Goal: Information Seeking & Learning: Understand process/instructions

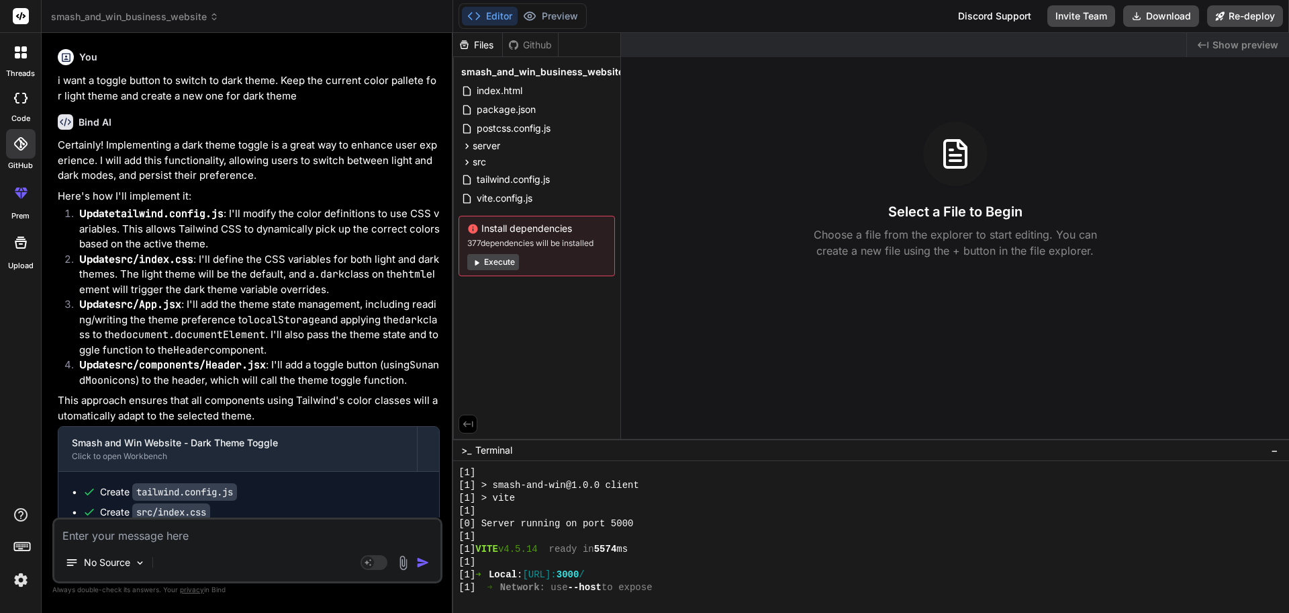
scroll to position [408, 0]
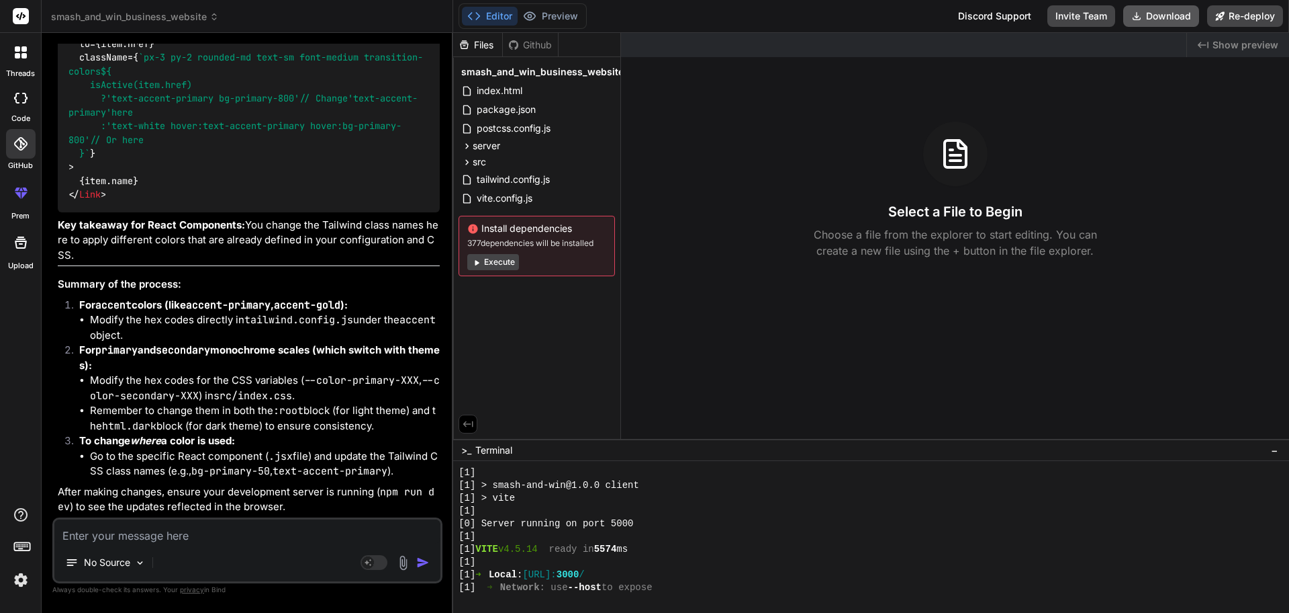
click at [1151, 17] on button "Download" at bounding box center [1162, 15] width 76 height 21
type textarea "x"
click at [554, 13] on button "Preview" at bounding box center [551, 16] width 66 height 19
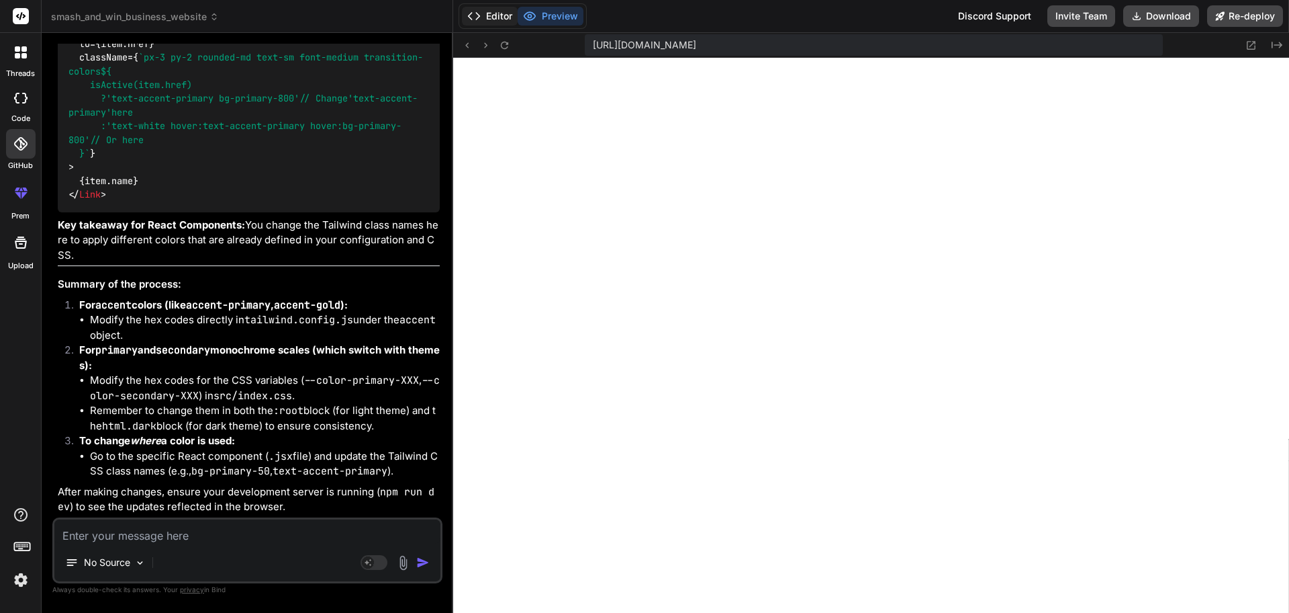
click at [486, 19] on button "Editor" at bounding box center [490, 16] width 56 height 19
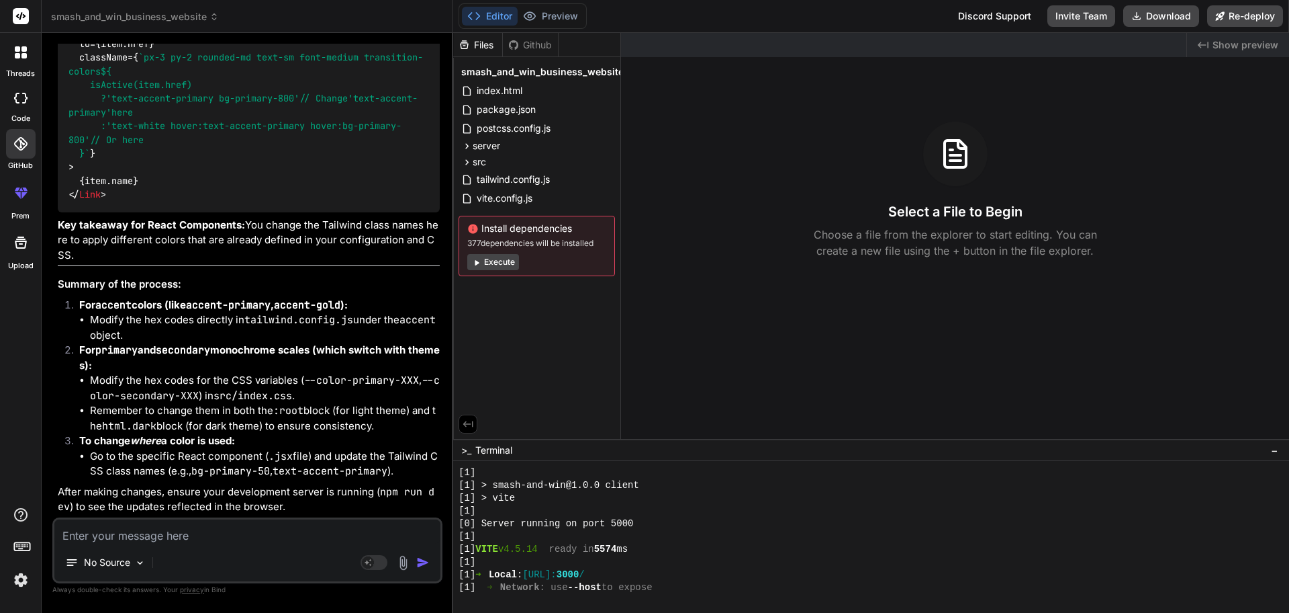
click at [157, 545] on div "No Source Agent Mode. When this toggle is activated, AI automatically makes dec…" at bounding box center [247, 550] width 390 height 66
click at [148, 542] on textarea at bounding box center [247, 531] width 386 height 24
type textarea "w"
type textarea "x"
type textarea "wh"
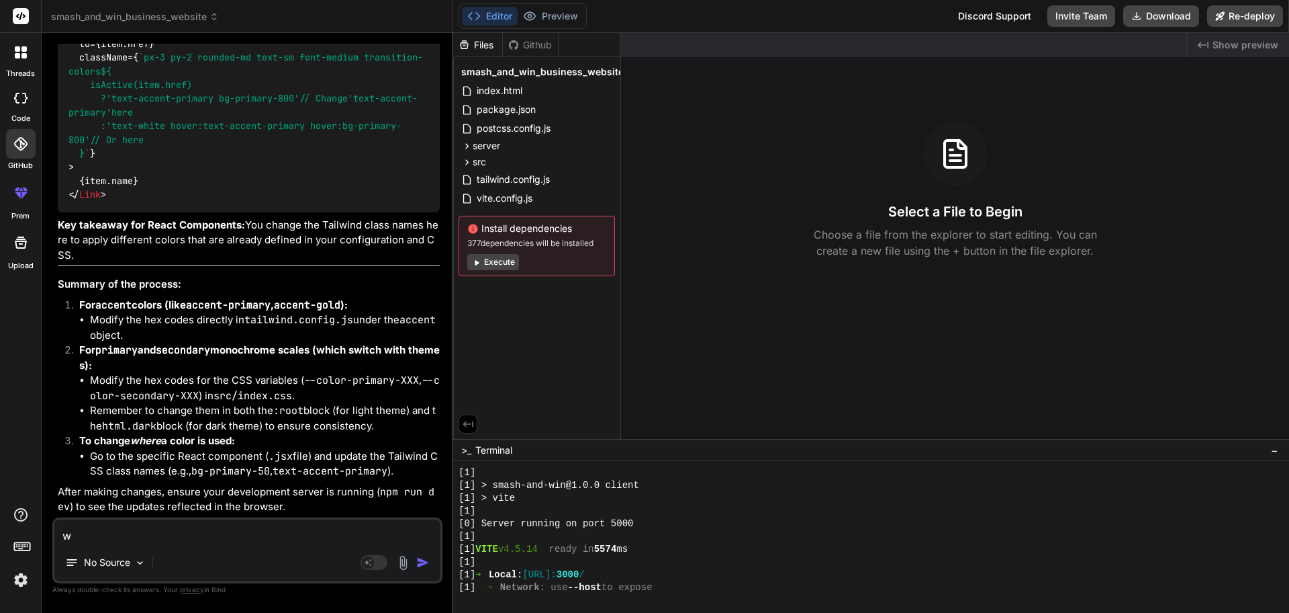
type textarea "x"
type textarea "wha"
type textarea "x"
type textarea "what"
type textarea "x"
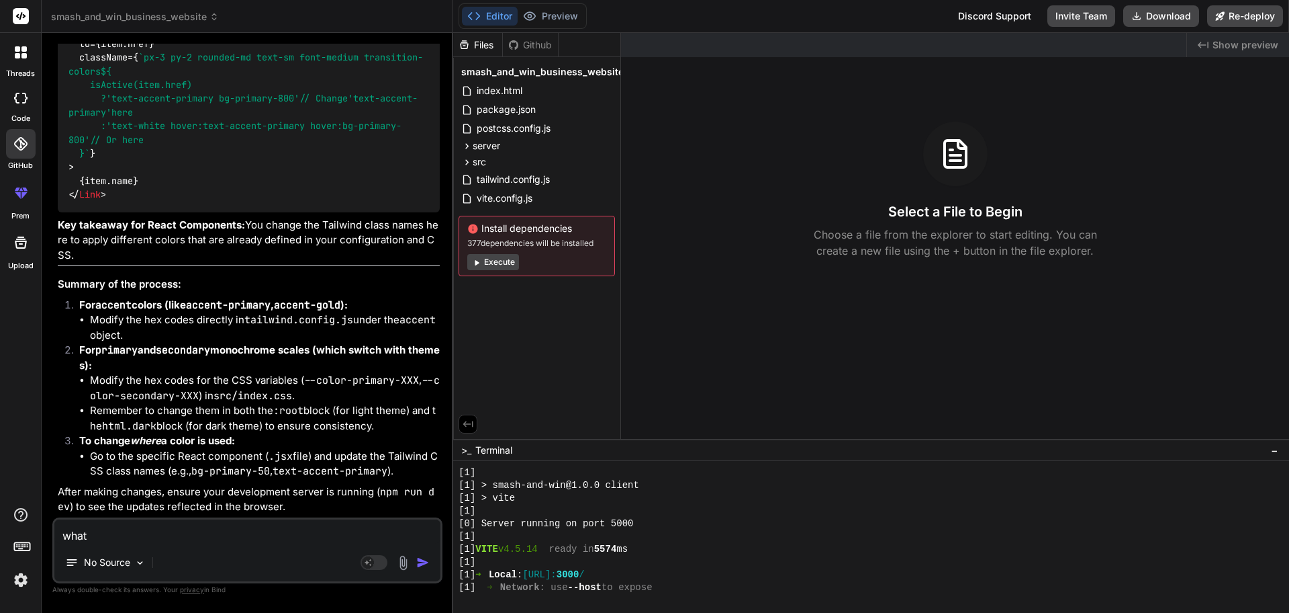
type textarea "what"
type textarea "x"
type textarea "what a"
type textarea "x"
type textarea "what al"
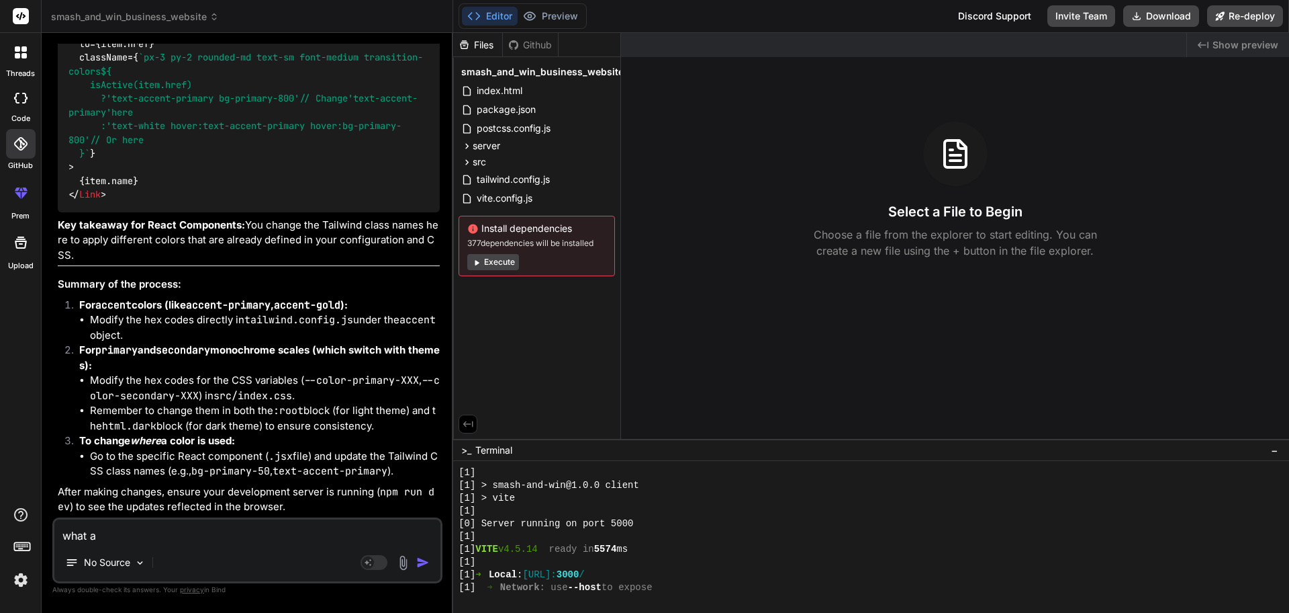
type textarea "x"
type textarea "what all"
type textarea "x"
type textarea "what all"
type textarea "x"
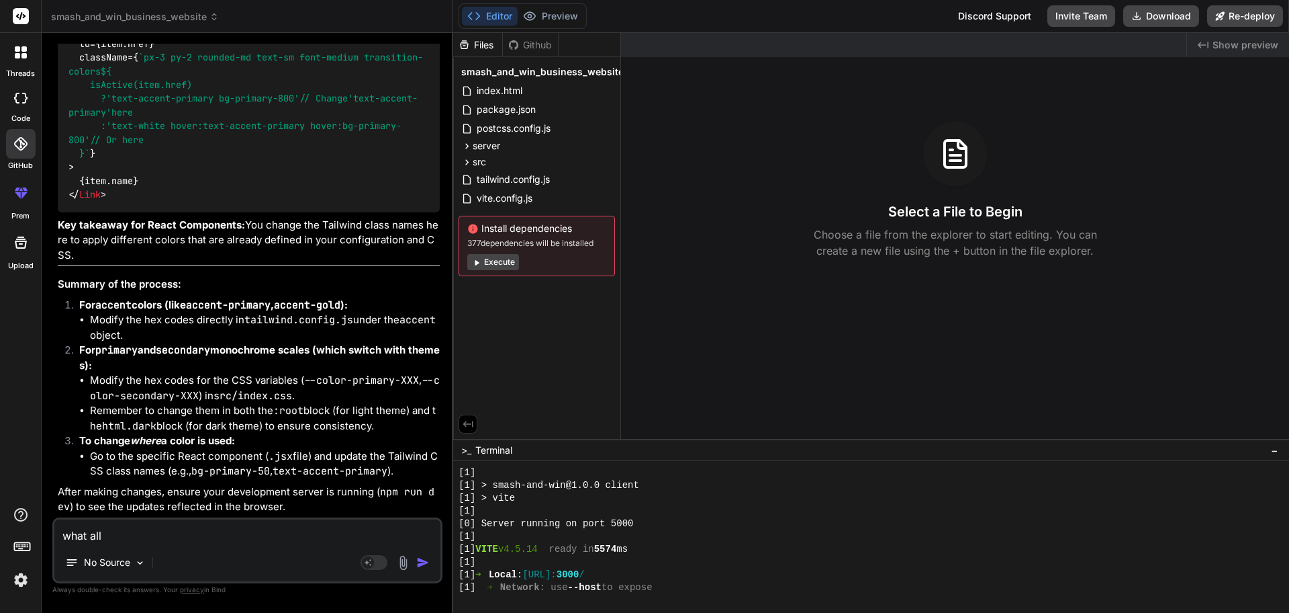
type textarea "what all w"
type textarea "x"
type textarea "what all wi"
type textarea "x"
type textarea "what all wil"
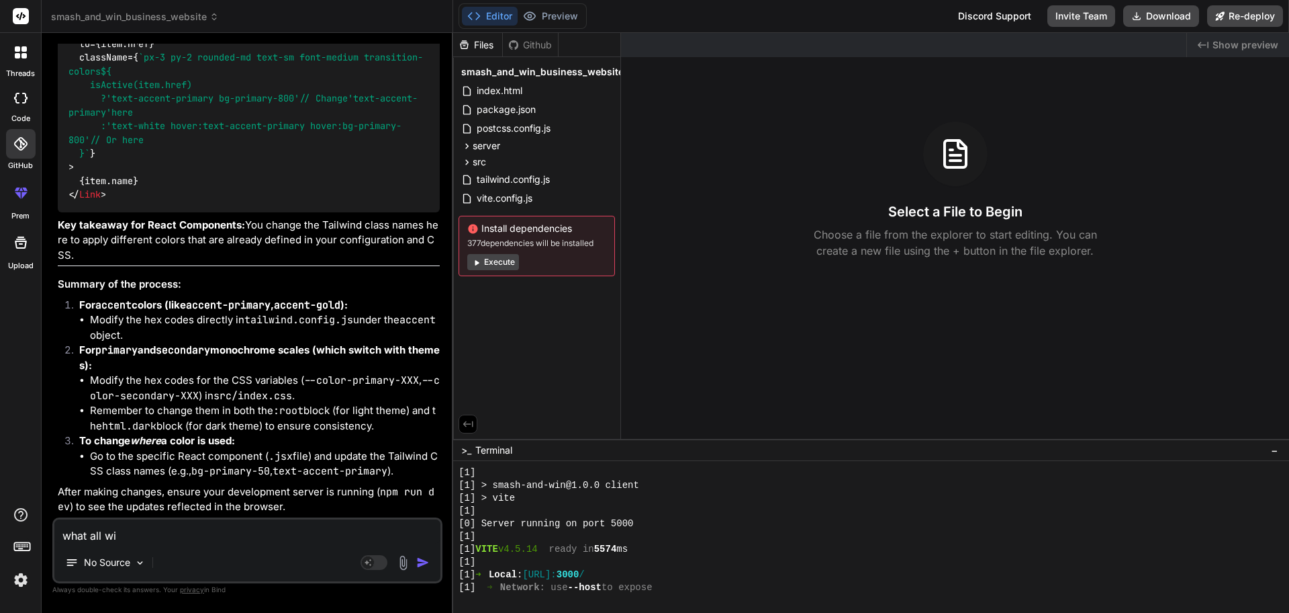
type textarea "x"
type textarea "what all will"
type textarea "x"
type textarea "what all will"
type textarea "x"
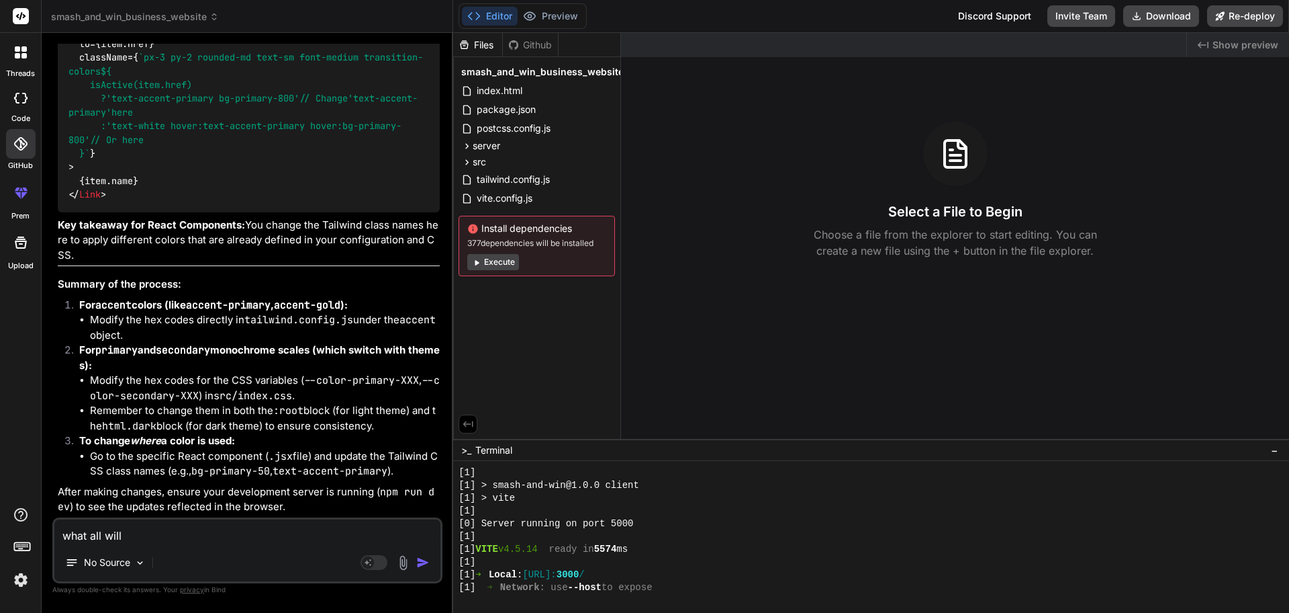
type textarea "what all will i"
type textarea "x"
type textarea "what all will i"
type textarea "x"
type textarea "what all will i n"
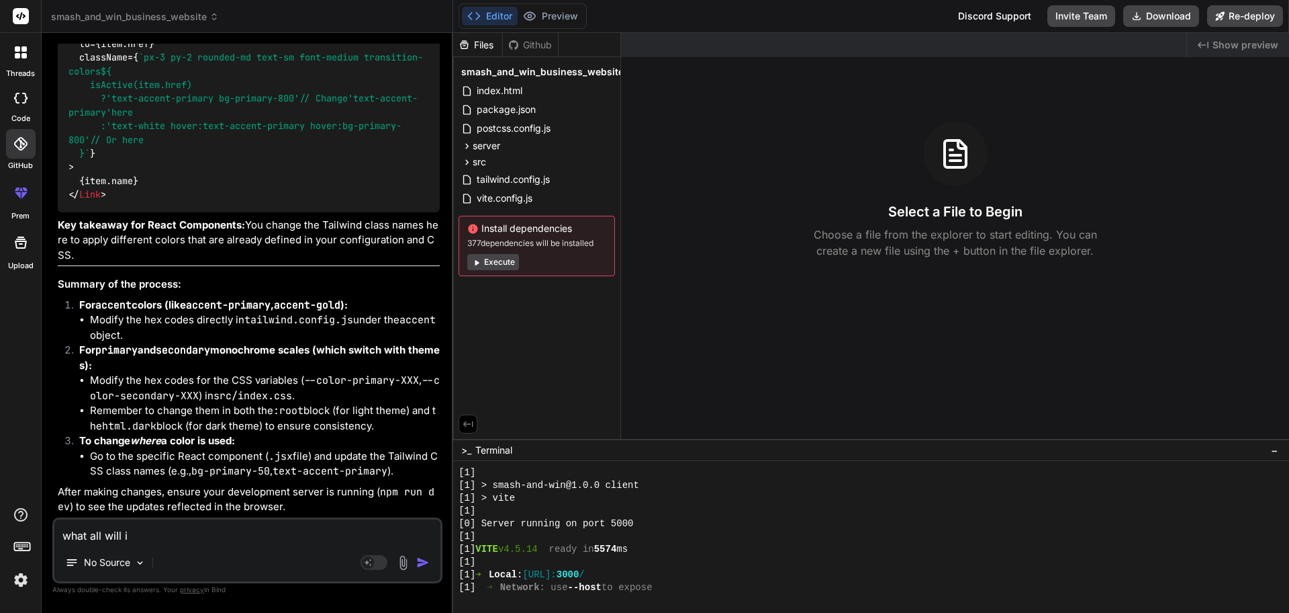
type textarea "x"
type textarea "what all will i ne"
type textarea "x"
type textarea "what all will i nee"
type textarea "x"
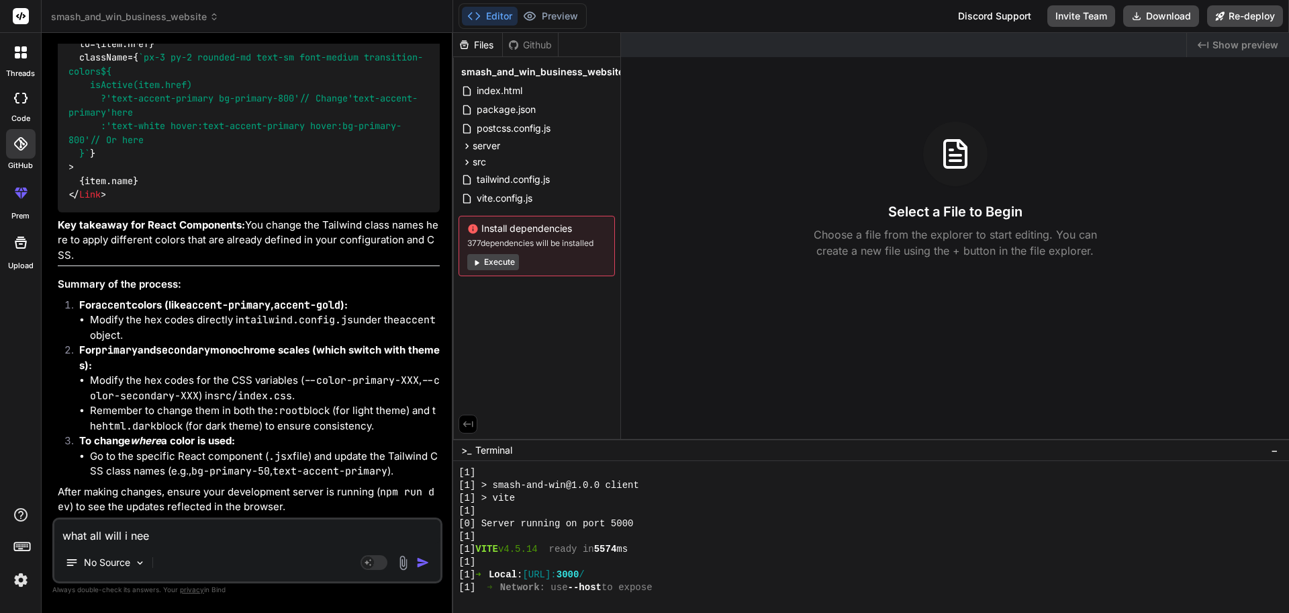
type textarea "what all will i need"
type textarea "x"
type textarea "what all will i need"
type textarea "x"
type textarea "what all will i need t"
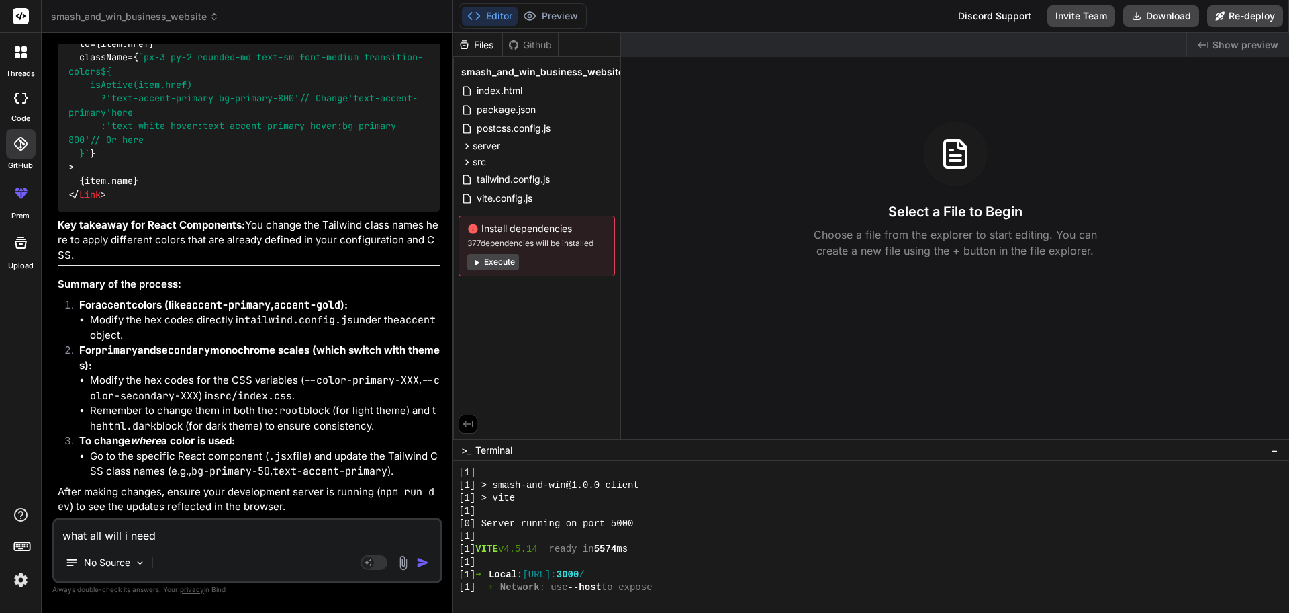
type textarea "x"
type textarea "what all will i need to"
type textarea "x"
type textarea "what all will i need to"
type textarea "x"
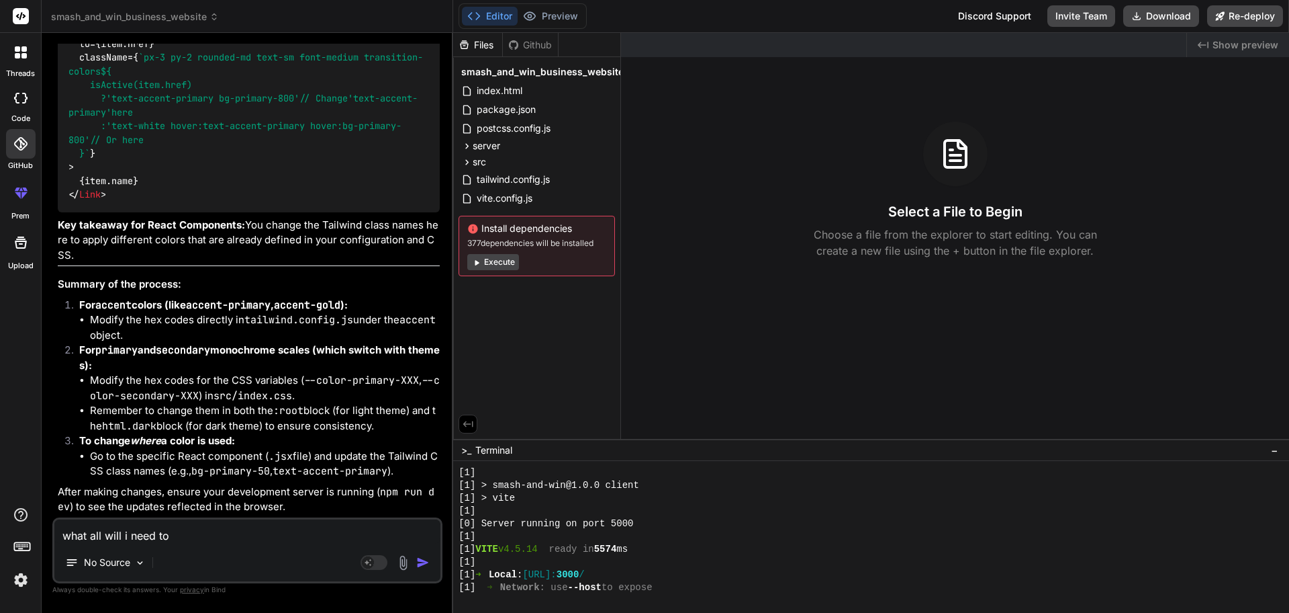
type textarea "what all will i need to s"
type textarea "x"
type textarea "what all will i need to se"
type textarea "x"
type textarea "what all will i need to set"
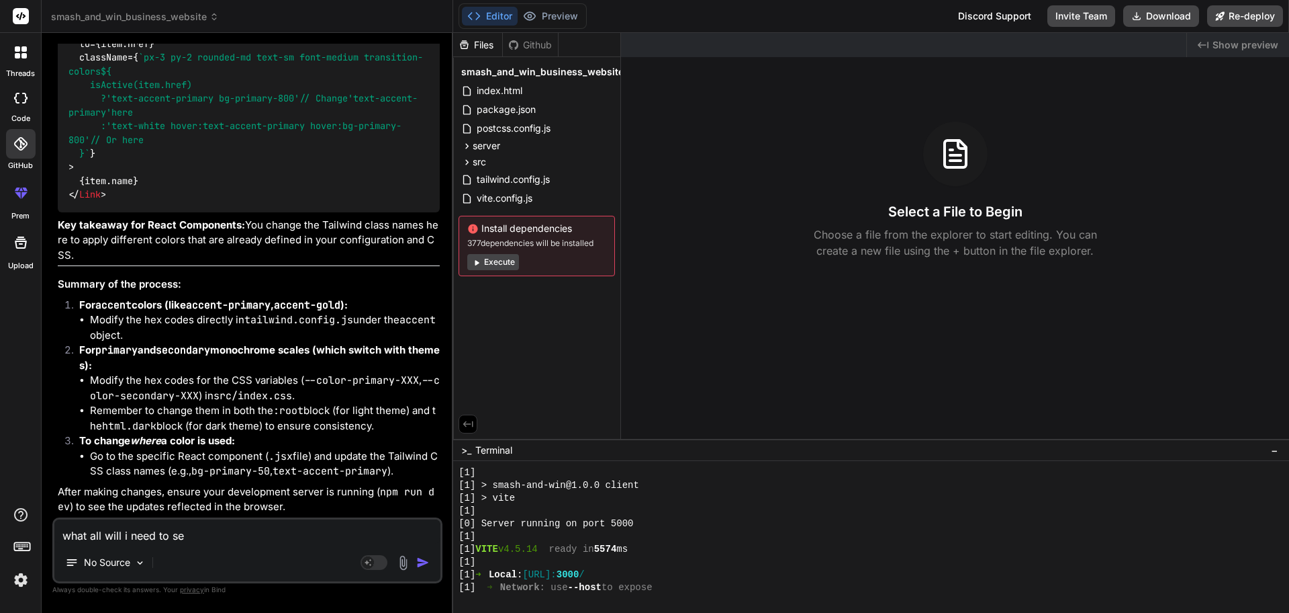
type textarea "x"
type textarea "what all will i need to setu"
type textarea "x"
type textarea "what all will i need to setup"
type textarea "x"
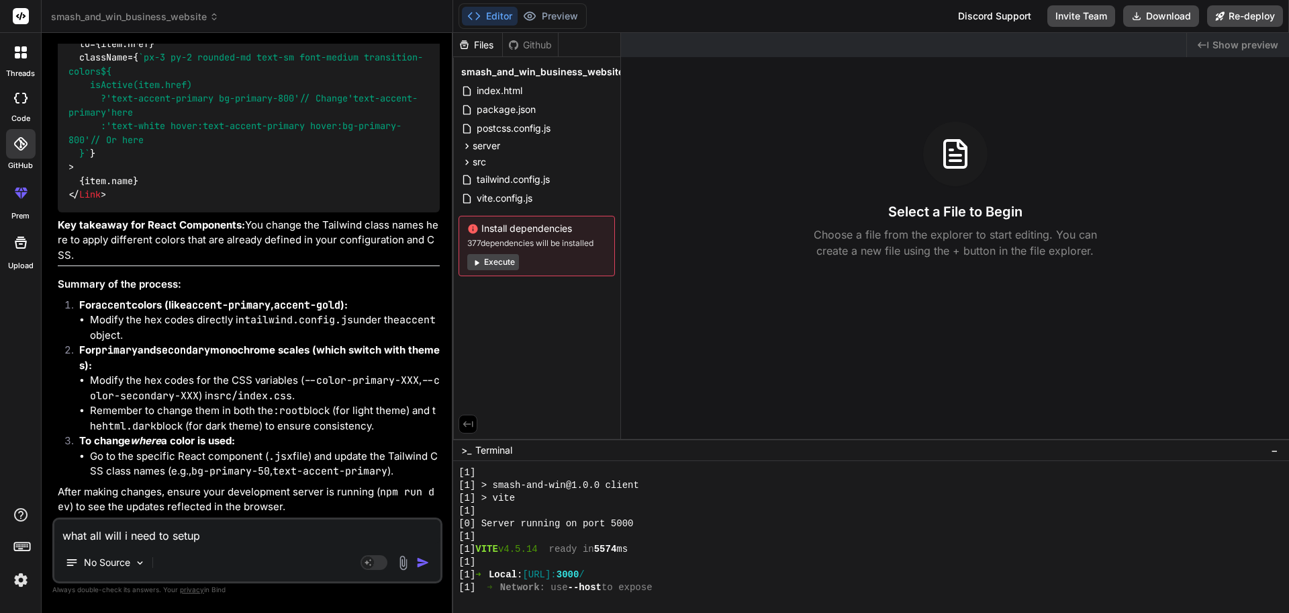
type textarea "what all will i need to setup"
type textarea "x"
type textarea "what all will i need to setup d"
type textarea "x"
type textarea "what all will i need to setup db"
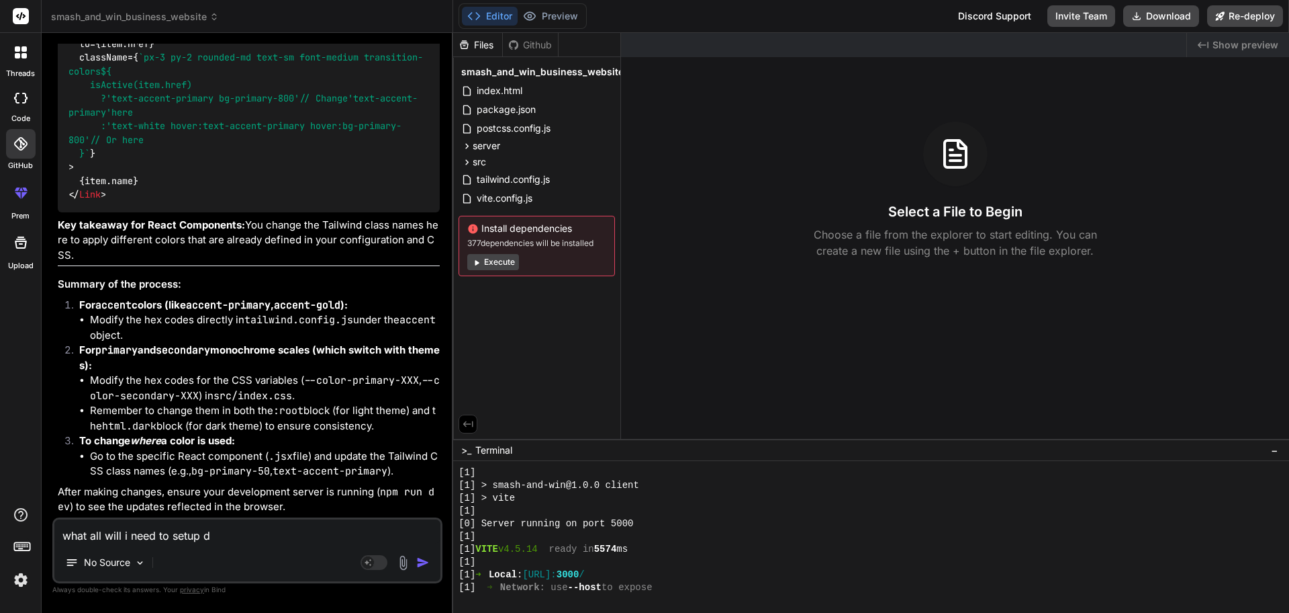
type textarea "x"
type textarea "what all will i need to setup db"
type textarea "x"
type textarea "what all will i need to setup db a"
type textarea "x"
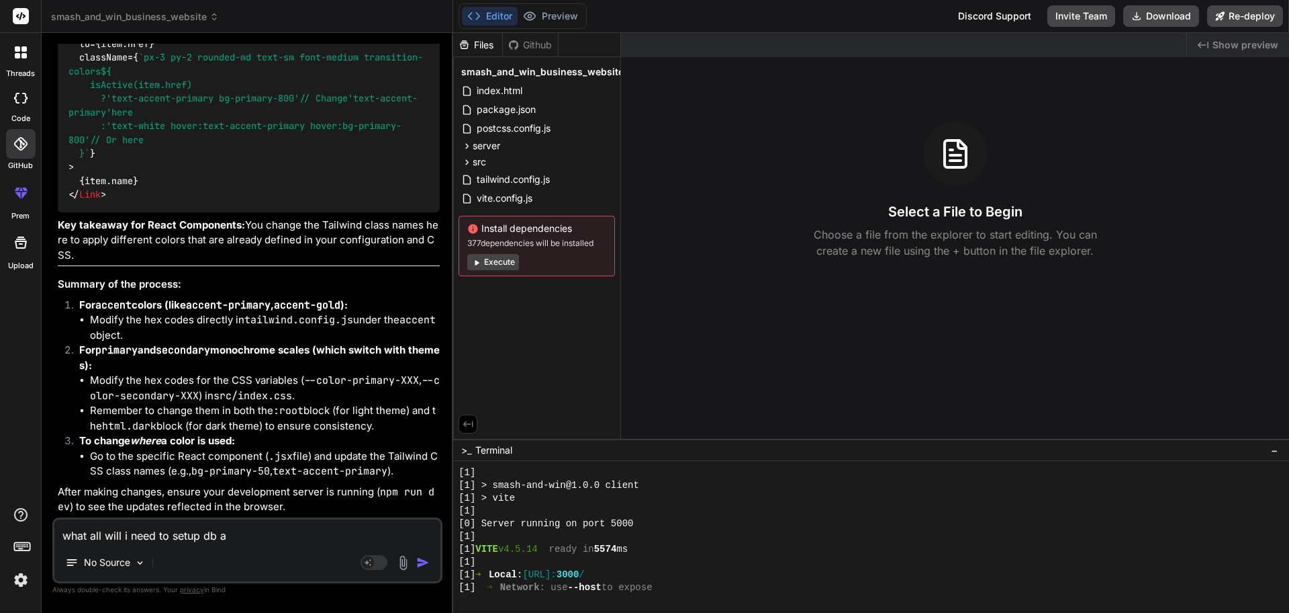
type textarea "what all will i need to setup db an"
type textarea "x"
type textarea "what all will i need to setup db and"
type textarea "x"
type textarea "what all will i need to setup db and"
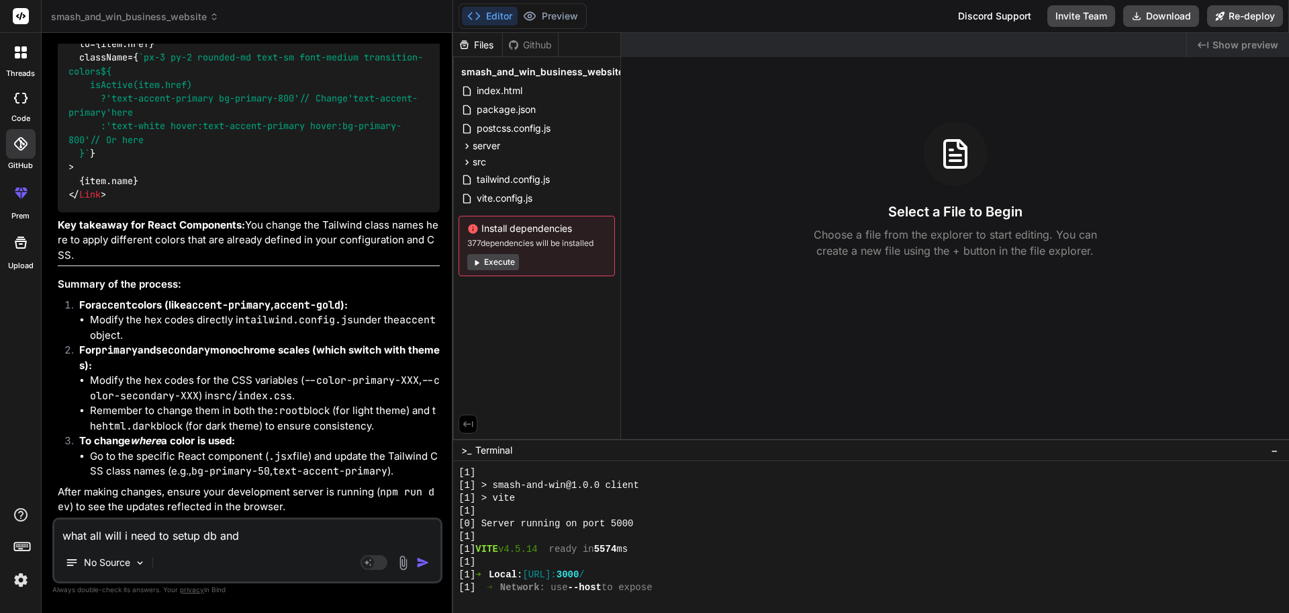
type textarea "x"
type textarea "what all will i need to setup db and h"
type textarea "x"
type textarea "what all will i need to setup db and ho"
type textarea "x"
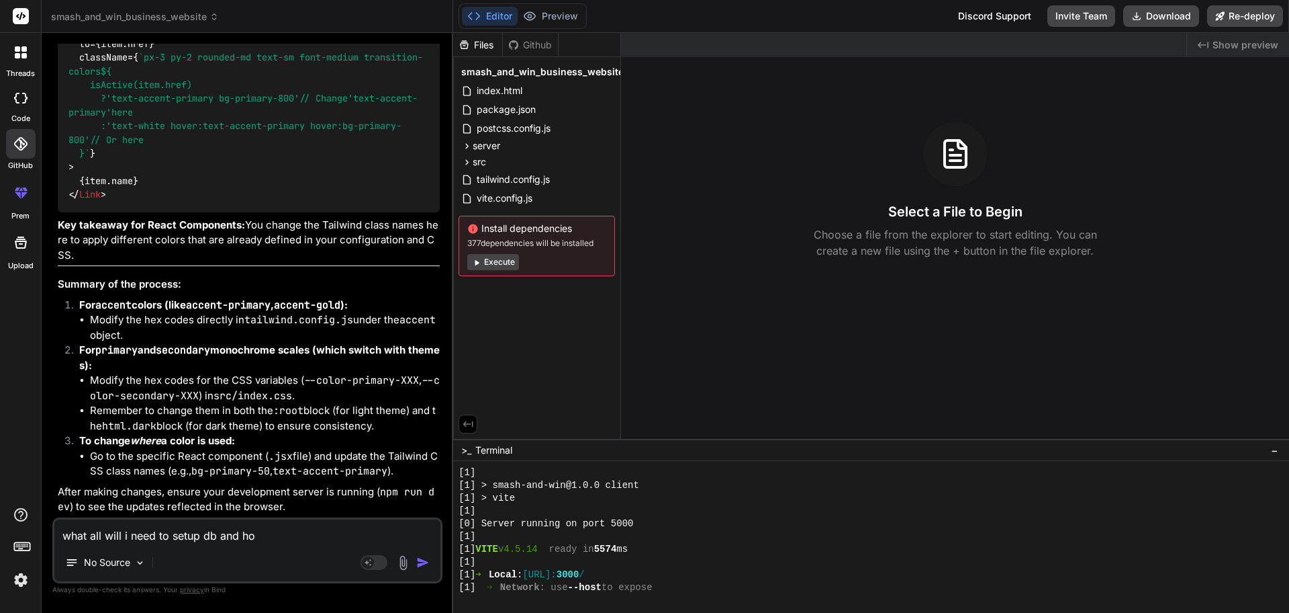
type textarea "what all will i need to setup db and how"
type textarea "x"
type textarea "what all will i need to setup db and how"
type textarea "x"
type textarea "what all will i need to setup db and how t"
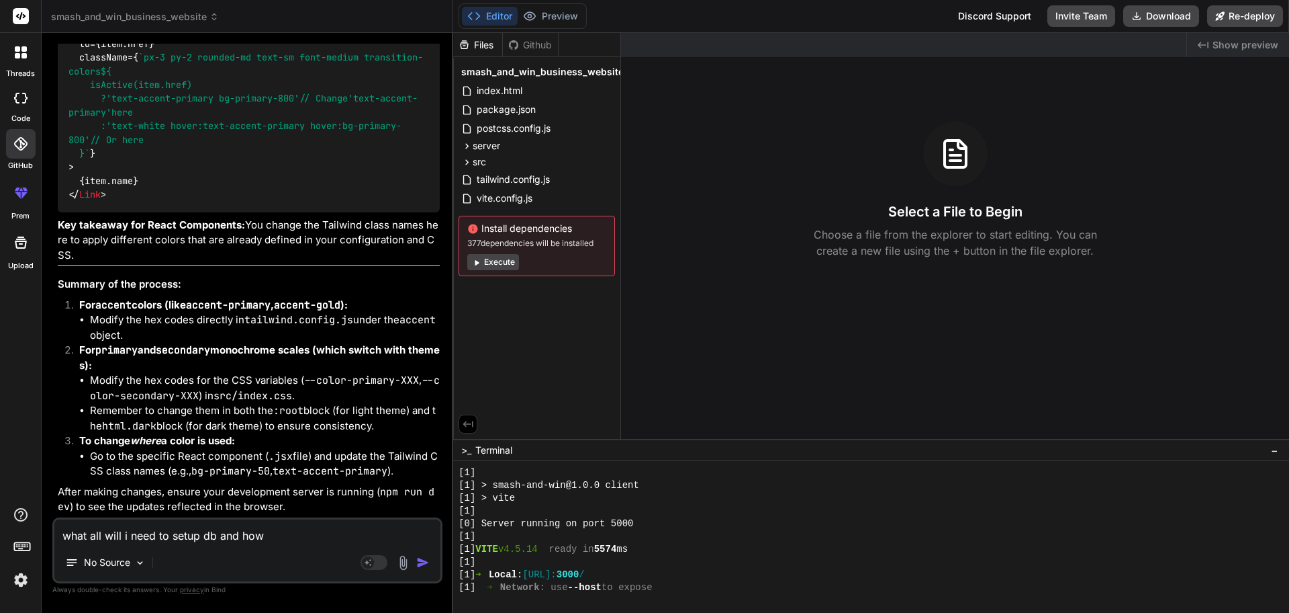
type textarea "x"
type textarea "what all will i need to setup db and how to"
type textarea "x"
type textarea "what all will i need to setup db and how to"
type textarea "x"
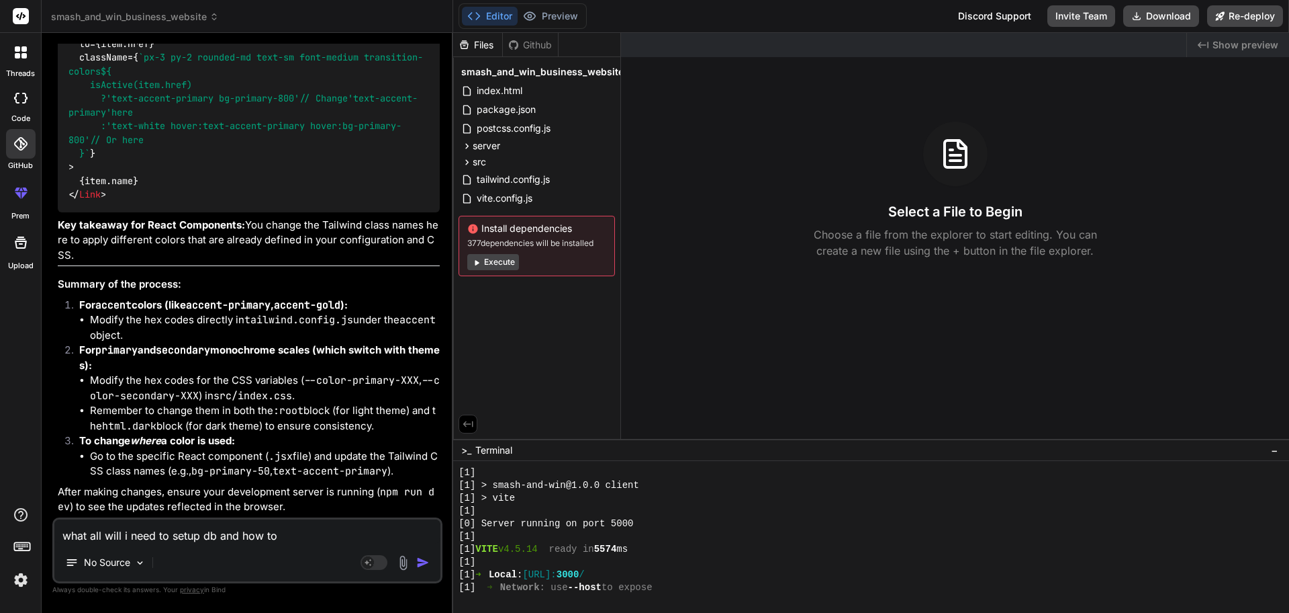
type textarea "what all will i need to setup db and how to s"
type textarea "x"
type textarea "what all will i need to setup db and how to se"
type textarea "x"
type textarea "what all will i need to setup db and how to set"
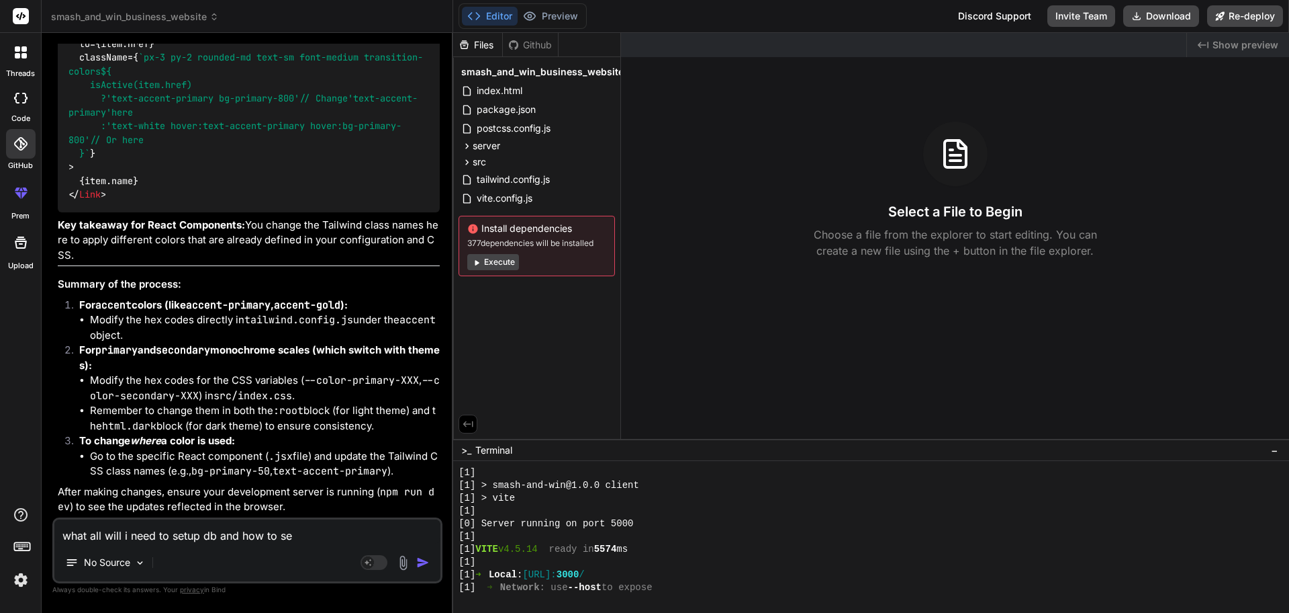
type textarea "x"
type textarea "what all will i need to setup db and how to setu"
type textarea "x"
type textarea "what all will i need to setup db and how to setup"
type textarea "x"
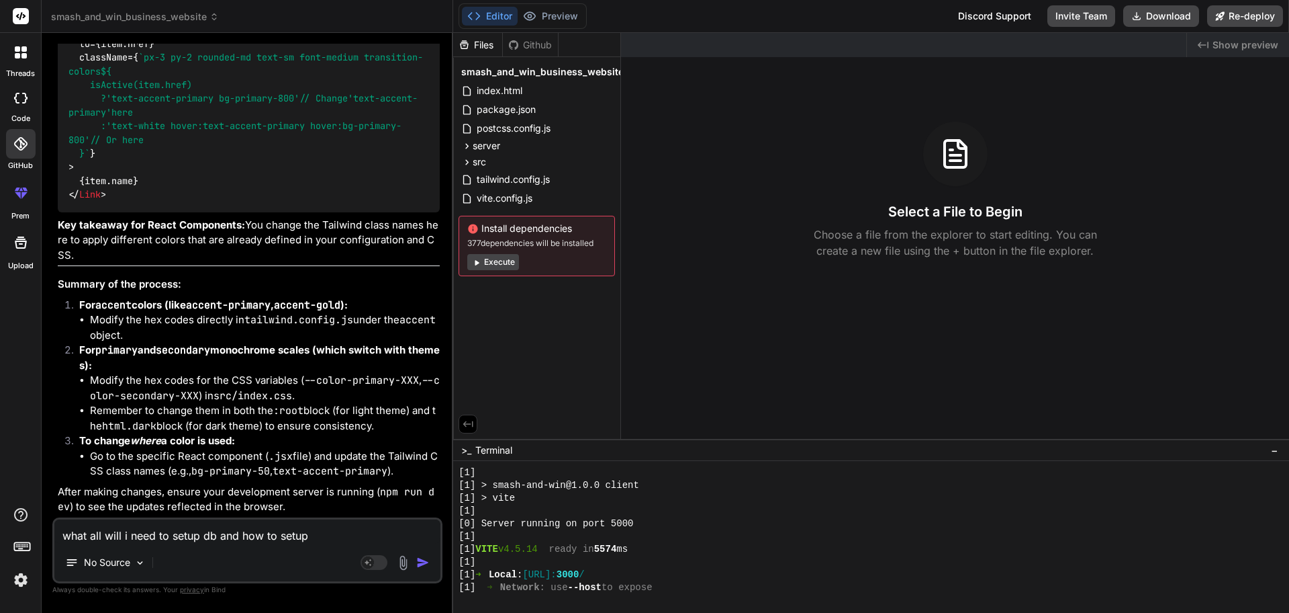
type textarea "what all will i need to setup db and how to setup"
type textarea "x"
type textarea "what all will i need to setup db and how to setup d"
type textarea "x"
type textarea "what all will i need to setup db and how to setup db"
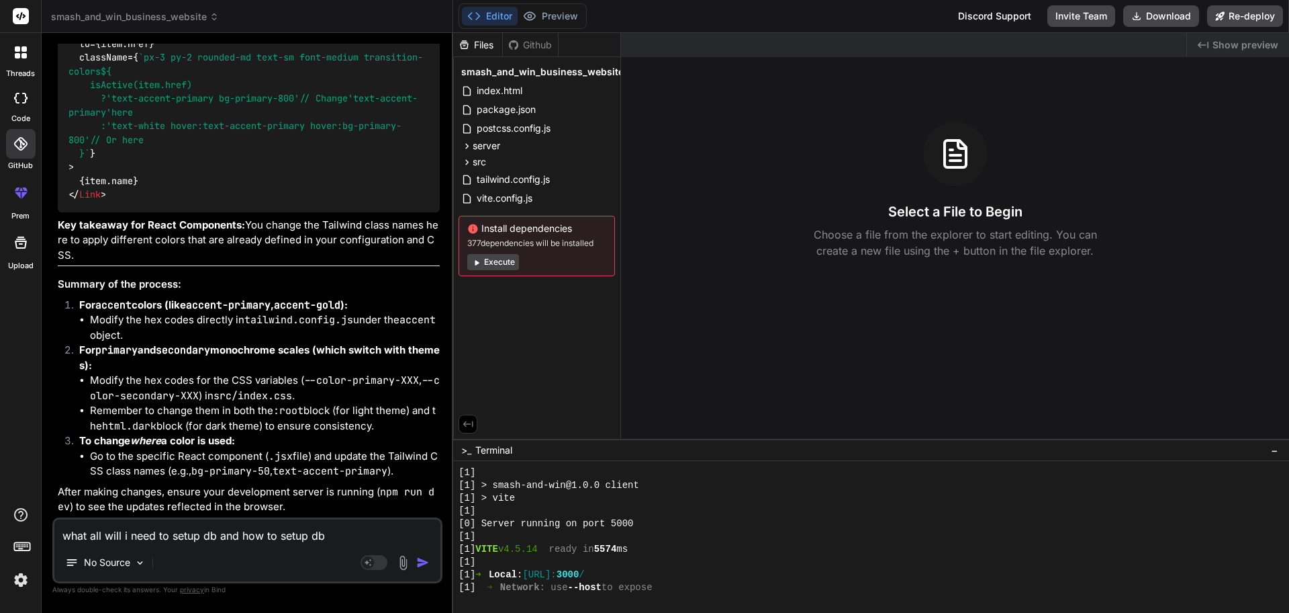
type textarea "x"
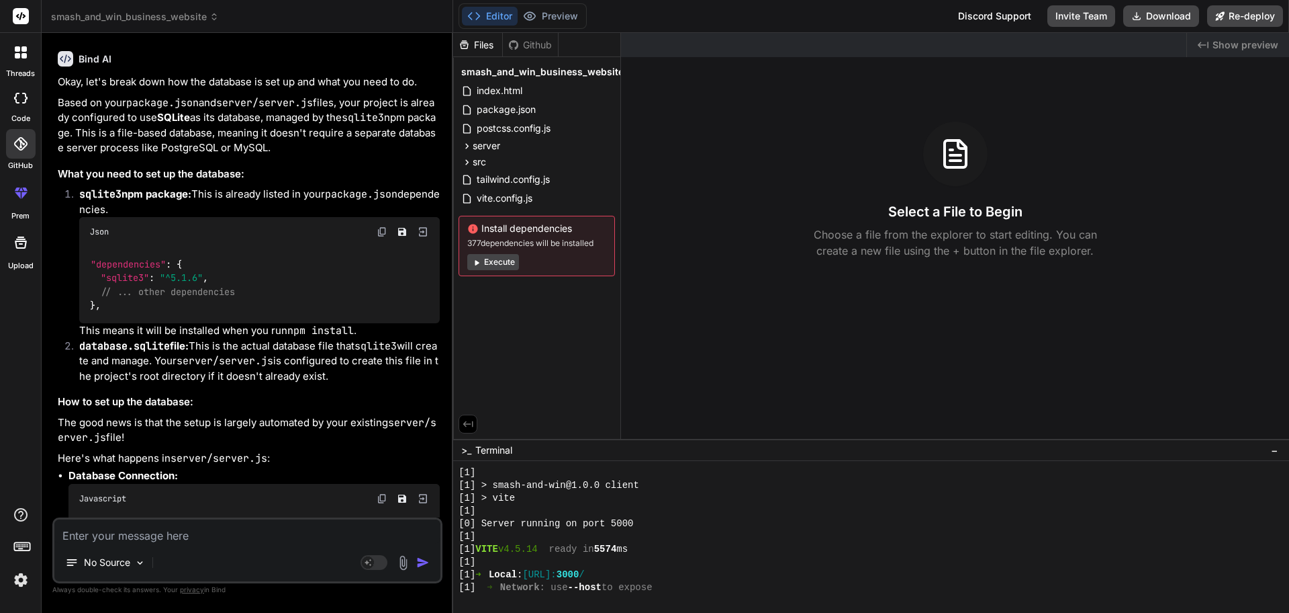
scroll to position [5499, 0]
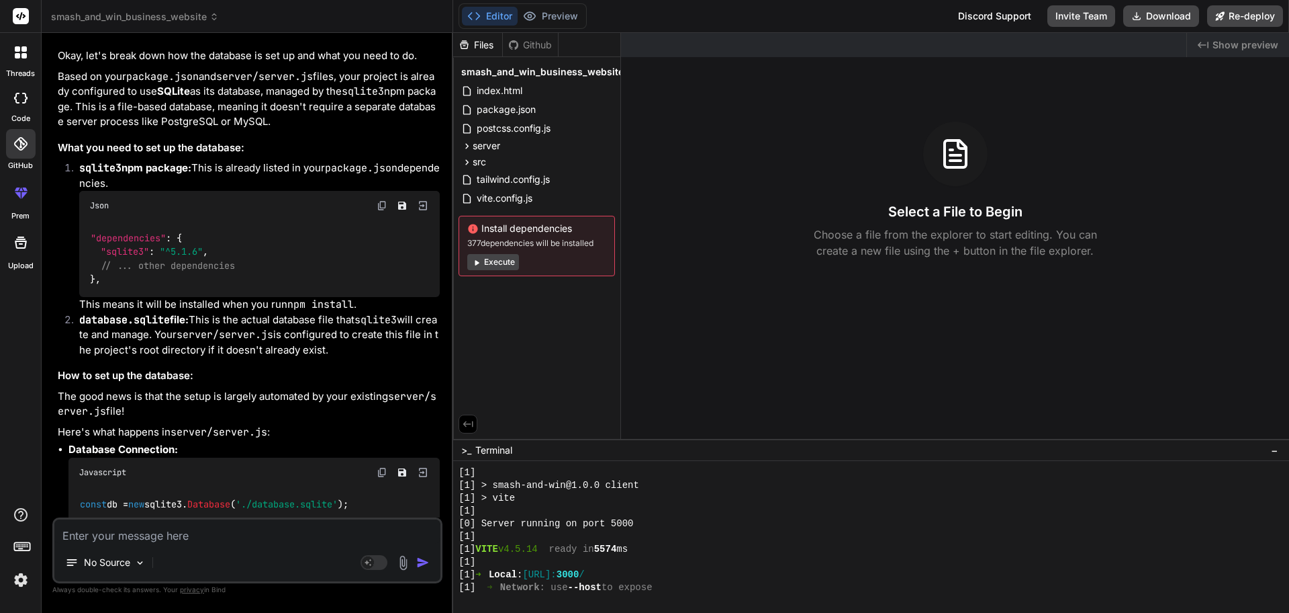
click at [109, 15] on p "what all will i need to setup db and how to setup db" at bounding box center [249, 6] width 382 height 15
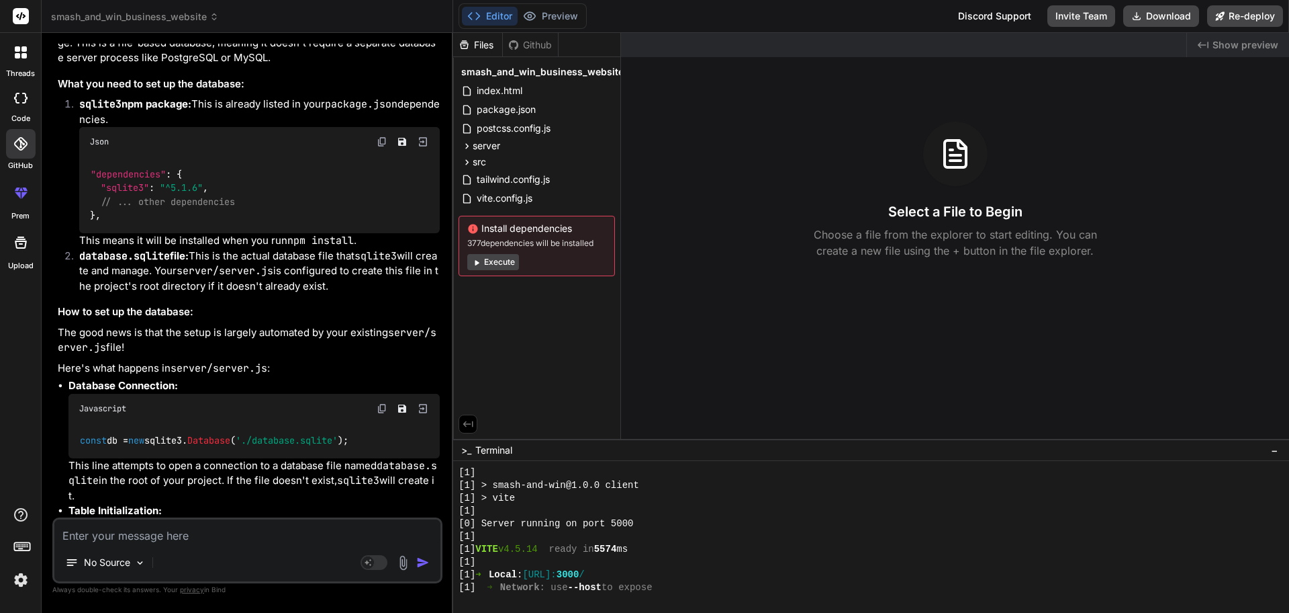
scroll to position [5563, 0]
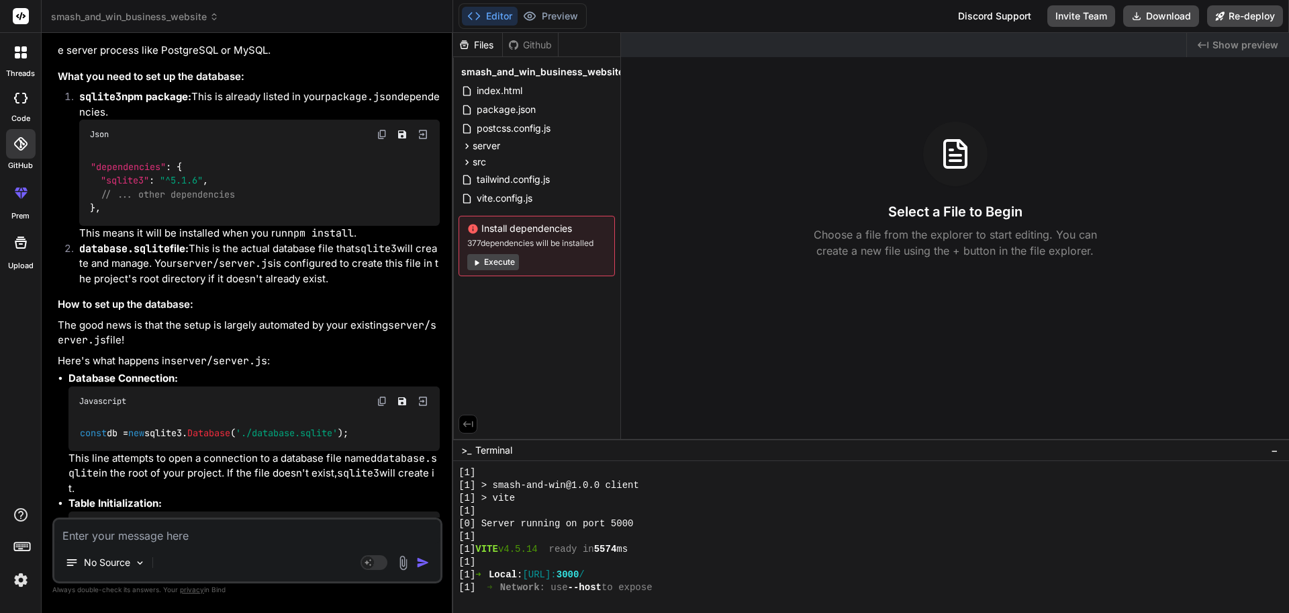
scroll to position [5571, 0]
click at [77, 58] on p "Based on your package.json and server/server.js files, your project is already …" at bounding box center [249, 27] width 382 height 60
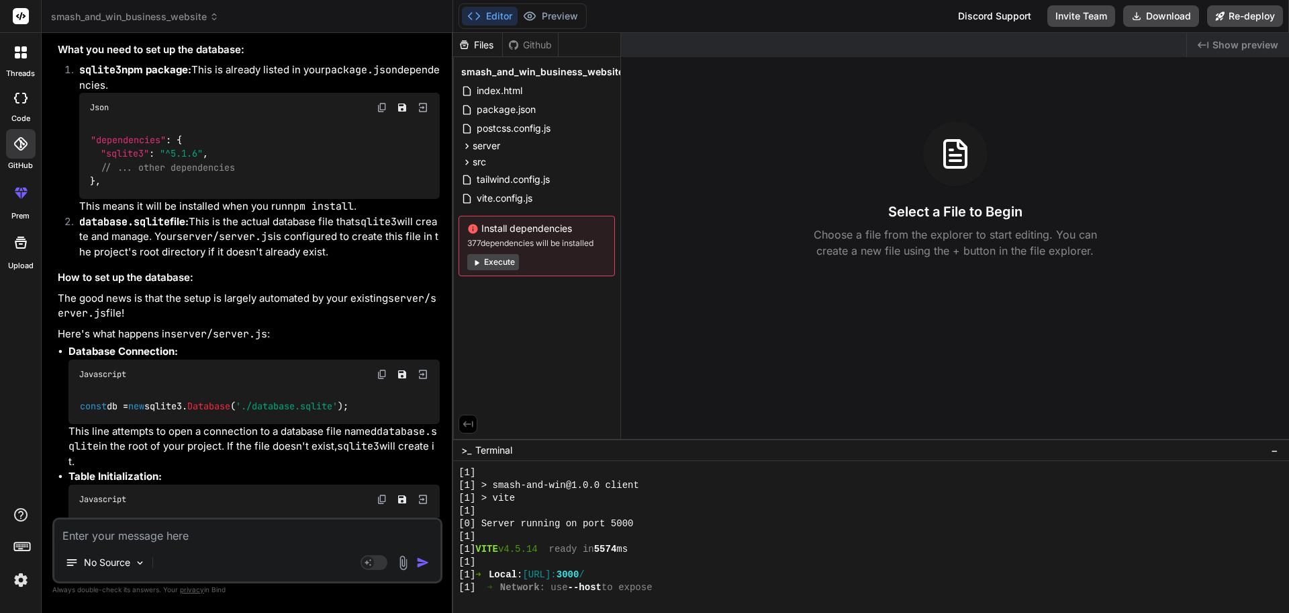
scroll to position [5598, 0]
click at [99, 31] on p "Based on your package.json and server/server.js files, your project is already …" at bounding box center [249, 0] width 382 height 60
drag, startPoint x: 99, startPoint y: 268, endPoint x: 249, endPoint y: 264, distance: 150.5
click at [249, 31] on p "Based on your package.json and server/server.js files, your project is already …" at bounding box center [249, 0] width 382 height 60
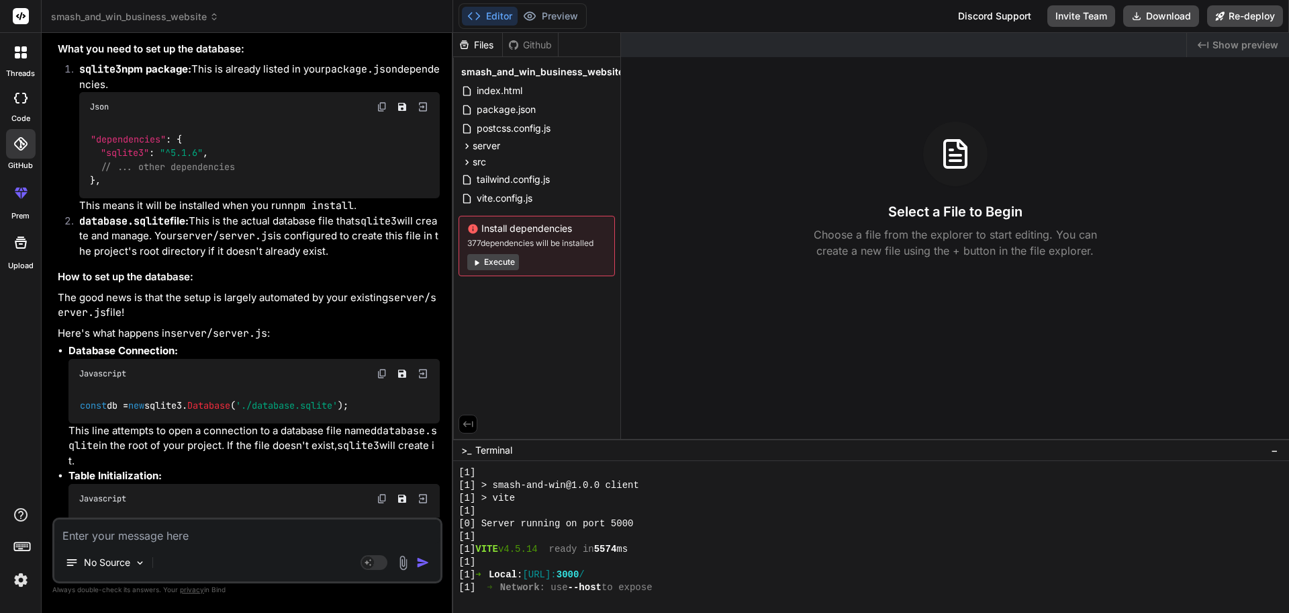
click at [124, 31] on p "Based on your package.json and server/server.js files, your project is already …" at bounding box center [249, 0] width 382 height 60
drag, startPoint x: 124, startPoint y: 265, endPoint x: 308, endPoint y: 264, distance: 183.4
click at [308, 31] on p "Based on your package.json and server/server.js files, your project is already …" at bounding box center [249, 0] width 382 height 60
click at [102, 31] on p "Based on your package.json and server/server.js files, your project is already …" at bounding box center [249, 0] width 382 height 60
drag, startPoint x: 102, startPoint y: 282, endPoint x: 259, endPoint y: 296, distance: 157.1
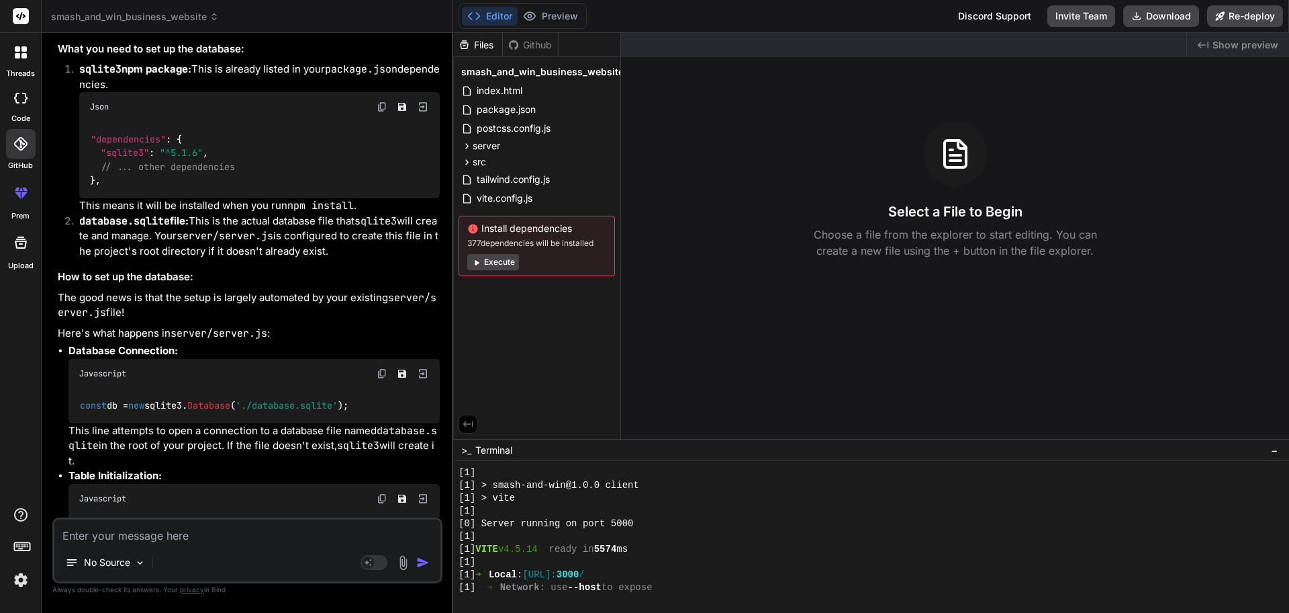
click at [259, 31] on p "Based on your package.json and server/server.js files, your project is already …" at bounding box center [249, 0] width 382 height 60
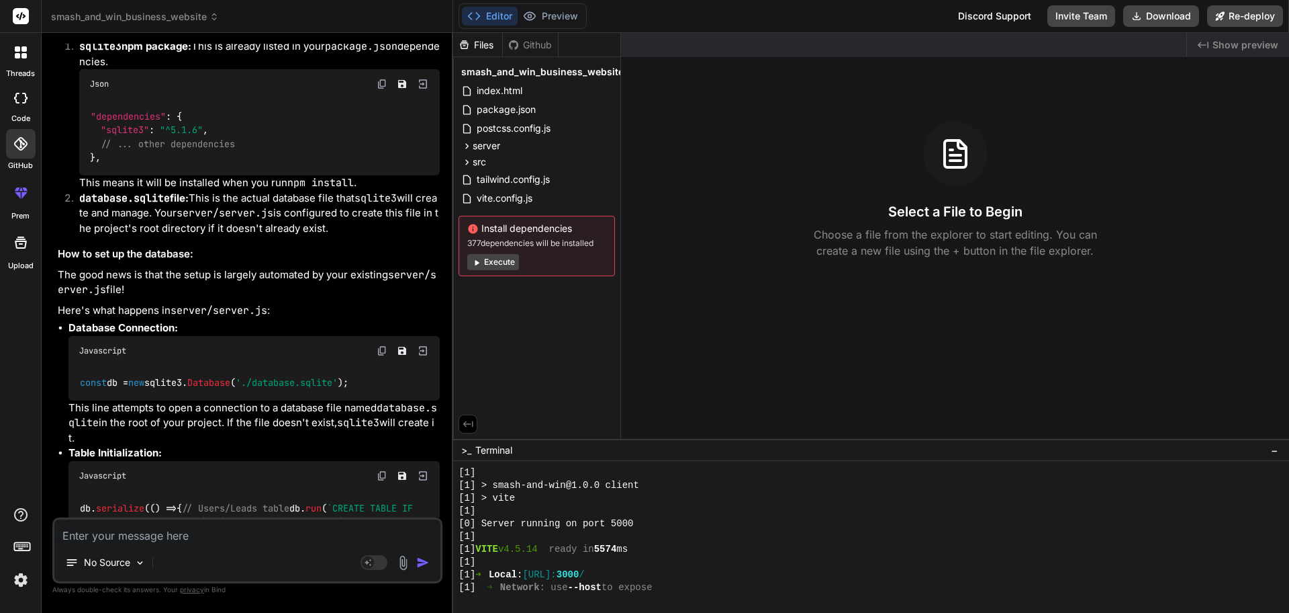
scroll to position [5621, 0]
click at [160, 34] on h3 "What you need to set up the database:" at bounding box center [249, 25] width 382 height 15
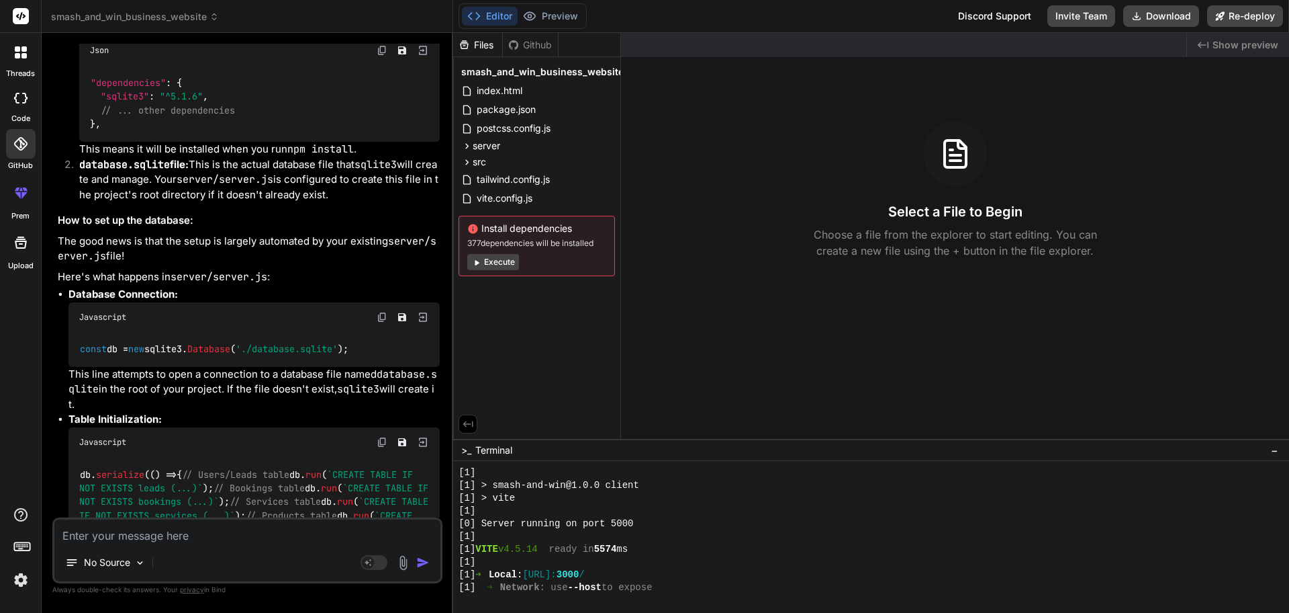
scroll to position [5656, 0]
click at [97, 17] on code "sqlite3" at bounding box center [100, 10] width 42 height 13
drag, startPoint x: 98, startPoint y: 286, endPoint x: 170, endPoint y: 283, distance: 71.9
click at [170, 17] on strong "sqlite3 npm package:" at bounding box center [135, 10] width 112 height 13
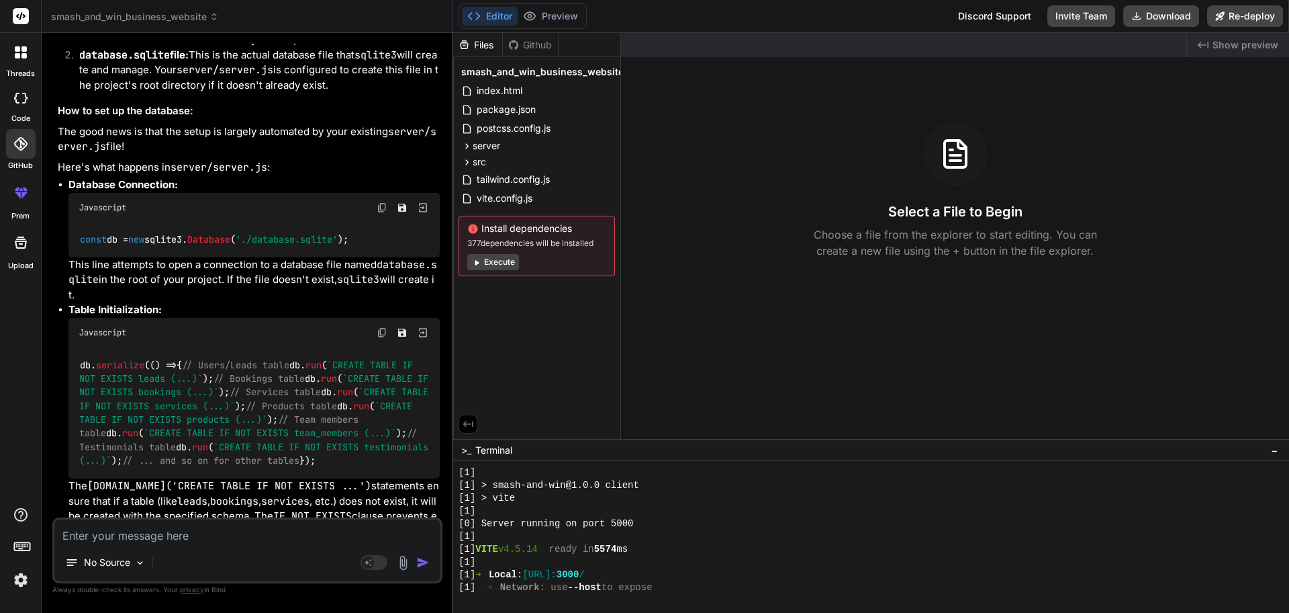
scroll to position [5774, 0]
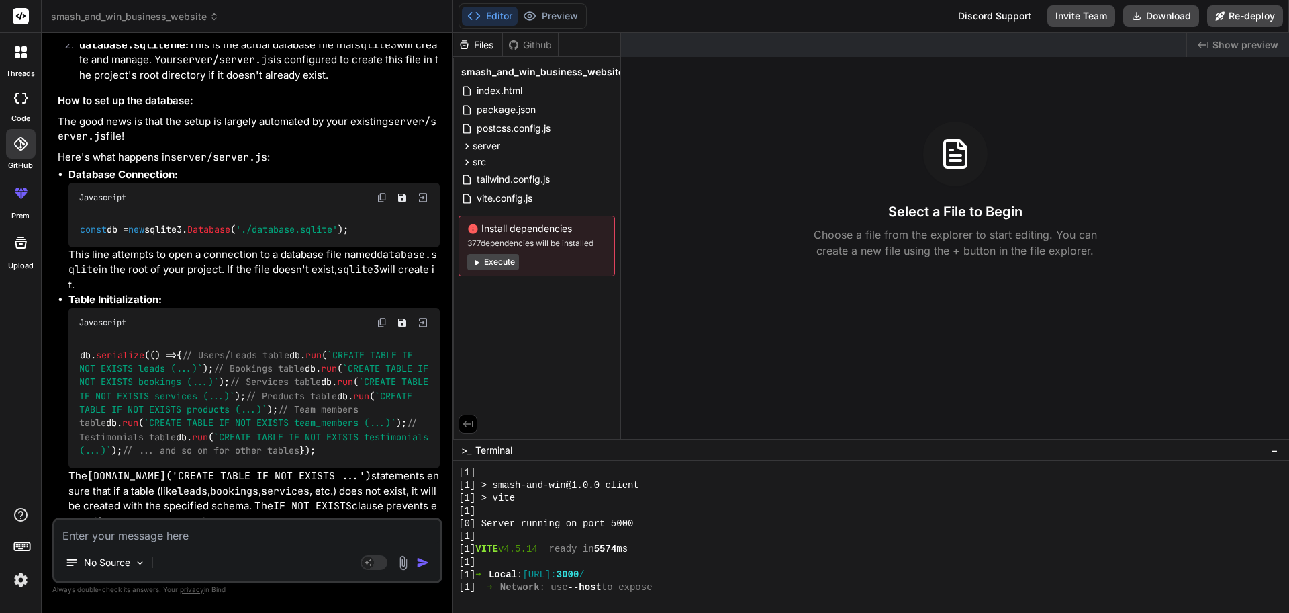
click at [178, 83] on p "database.sqlite file: This is the actual database file that sqlite3 will create…" at bounding box center [259, 61] width 361 height 46
drag, startPoint x: 179, startPoint y: 330, endPoint x: 324, endPoint y: 330, distance: 145.1
click at [324, 83] on p "database.sqlite file: This is the actual database file that sqlite3 will create…" at bounding box center [259, 61] width 361 height 46
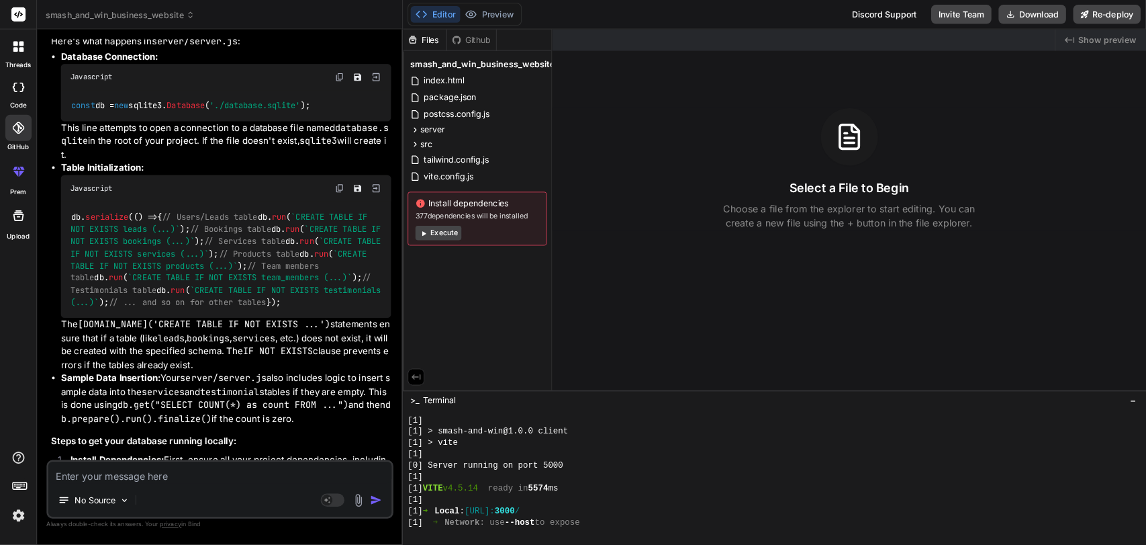
scroll to position [5888, 0]
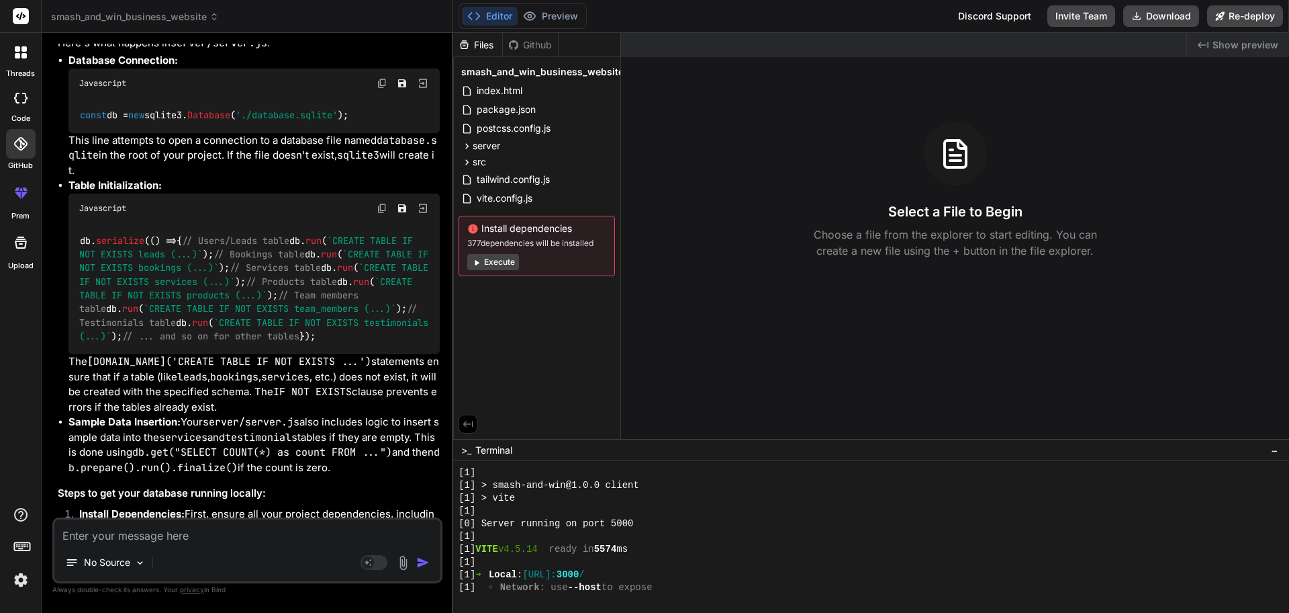
click at [196, 30] on p "The good news is that the setup is largely automated by your existing server/se…" at bounding box center [249, 15] width 382 height 30
drag, startPoint x: 196, startPoint y: 279, endPoint x: 367, endPoint y: 286, distance: 171.4
click at [367, 30] on p "The good news is that the setup is largely automated by your existing server/se…" at bounding box center [249, 15] width 382 height 30
drag, startPoint x: 94, startPoint y: 315, endPoint x: 169, endPoint y: 312, distance: 74.6
click at [169, 51] on p "Here's what happens in server/server.js :" at bounding box center [249, 43] width 382 height 15
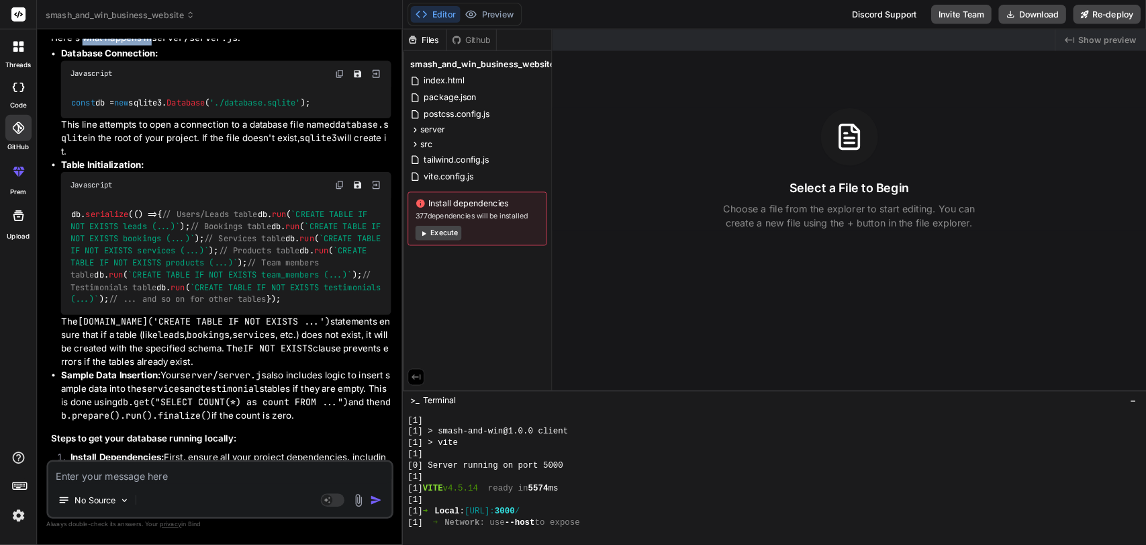
scroll to position [426, 0]
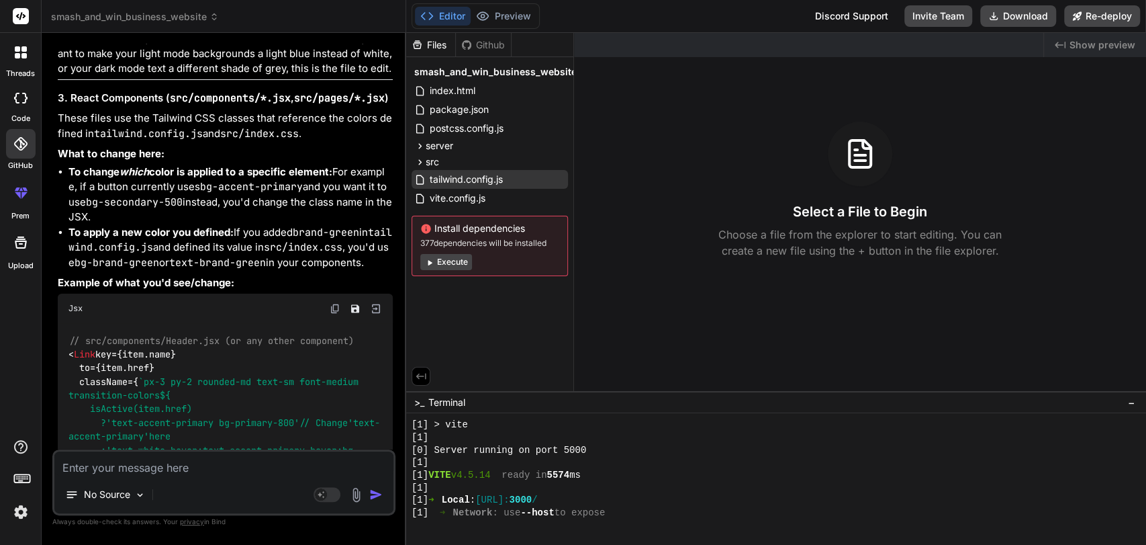
type textarea "x"
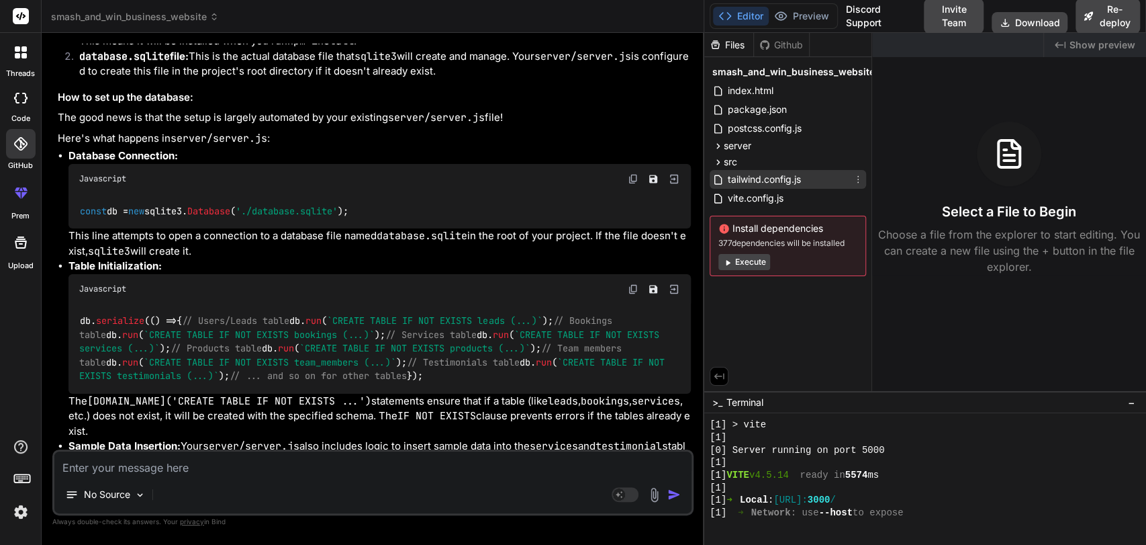
scroll to position [4823, 0]
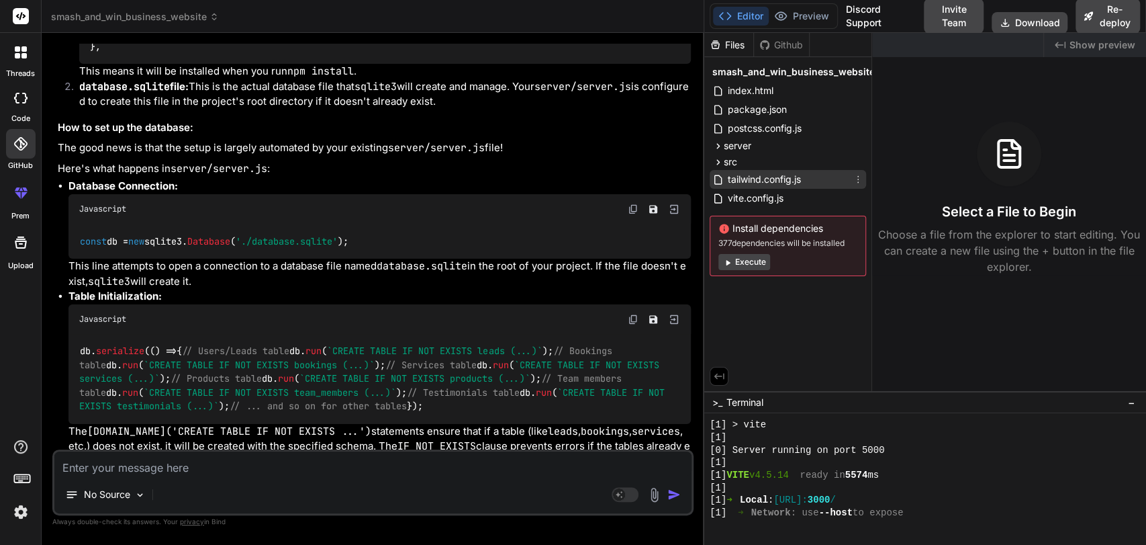
drag, startPoint x: 405, startPoint y: 169, endPoint x: 845, endPoint y: 173, distance: 439.9
click at [845, 173] on div "smash_and_win_business_website Created with Pixso. Bind AI Web Search Created w…" at bounding box center [594, 272] width 1105 height 545
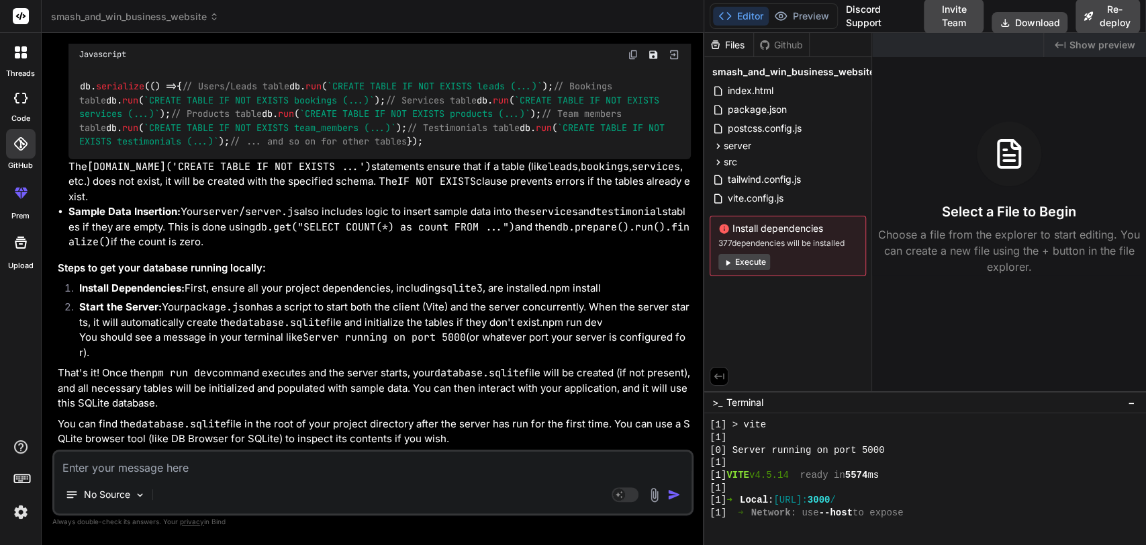
scroll to position [5159, 0]
click at [218, 24] on p "This line attempts to open a connection to a database file named database.sqlit…" at bounding box center [380, 9] width 623 height 30
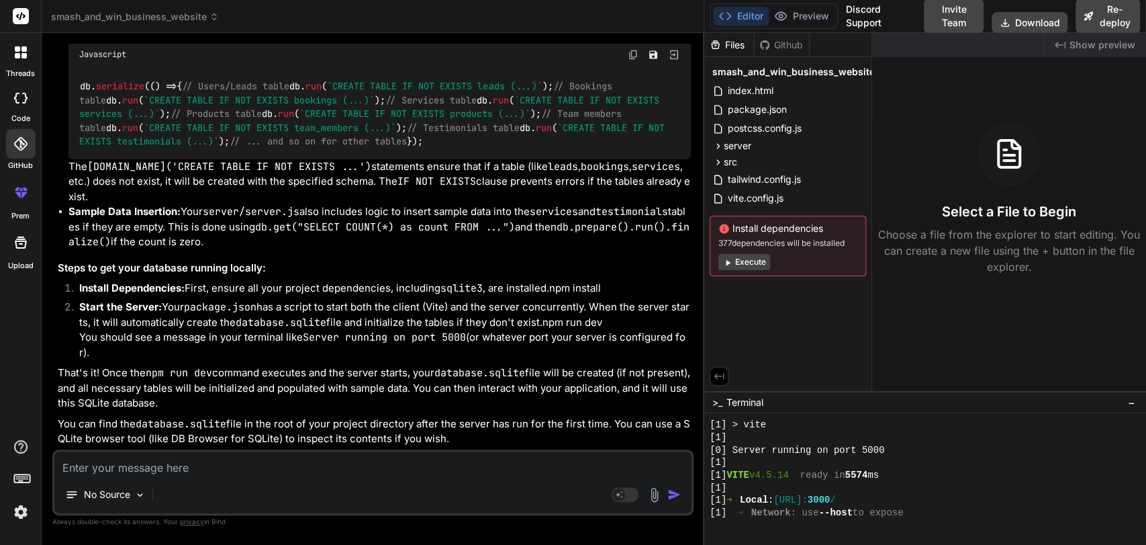
click at [218, 24] on p "This line attempts to open a connection to a database file named database.sqlit…" at bounding box center [380, 9] width 623 height 30
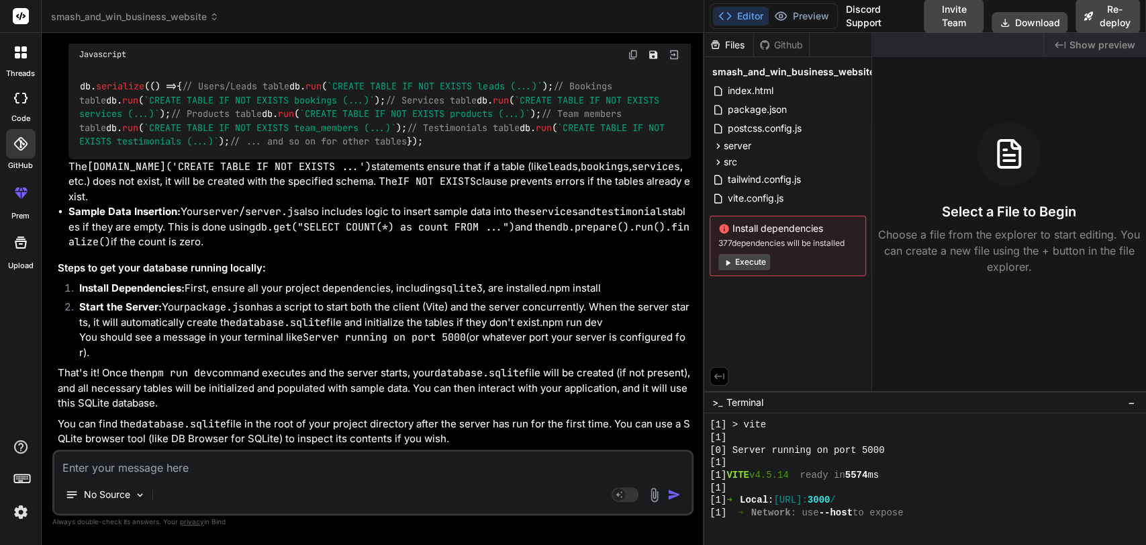
click at [96, 173] on code "[DOMAIN_NAME]('CREATE TABLE IF NOT EXISTS ...')" at bounding box center [229, 166] width 284 height 13
drag, startPoint x: 96, startPoint y: 352, endPoint x: 117, endPoint y: 352, distance: 20.8
click at [117, 173] on code "[DOMAIN_NAME]('CREATE TABLE IF NOT EXISTS ...')" at bounding box center [229, 166] width 284 height 13
click at [154, 173] on code "[DOMAIN_NAME]('CREATE TABLE IF NOT EXISTS ...')" at bounding box center [229, 166] width 284 height 13
drag, startPoint x: 154, startPoint y: 351, endPoint x: 281, endPoint y: 350, distance: 126.9
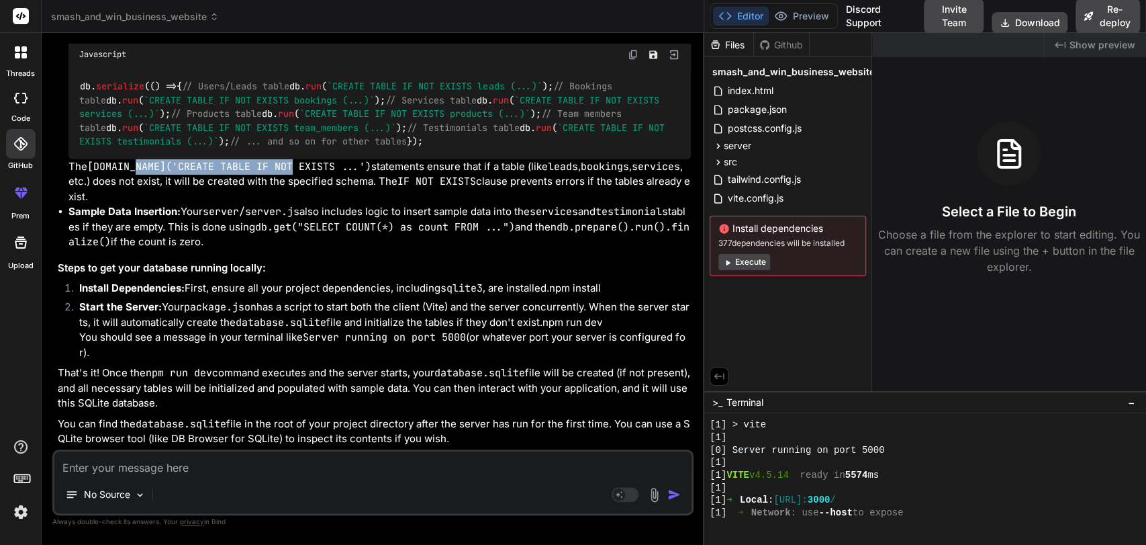
click at [281, 173] on code "[DOMAIN_NAME]('CREATE TABLE IF NOT EXISTS ...')" at bounding box center [229, 166] width 284 height 13
click at [338, 205] on p "The db.run('CREATE TABLE IF NOT EXISTS ...') statements ensure that if a table …" at bounding box center [380, 182] width 623 height 46
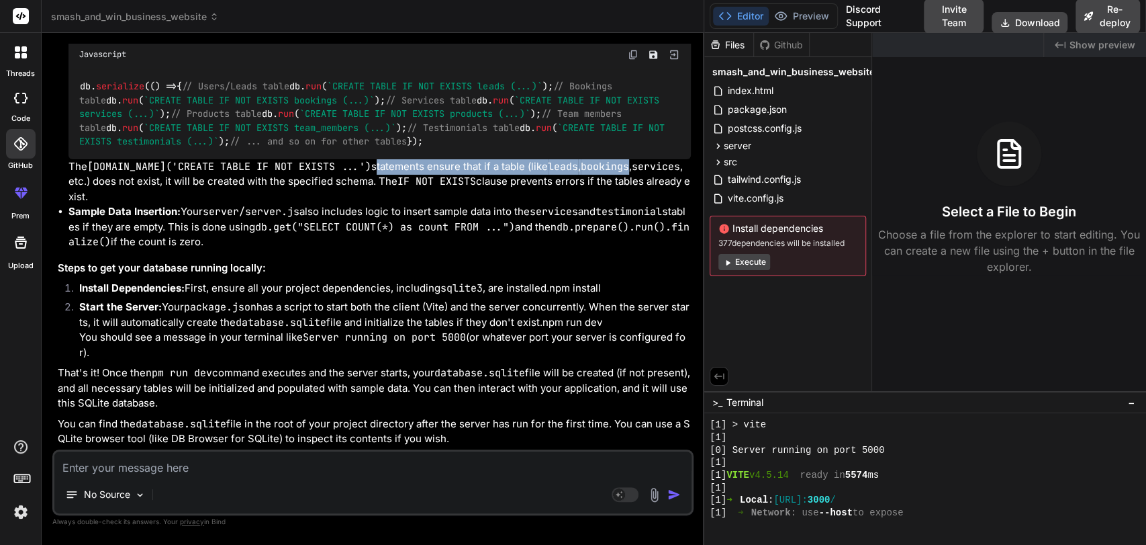
drag, startPoint x: 338, startPoint y: 353, endPoint x: 563, endPoint y: 351, distance: 225.0
click at [563, 205] on p "The db.run('CREATE TABLE IF NOT EXISTS ...') statements ensure that if a table …" at bounding box center [380, 182] width 623 height 46
click at [93, 205] on p "The db.run('CREATE TABLE IF NOT EXISTS ...') statements ensure that if a table …" at bounding box center [380, 182] width 623 height 46
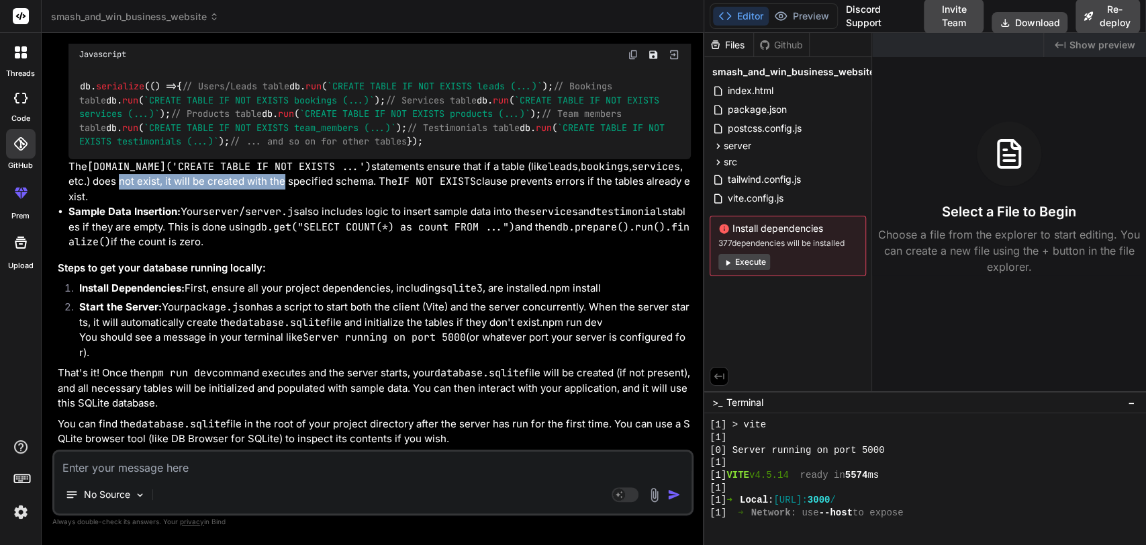
drag, startPoint x: 93, startPoint y: 366, endPoint x: 248, endPoint y: 366, distance: 154.5
click at [248, 205] on p "The db.run('CREATE TABLE IF NOT EXISTS ...') statements ensure that if a table …" at bounding box center [380, 182] width 623 height 46
click at [89, 234] on p "Sample Data Insertion: Your server/server.js also includes logic to insert samp…" at bounding box center [380, 227] width 623 height 46
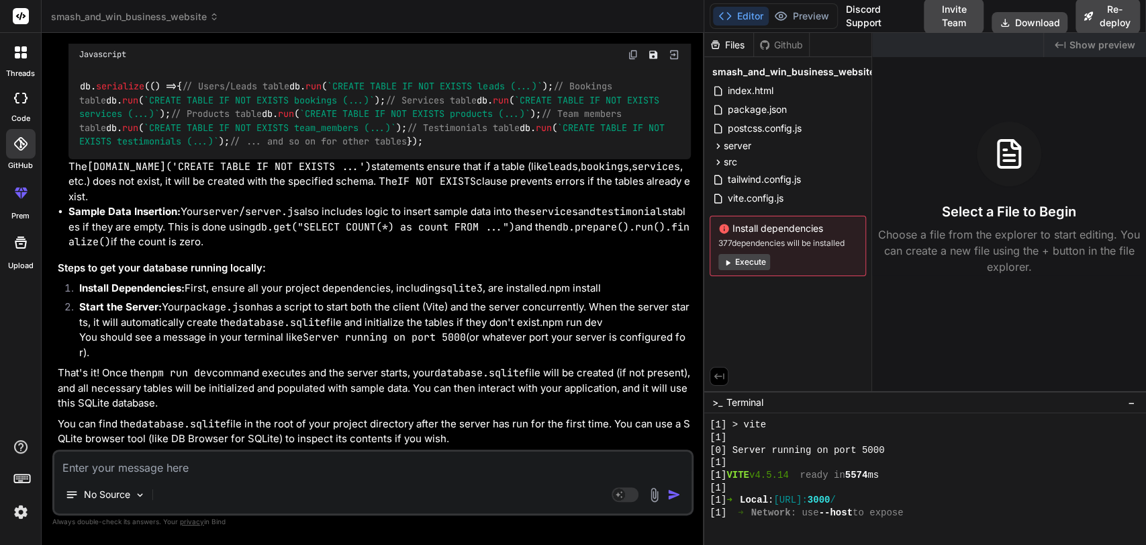
drag, startPoint x: 89, startPoint y: 234, endPoint x: 353, endPoint y: 237, distance: 264.6
click at [353, 237] on p "Sample Data Insertion: Your server/server.js also includes logic to insert samp…" at bounding box center [380, 227] width 623 height 46
click at [530, 218] on code "services" at bounding box center [554, 211] width 48 height 13
drag, startPoint x: 457, startPoint y: 237, endPoint x: 527, endPoint y: 232, distance: 69.3
click at [527, 232] on p "Sample Data Insertion: Your server/server.js also includes logic to insert samp…" at bounding box center [380, 227] width 623 height 46
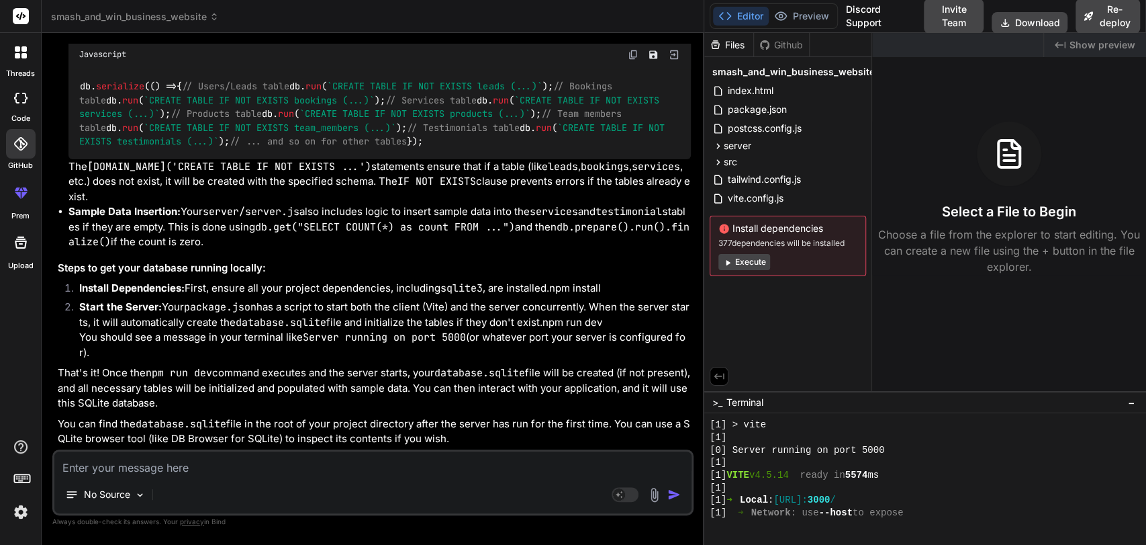
click at [137, 250] on p "Sample Data Insertion: Your server/server.js also includes logic to insert samp…" at bounding box center [380, 227] width 623 height 46
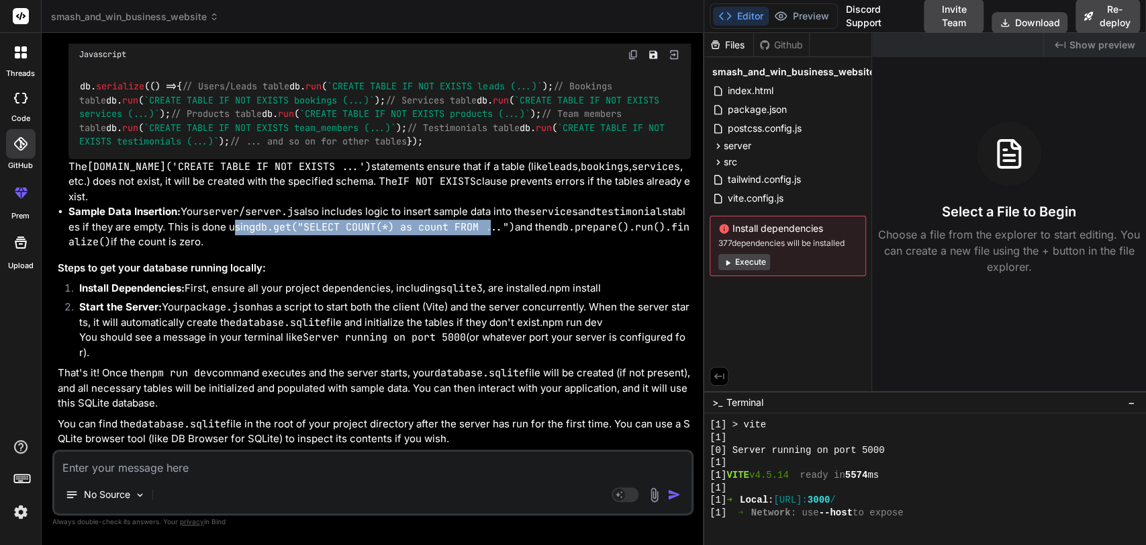
drag, startPoint x: 137, startPoint y: 251, endPoint x: 389, endPoint y: 252, distance: 251.9
click at [389, 250] on p "Sample Data Insertion: Your server/server.js also includes logic to insert samp…" at bounding box center [380, 227] width 623 height 46
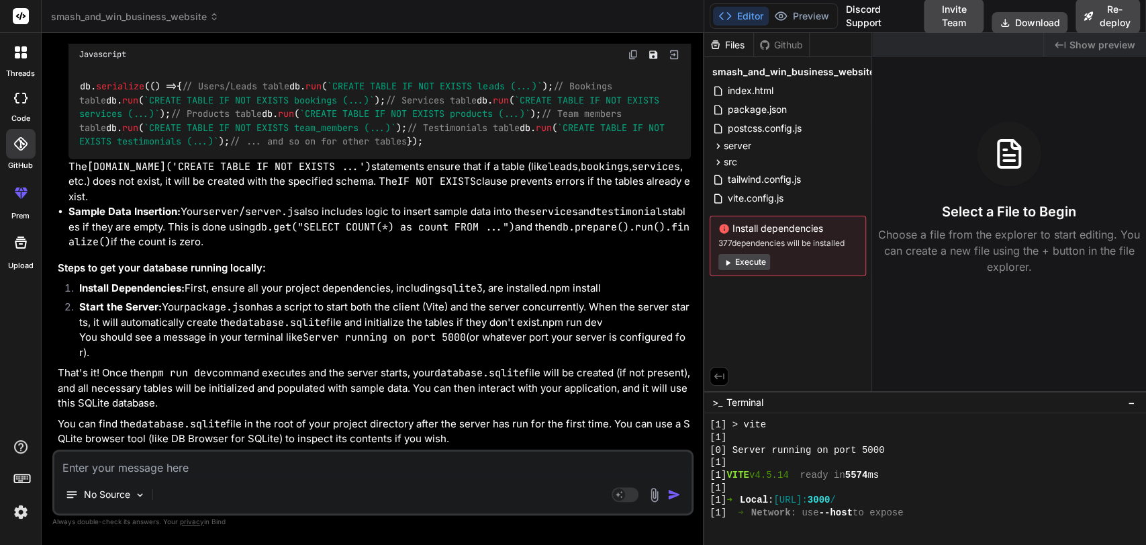
click at [453, 250] on p "Sample Data Insertion: Your server/server.js also includes logic to insert samp…" at bounding box center [380, 227] width 623 height 46
drag, startPoint x: 453, startPoint y: 252, endPoint x: 556, endPoint y: 248, distance: 103.5
click at [556, 248] on p "Sample Data Insertion: Your server/server.js also includes logic to insert samp…" at bounding box center [380, 227] width 623 height 46
click at [139, 261] on h3 "Steps to get your database running locally:" at bounding box center [374, 268] width 633 height 15
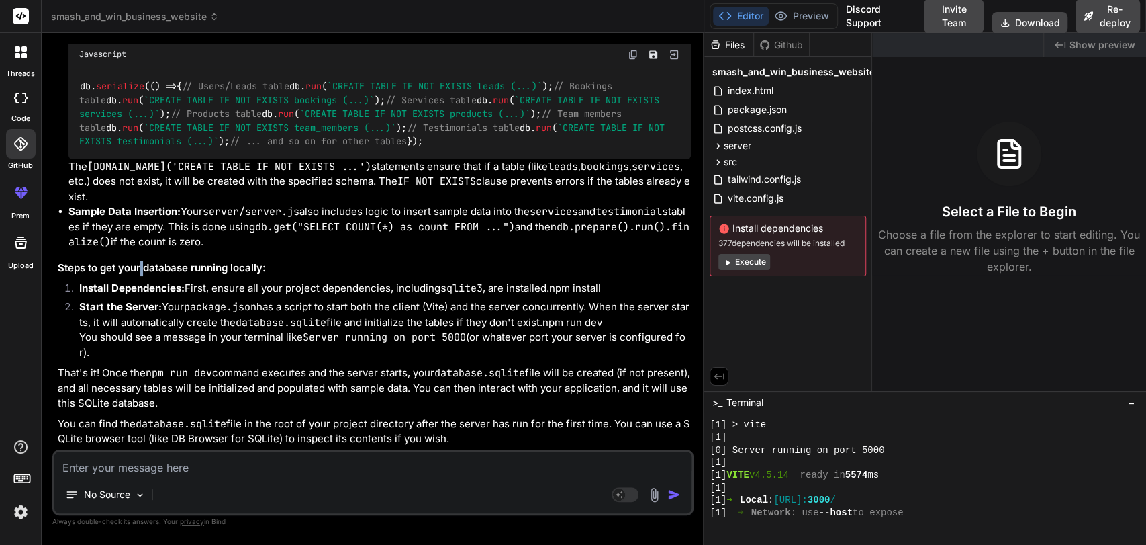
click at [139, 261] on h3 "Steps to get your database running locally:" at bounding box center [374, 268] width 633 height 15
click at [135, 281] on strong "Install Dependencies:" at bounding box center [131, 287] width 105 height 13
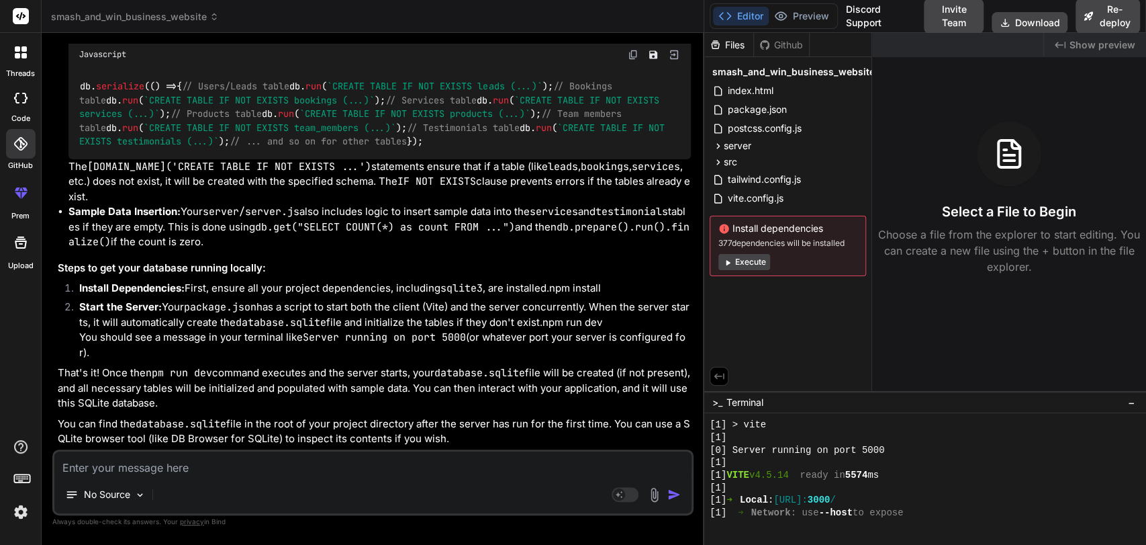
click at [162, 284] on p "Install Dependencies: First, ensure all your project dependencies, including sq…" at bounding box center [385, 288] width 612 height 15
click at [441, 281] on code "sqlite3" at bounding box center [462, 287] width 42 height 13
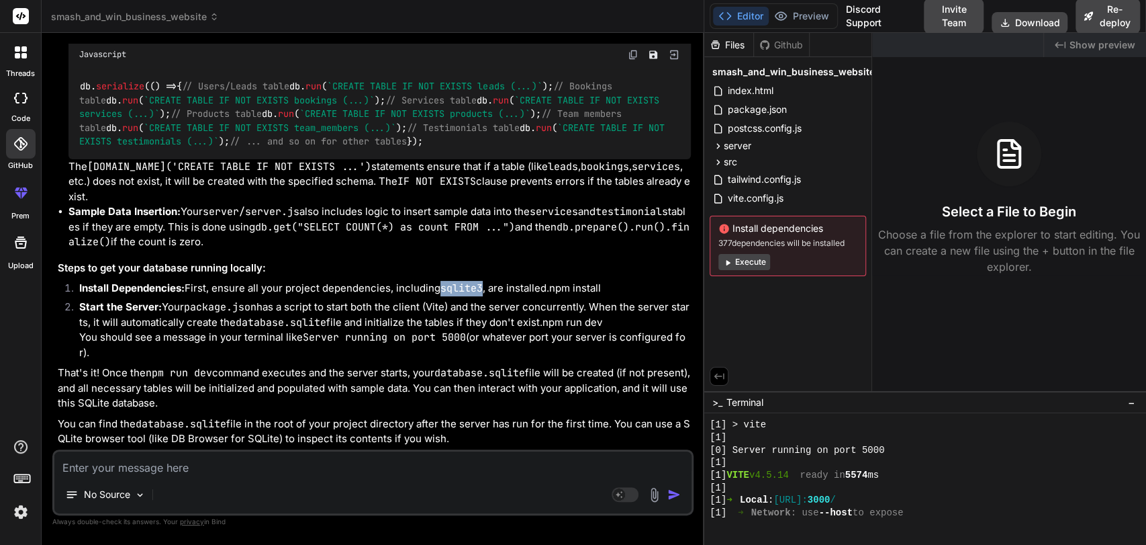
click at [441, 281] on code "sqlite3" at bounding box center [462, 287] width 42 height 13
click at [549, 281] on bindaction "npm install" at bounding box center [575, 287] width 52 height 13
click at [88, 314] on p "Start the Server: Your package.json has a script to start both the client (Vite…" at bounding box center [385, 315] width 612 height 30
drag, startPoint x: 88, startPoint y: 314, endPoint x: 331, endPoint y: 314, distance: 243.1
click at [331, 314] on p "Start the Server: Your package.json has a script to start both the client (Vite…" at bounding box center [385, 315] width 612 height 30
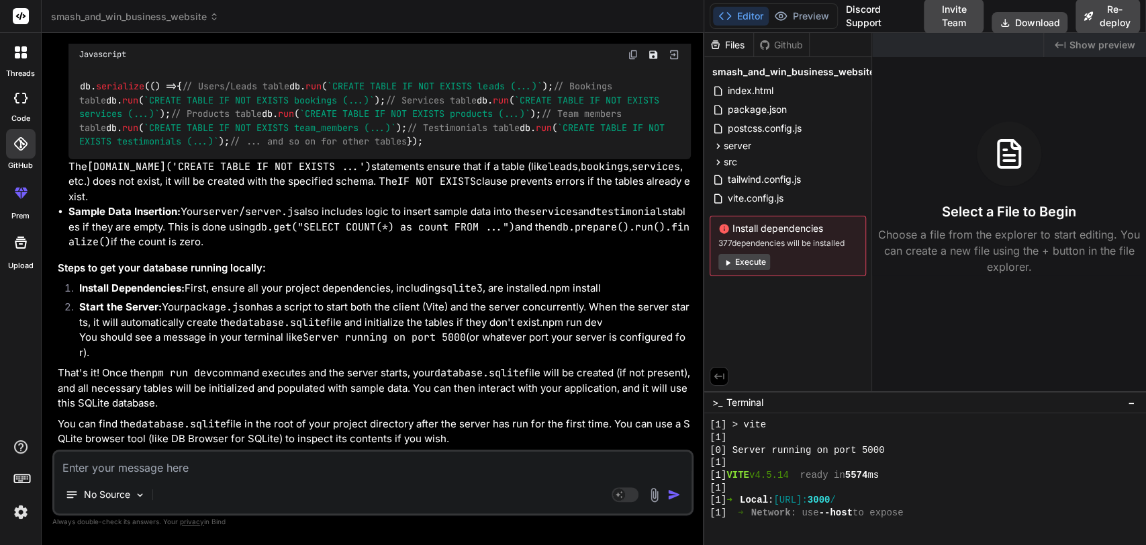
click at [379, 312] on p "Start the Server: Your package.json has a script to start both the client (Vite…" at bounding box center [385, 315] width 612 height 30
drag, startPoint x: 379, startPoint y: 312, endPoint x: 455, endPoint y: 308, distance: 76.7
click at [455, 308] on p "Start the Server: Your package.json has a script to start both the client (Vite…" at bounding box center [385, 315] width 612 height 30
click at [126, 326] on p "Start the Server: Your package.json has a script to start both the client (Vite…" at bounding box center [385, 315] width 612 height 30
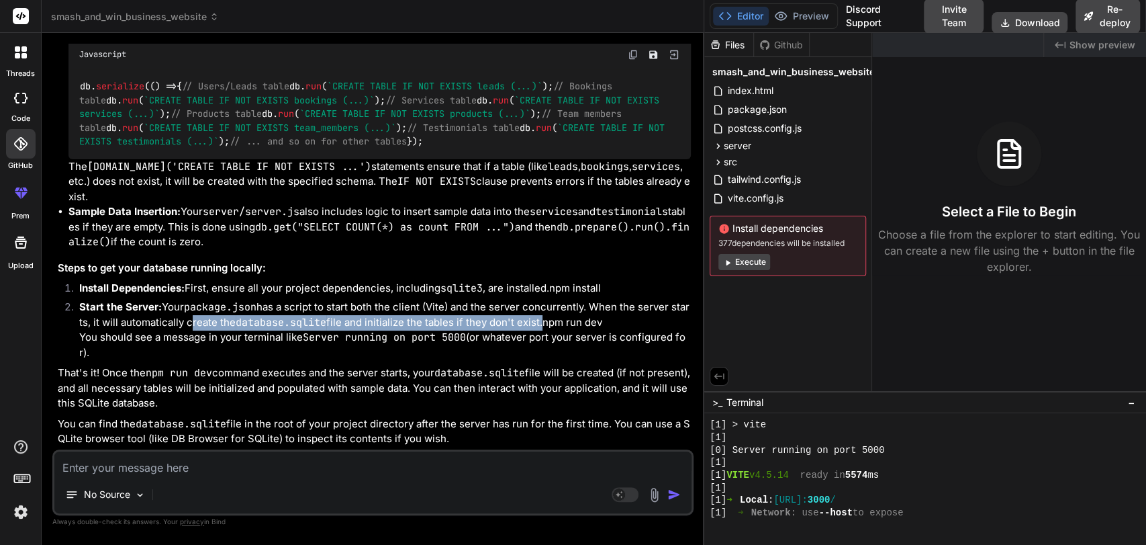
drag, startPoint x: 126, startPoint y: 326, endPoint x: 443, endPoint y: 330, distance: 317.0
click at [443, 330] on p "Start the Server: Your package.json has a script to start both the client (Vite…" at bounding box center [385, 315] width 612 height 30
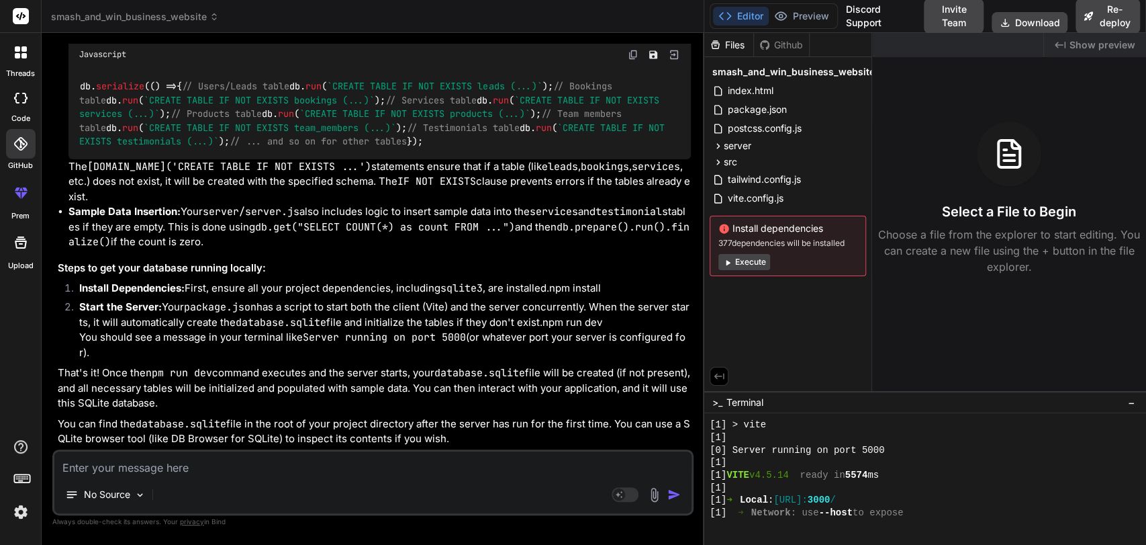
click at [91, 359] on p "You should see a message in your terminal like Server running on port 5000 (or …" at bounding box center [385, 345] width 612 height 30
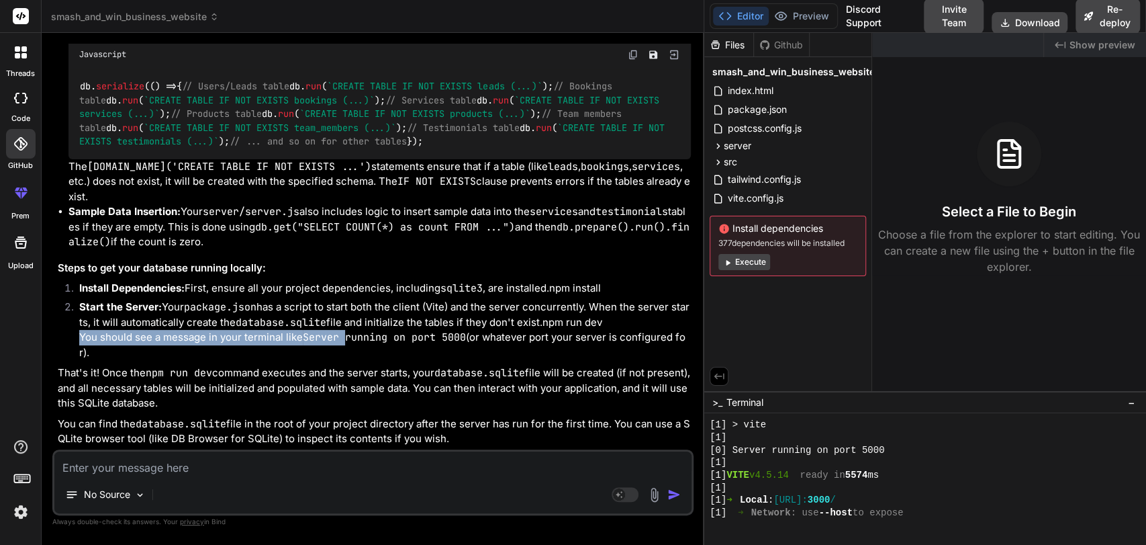
drag, startPoint x: 91, startPoint y: 359, endPoint x: 343, endPoint y: 360, distance: 252.5
click at [343, 360] on p "You should see a message in your terminal like Server running on port 5000 (or …" at bounding box center [385, 345] width 612 height 30
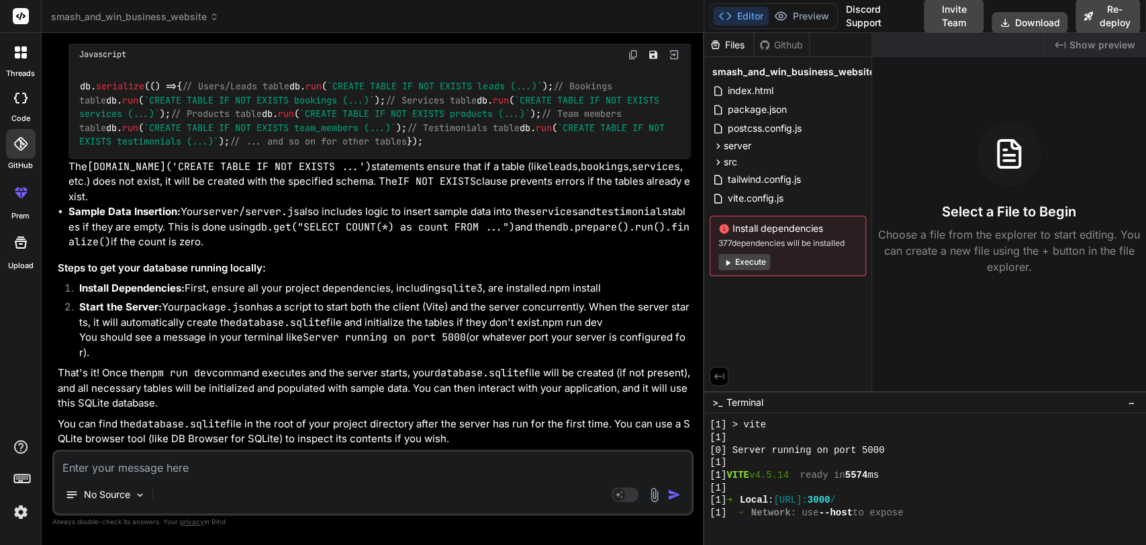
click at [358, 344] on code "Server running on port 5000" at bounding box center [384, 336] width 163 height 13
drag, startPoint x: 358, startPoint y: 360, endPoint x: 458, endPoint y: 356, distance: 100.2
click at [458, 344] on code "Server running on port 5000" at bounding box center [384, 336] width 163 height 13
click at [114, 373] on p "That's it! Once the npm run dev command executes and the server starts, your da…" at bounding box center [374, 388] width 633 height 46
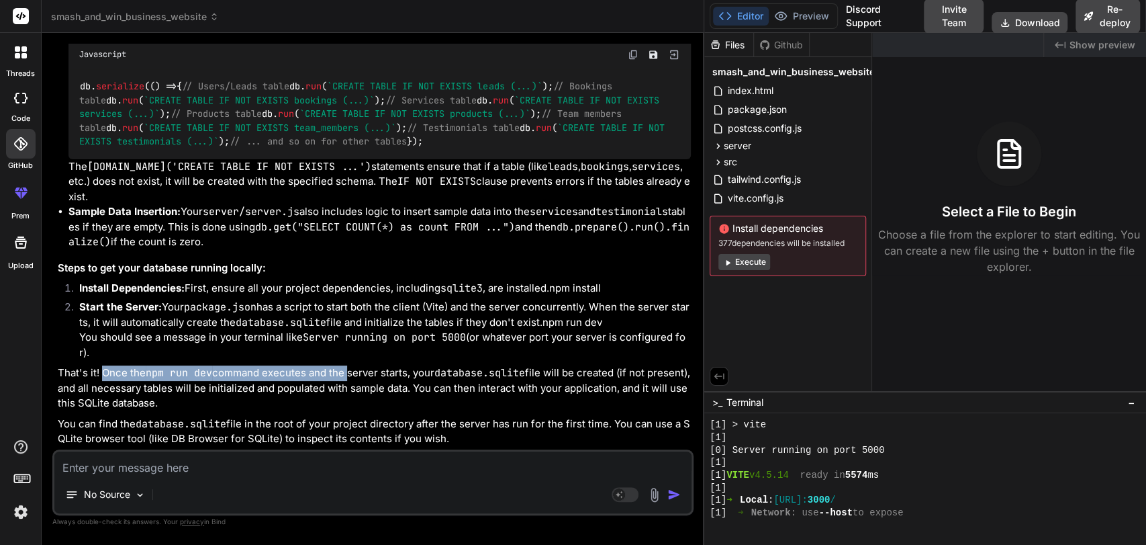
drag, startPoint x: 114, startPoint y: 373, endPoint x: 333, endPoint y: 370, distance: 219.6
click at [333, 370] on p "That's it! Once the npm run dev command executes and the server starts, your da…" at bounding box center [374, 388] width 633 height 46
click at [162, 437] on p "You can find the database.sqlite file in the root of your project directory aft…" at bounding box center [374, 431] width 633 height 30
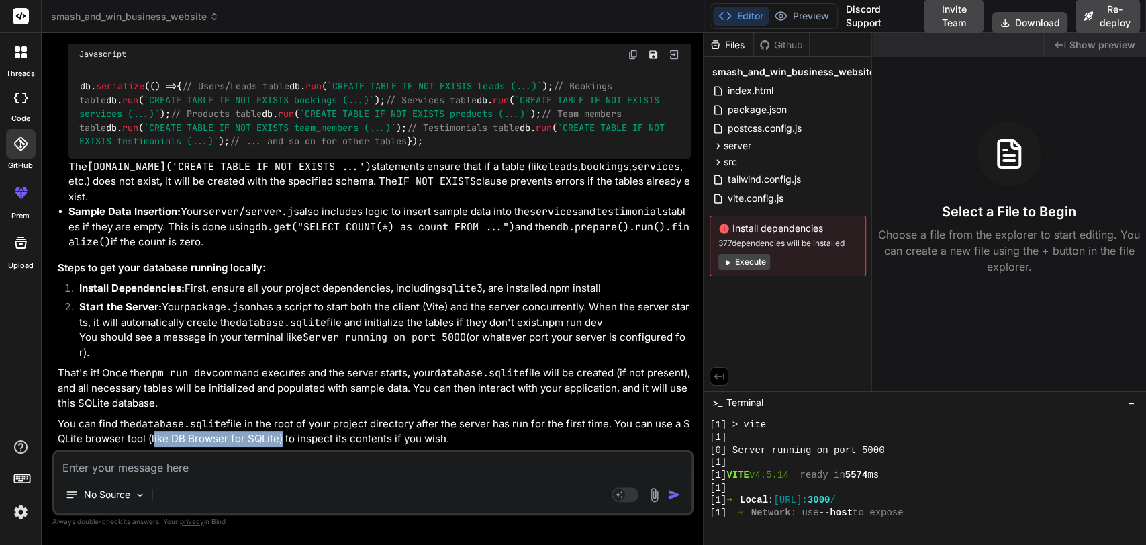
drag, startPoint x: 162, startPoint y: 437, endPoint x: 254, endPoint y: 435, distance: 92.0
click at [254, 435] on p "You can find the database.sqlite file in the root of your project directory aft…" at bounding box center [374, 431] width 633 height 30
click at [172, 436] on p "You can find the database.sqlite file in the root of your project directory aft…" at bounding box center [374, 431] width 633 height 30
drag, startPoint x: 172, startPoint y: 436, endPoint x: 252, endPoint y: 434, distance: 79.9
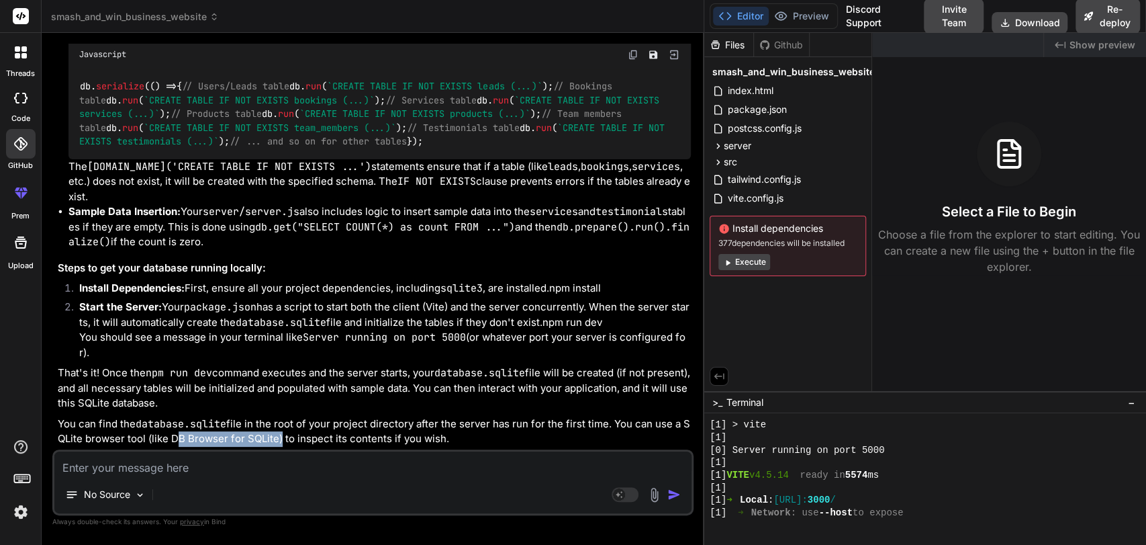
click at [252, 434] on p "You can find the database.sqlite file in the root of your project directory aft…" at bounding box center [374, 431] width 633 height 30
copy p "DB Browser for SQLite"
click at [194, 398] on p "That's it! Once the npm run dev command executes and the server starts, your da…" at bounding box center [374, 388] width 633 height 46
click at [177, 439] on p "You can find the database.sqlite file in the root of your project directory aft…" at bounding box center [374, 431] width 633 height 30
drag, startPoint x: 177, startPoint y: 439, endPoint x: 265, endPoint y: 437, distance: 87.3
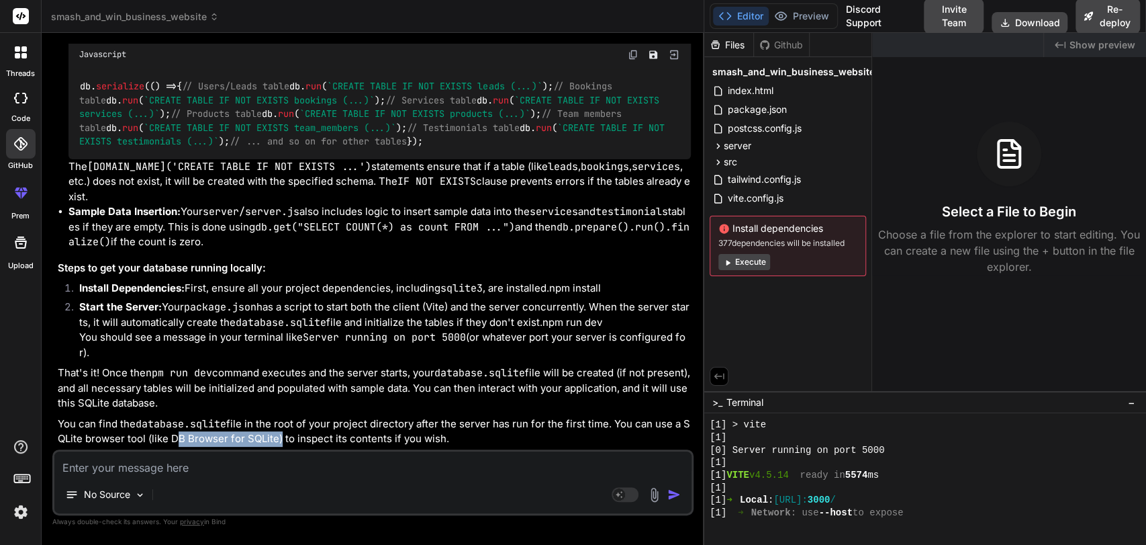
click at [265, 437] on p "You can find the database.sqlite file in the root of your project directory aft…" at bounding box center [374, 431] width 633 height 30
copy p "DB Browser for SQLite"
click at [220, 466] on textarea at bounding box center [372, 463] width 637 height 24
type textarea "d"
type textarea "x"
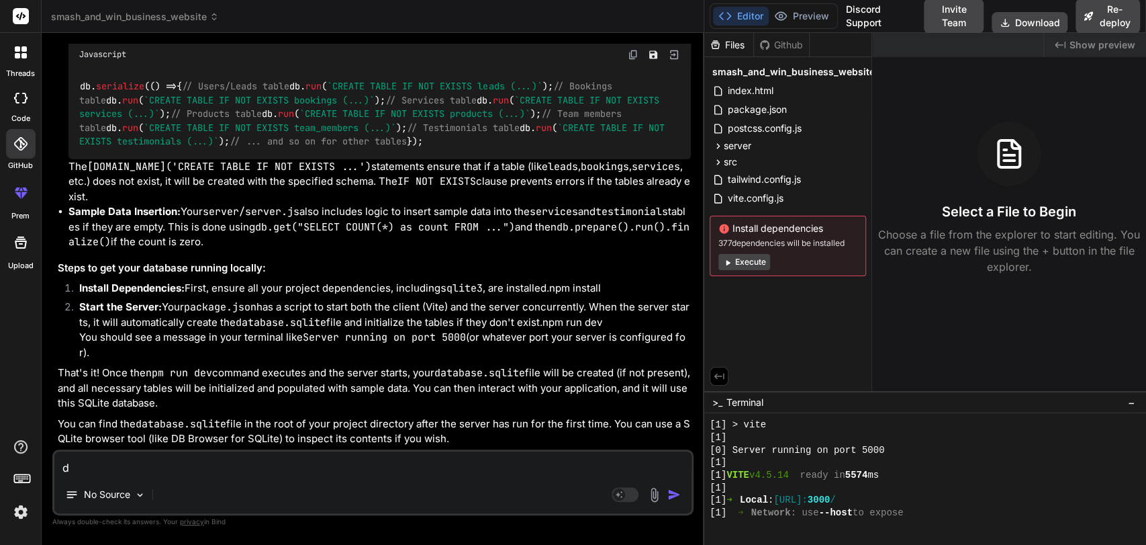
type textarea "dh"
type textarea "x"
type textarea "dho"
type textarea "x"
type textarea "dhou"
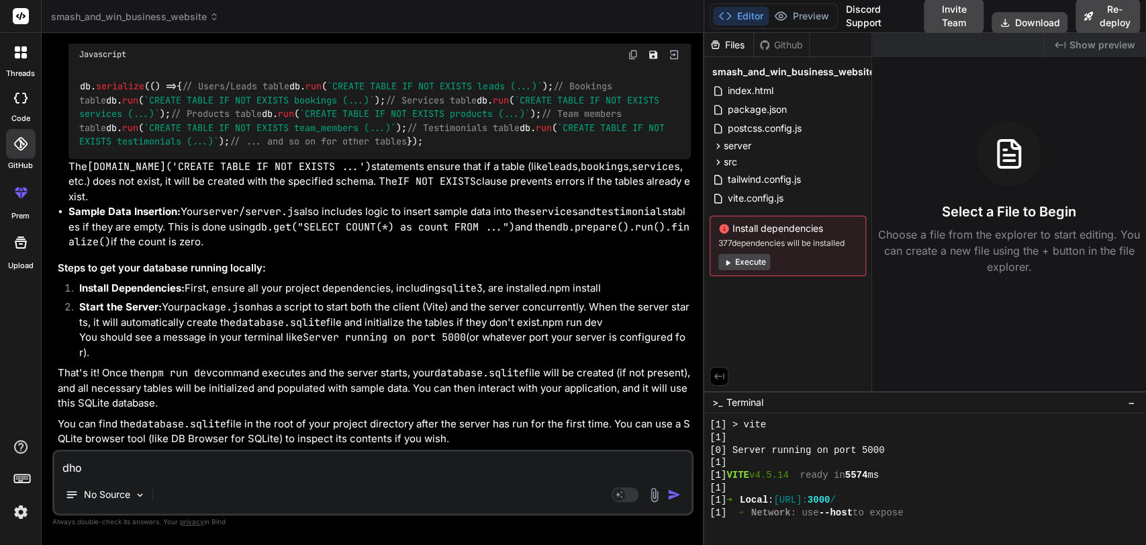
type textarea "x"
type textarea "dhoul"
type textarea "x"
type textarea "dhould"
type textarea "x"
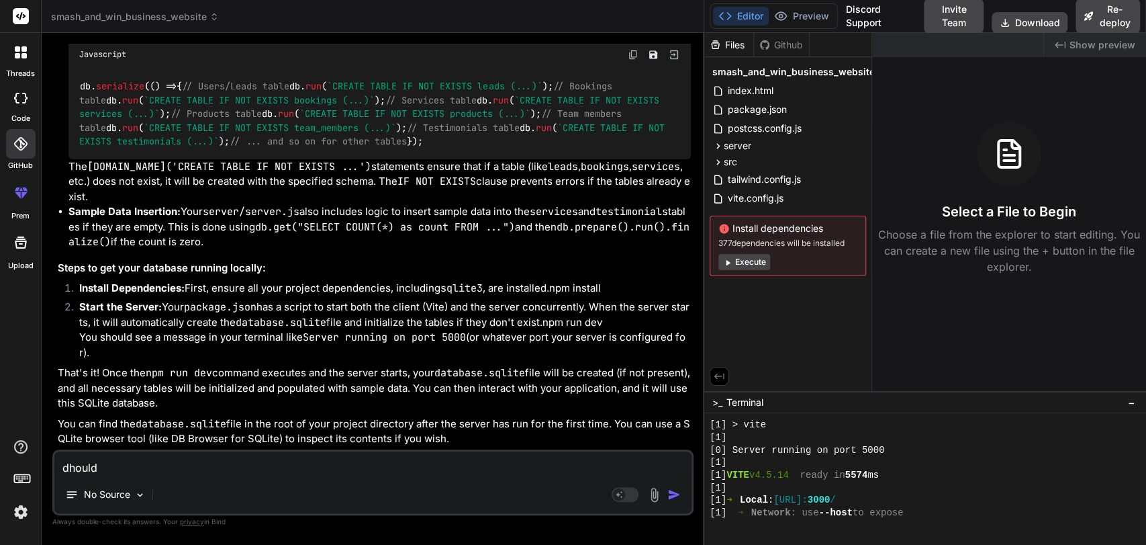
type textarea "dhould"
type textarea "x"
type textarea "dhould i"
type textarea "x"
type textarea "dhould i"
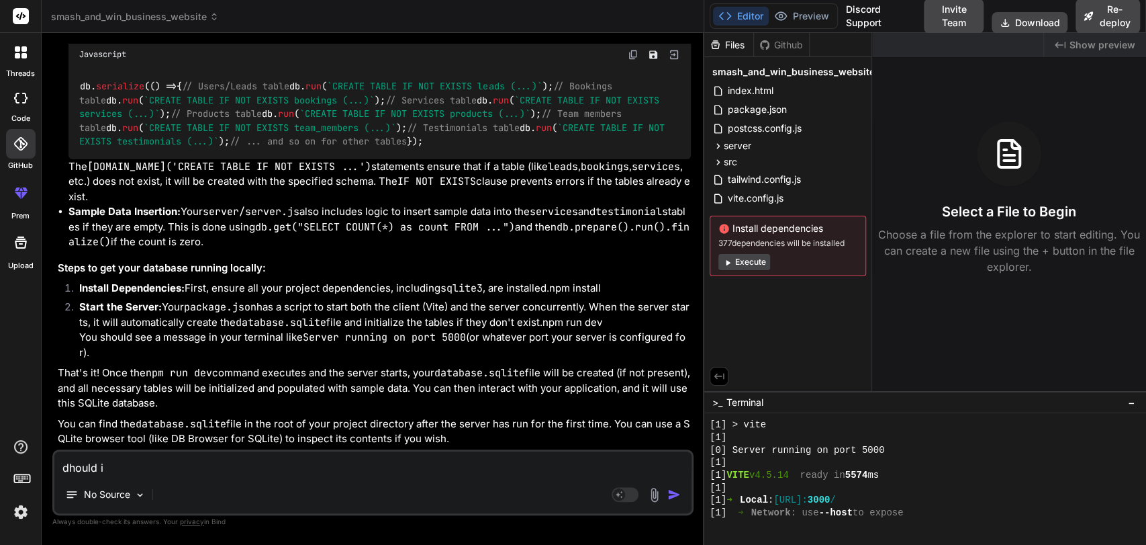
type textarea "x"
type textarea "hould i"
type textarea "x"
type textarea "should i"
type textarea "x"
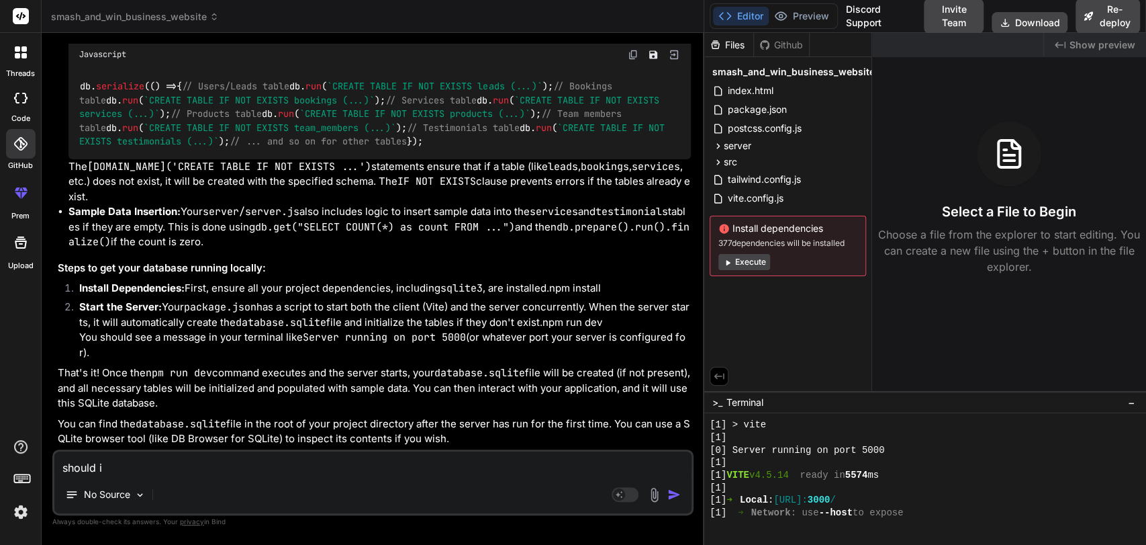
type textarea "should i i"
type textarea "x"
type textarea "should i in"
type textarea "x"
type textarea "should i ins"
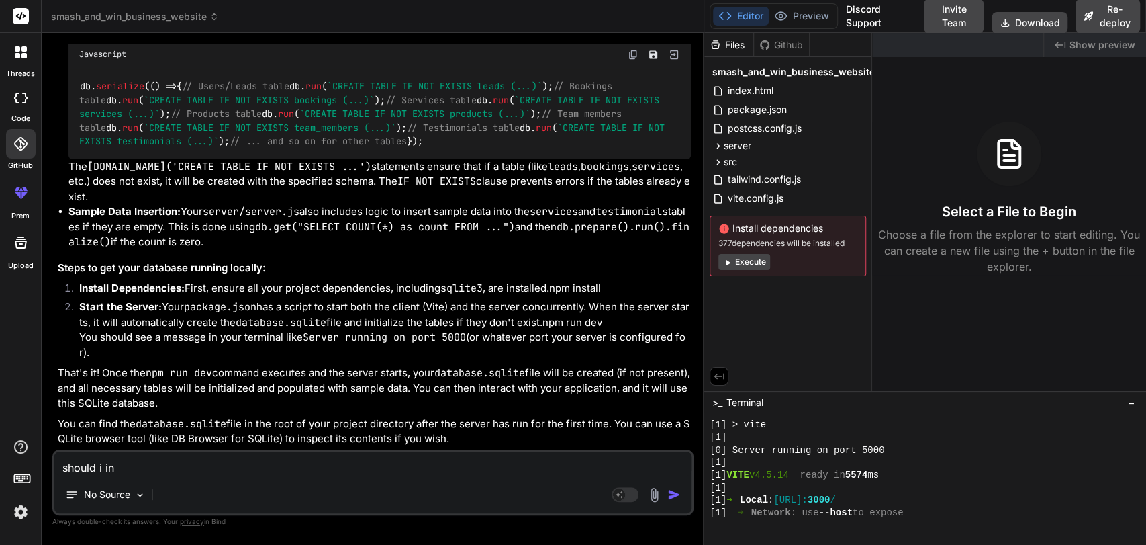
type textarea "x"
type textarea "should i inst"
type textarea "x"
type textarea "should i insta"
type textarea "x"
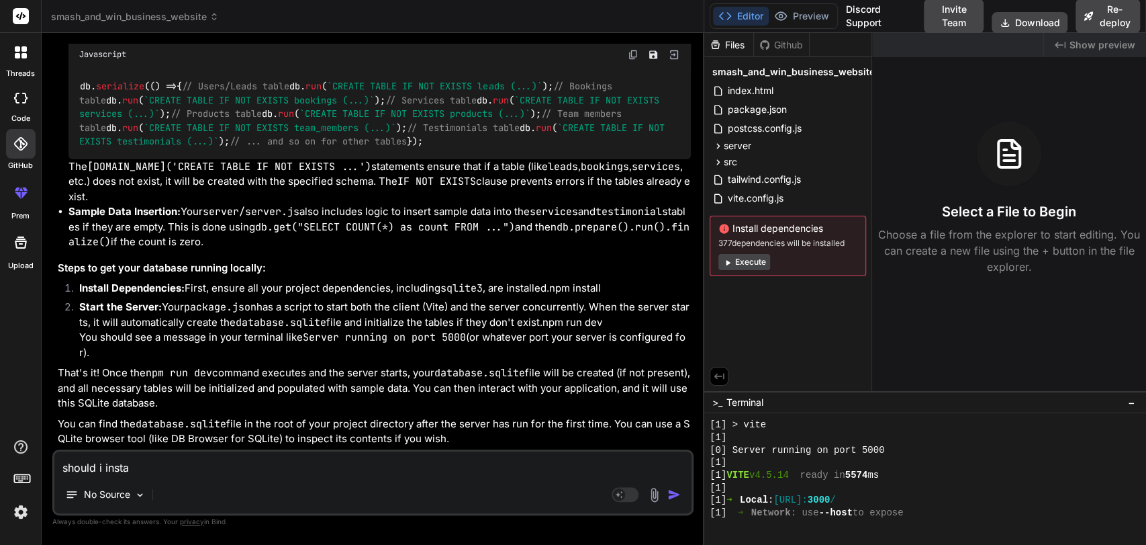
type textarea "should i instal"
type textarea "x"
type textarea "should i install"
type textarea "x"
type textarea "should i install"
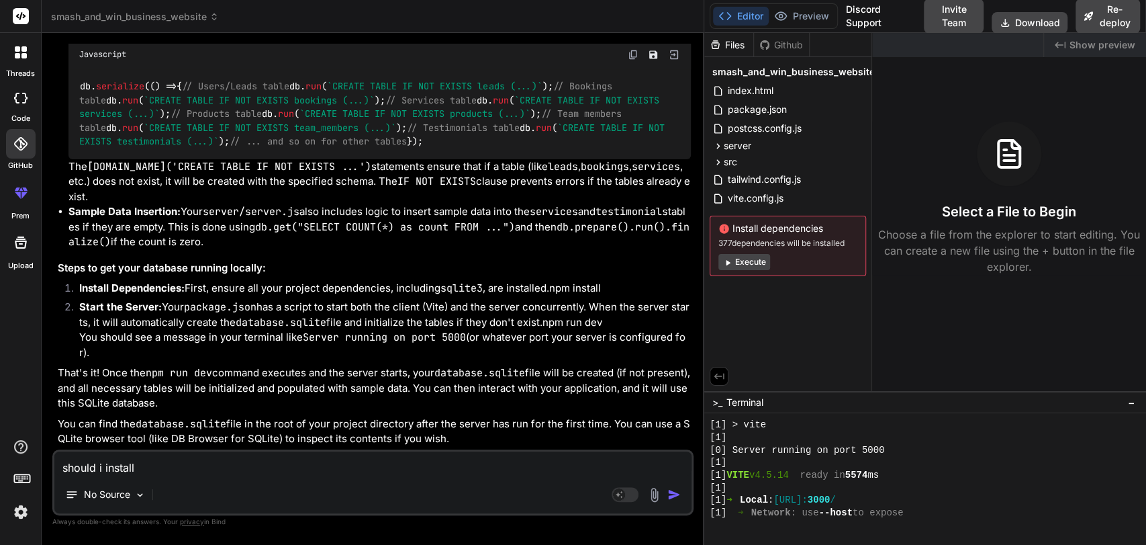
type textarea "x"
type textarea "should i install a"
type textarea "x"
type textarea "should i install an"
type textarea "x"
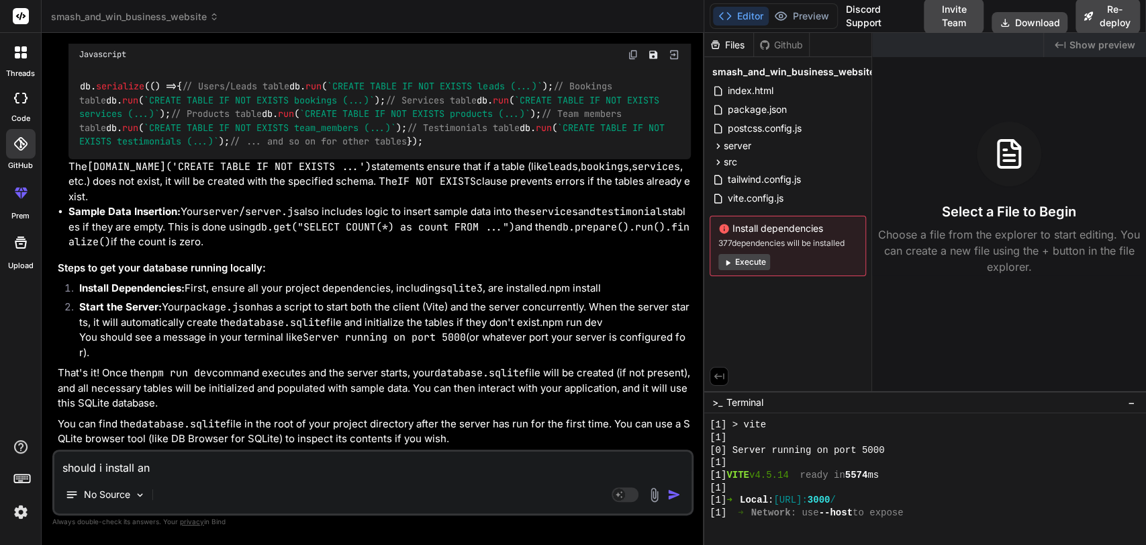
type textarea "should i install and"
type textarea "x"
type textarea "should i install and"
type textarea "x"
type textarea "should i install and s"
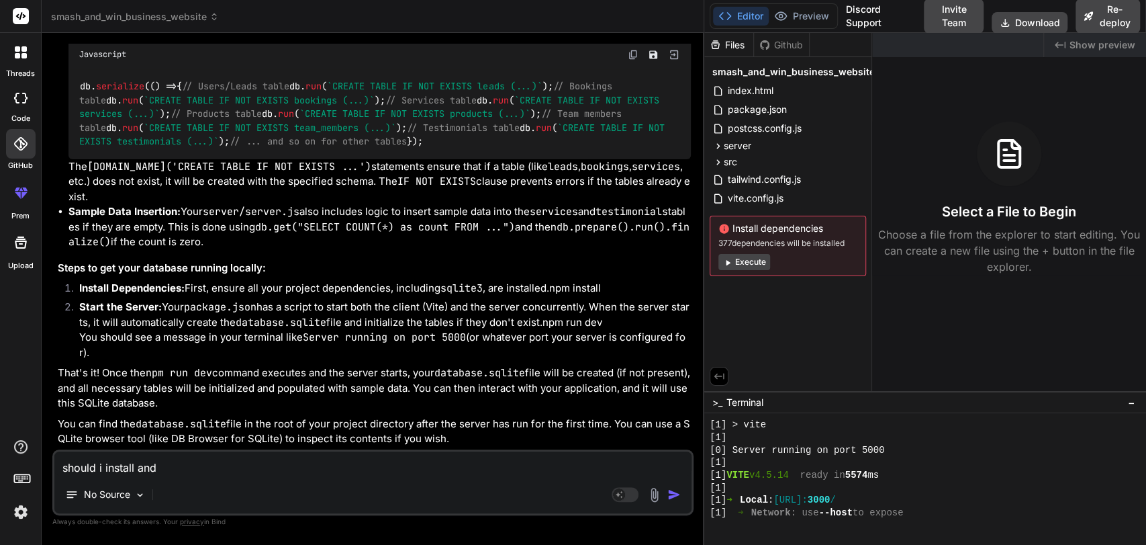
type textarea "x"
type textarea "should i install and se"
type textarea "x"
type textarea "should i install and set"
type textarea "x"
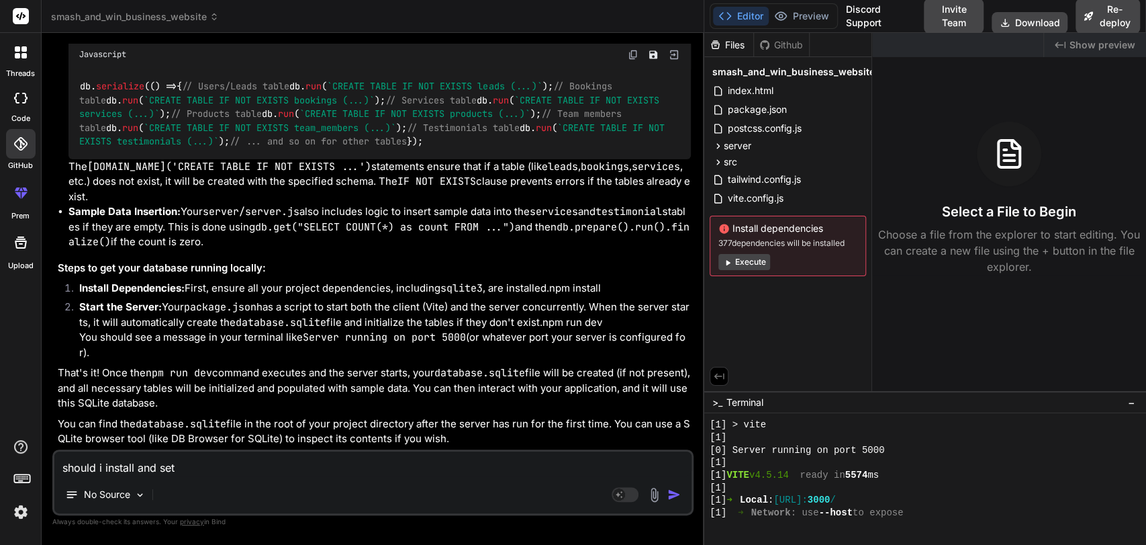
type textarea "should i install and setu"
type textarea "x"
type textarea "should i install and setup"
type textarea "x"
type textarea "should i install and setup"
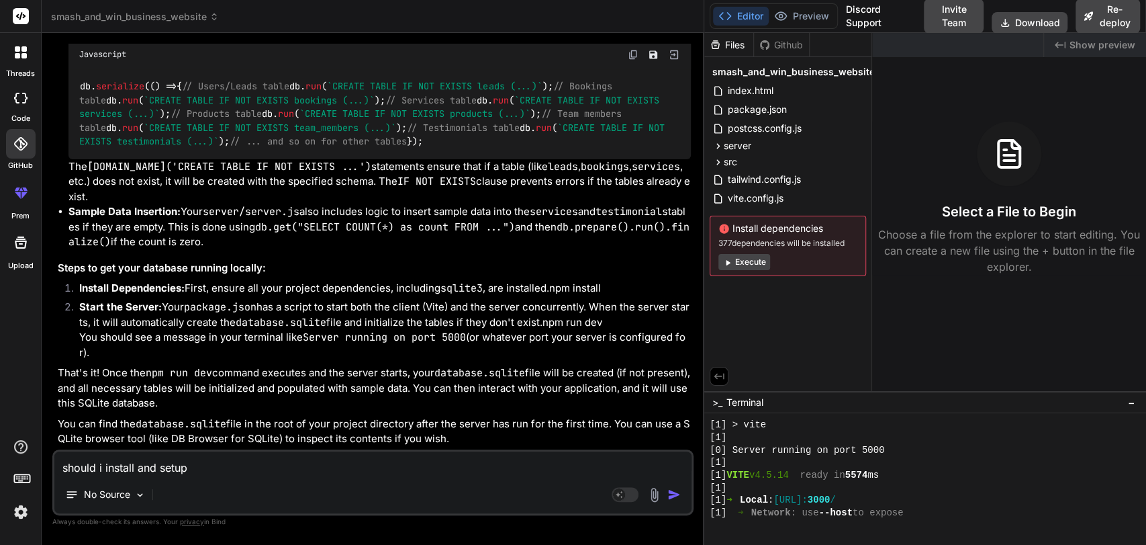
type textarea "x"
paste textarea "DB Browser for SQLite"
type textarea "should i install and setup DB Browser for SQLite"
type textarea "x"
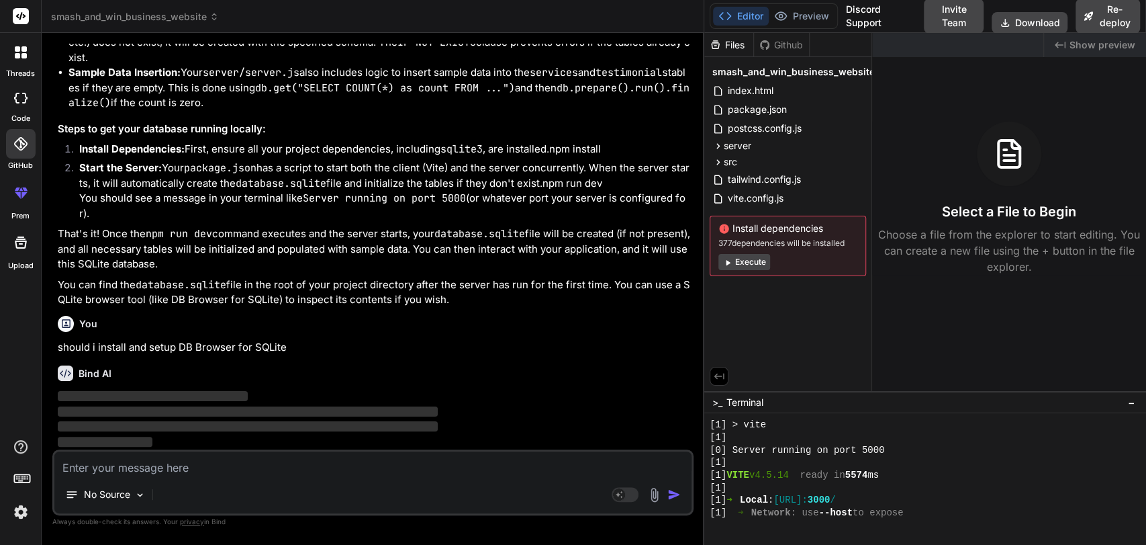
scroll to position [5747, 0]
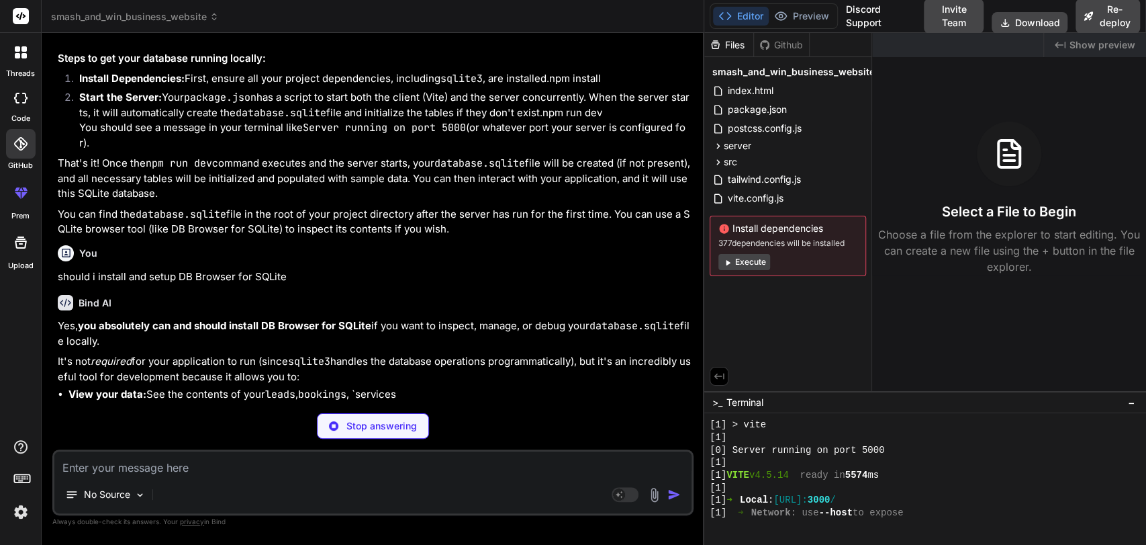
type textarea "x"
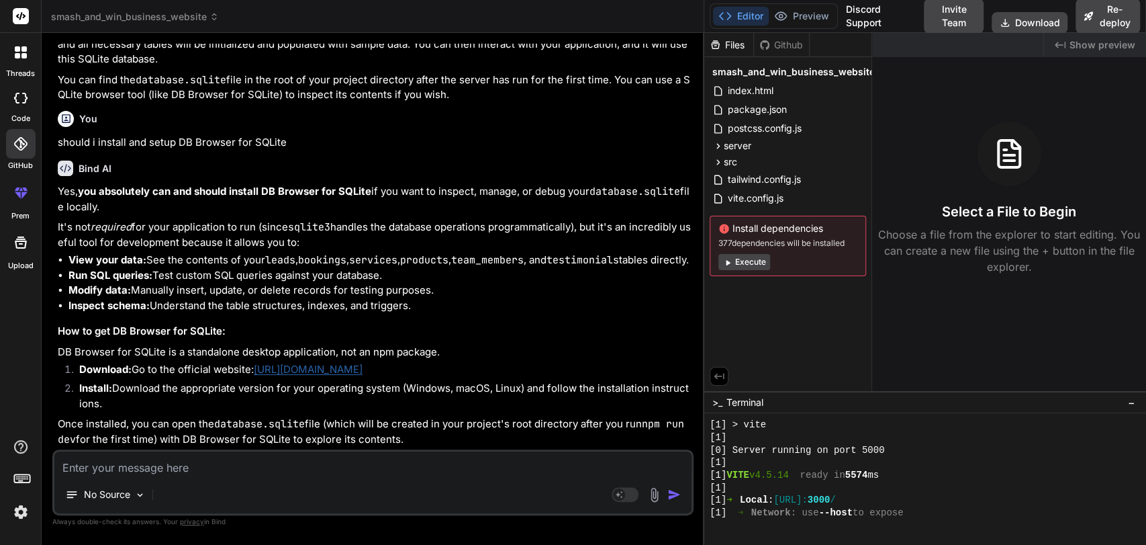
scroll to position [5967, 0]
click at [242, 135] on p "should i install and setup DB Browser for SQLite" at bounding box center [374, 142] width 633 height 15
click at [186, 135] on p "should i install and setup DB Browser for SQLite" at bounding box center [374, 142] width 633 height 15
drag, startPoint x: 186, startPoint y: 125, endPoint x: 274, endPoint y: 125, distance: 88.0
click at [274, 135] on p "should i install and setup DB Browser for SQLite" at bounding box center [374, 142] width 633 height 15
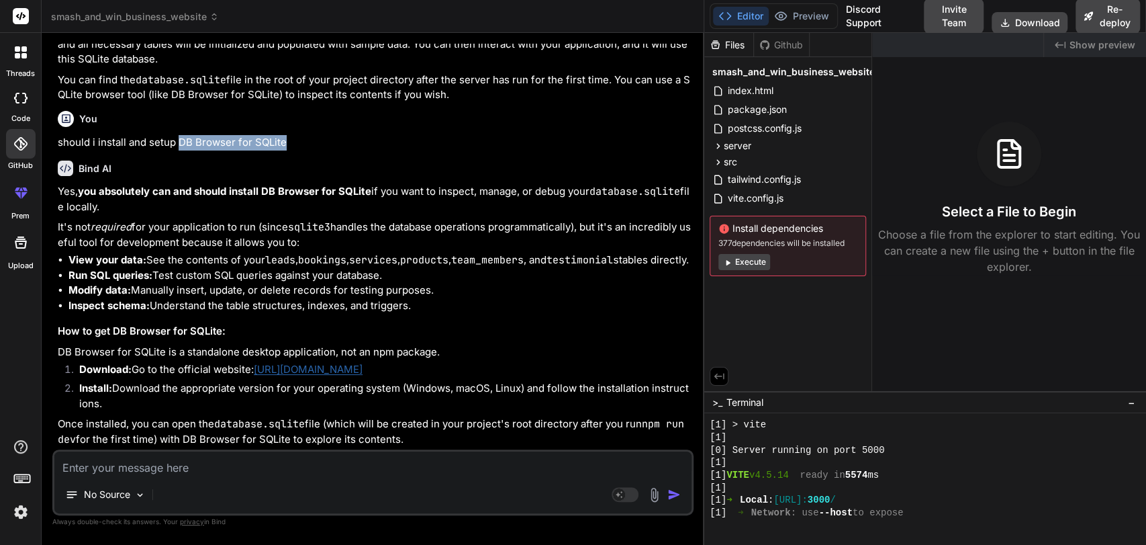
copy p "DB Browser for SQLite"
click at [128, 458] on textarea at bounding box center [372, 463] width 637 height 24
type textarea "s"
type textarea "x"
type textarea "sh"
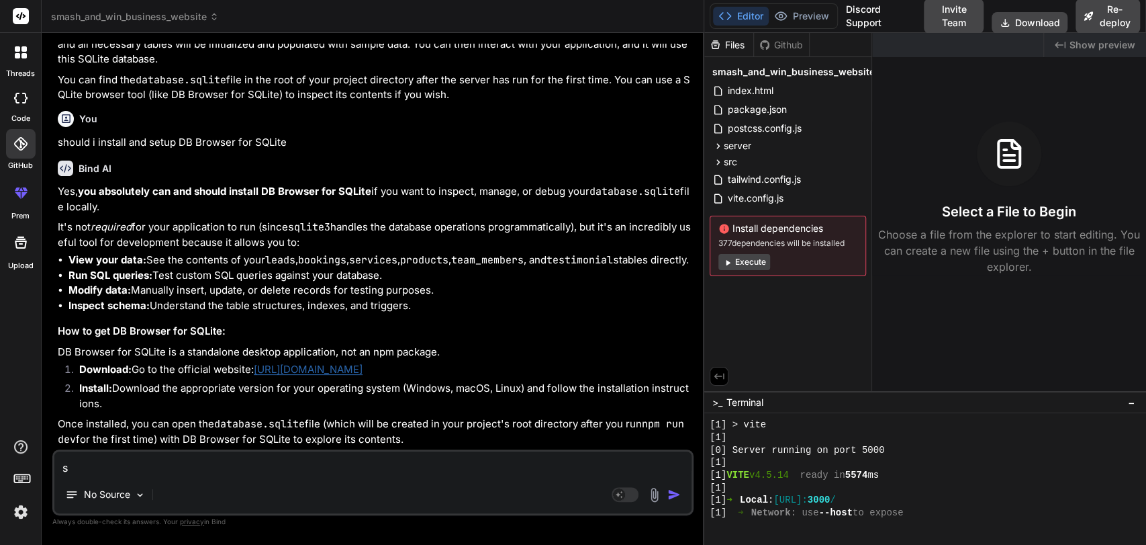
type textarea "x"
type textarea "sho"
type textarea "x"
type textarea "shou"
type textarea "x"
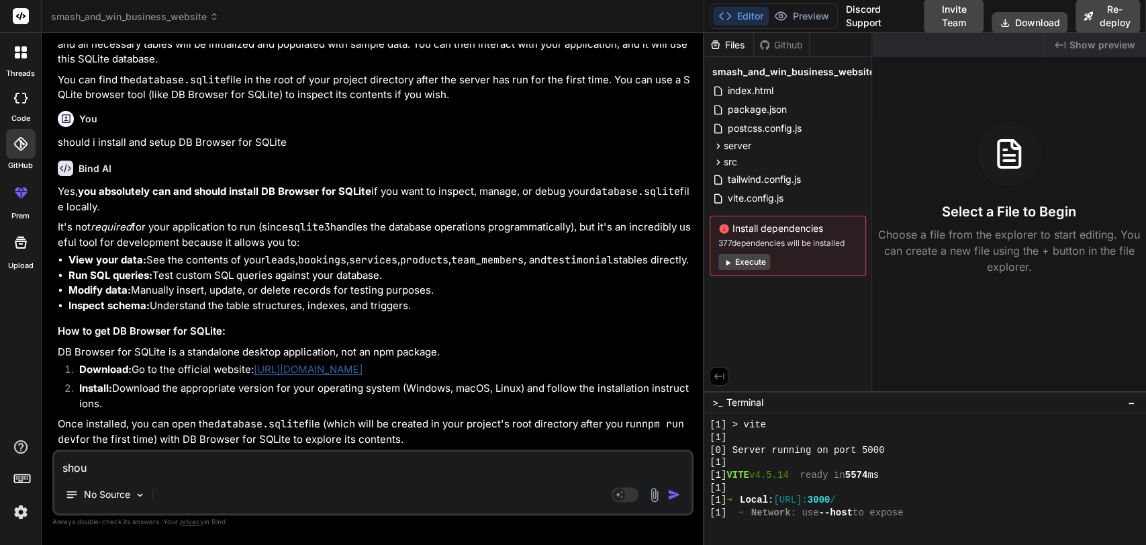
type textarea "shoul"
type textarea "x"
type textarea "should"
type textarea "x"
type textarea "should"
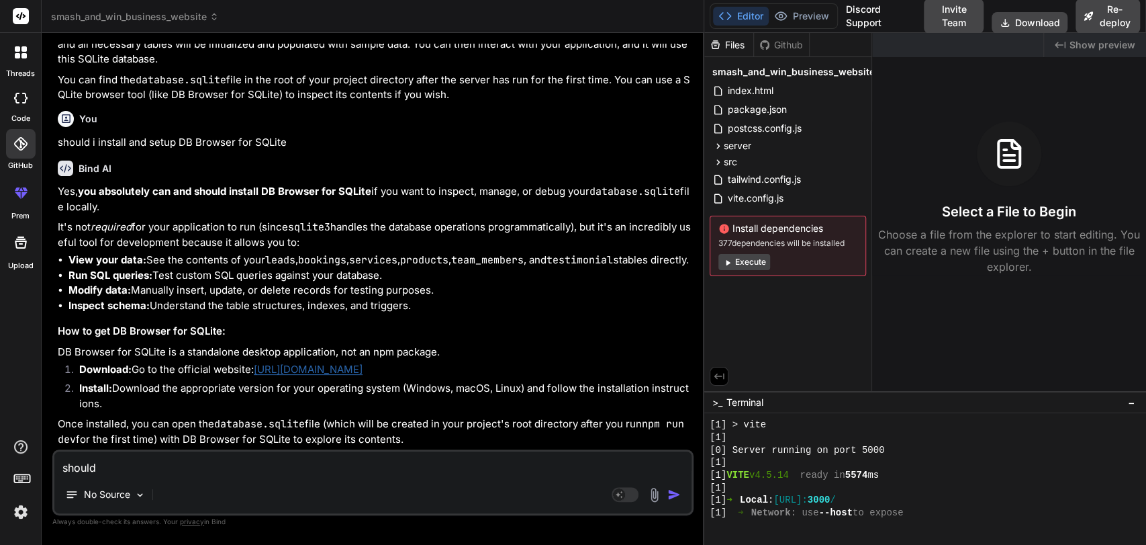
type textarea "x"
type textarea "should i"
type textarea "x"
type textarea "should i"
type textarea "x"
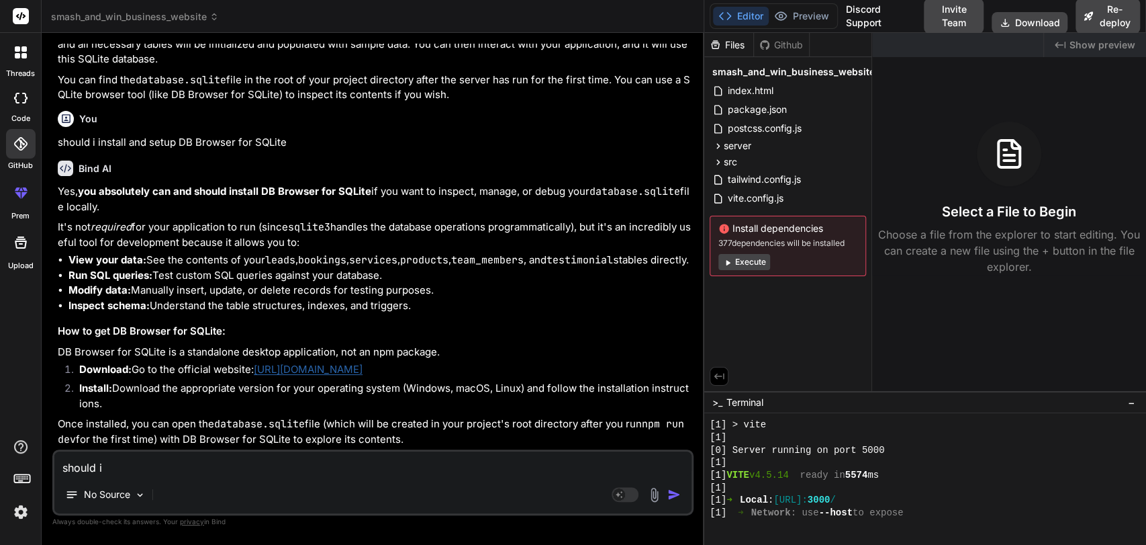
type textarea "should i i"
type textarea "x"
type textarea "should i in"
type textarea "x"
type textarea "should i ins"
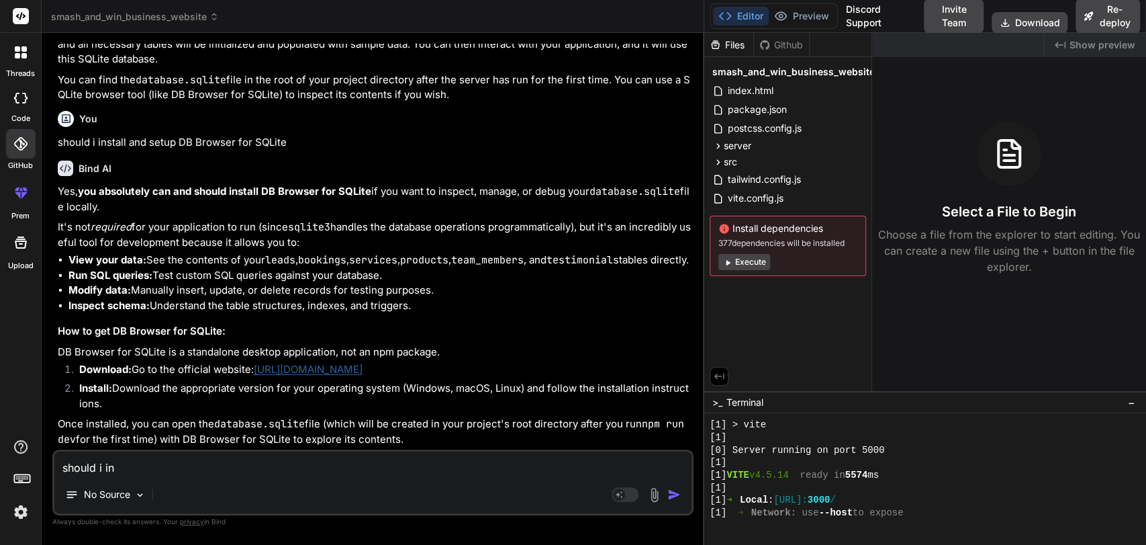
type textarea "x"
type textarea "should i inst"
type textarea "x"
type textarea "should i insta"
type textarea "x"
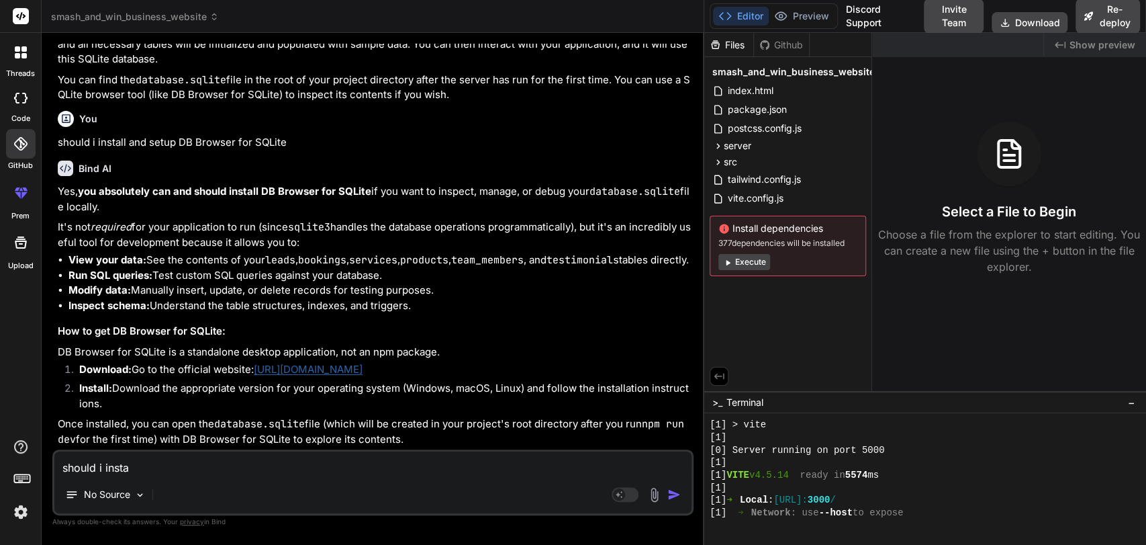
type textarea "should i instal"
type textarea "x"
paste textarea "DB Browser for SQLite"
click at [342, 367] on link "[URL][DOMAIN_NAME]" at bounding box center [308, 369] width 109 height 13
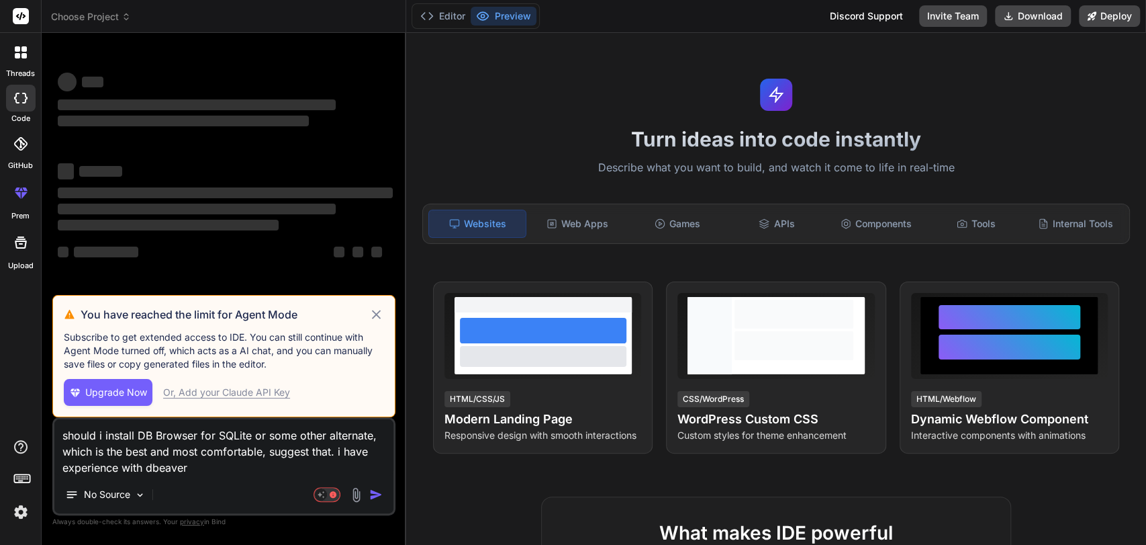
click at [373, 317] on icon at bounding box center [376, 314] width 9 height 9
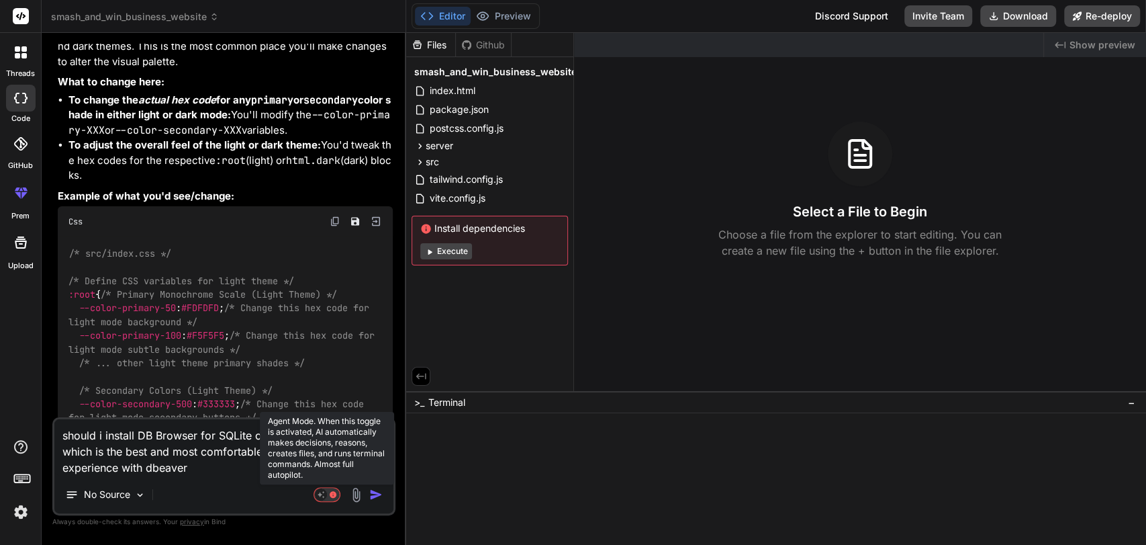
type textarea "x"
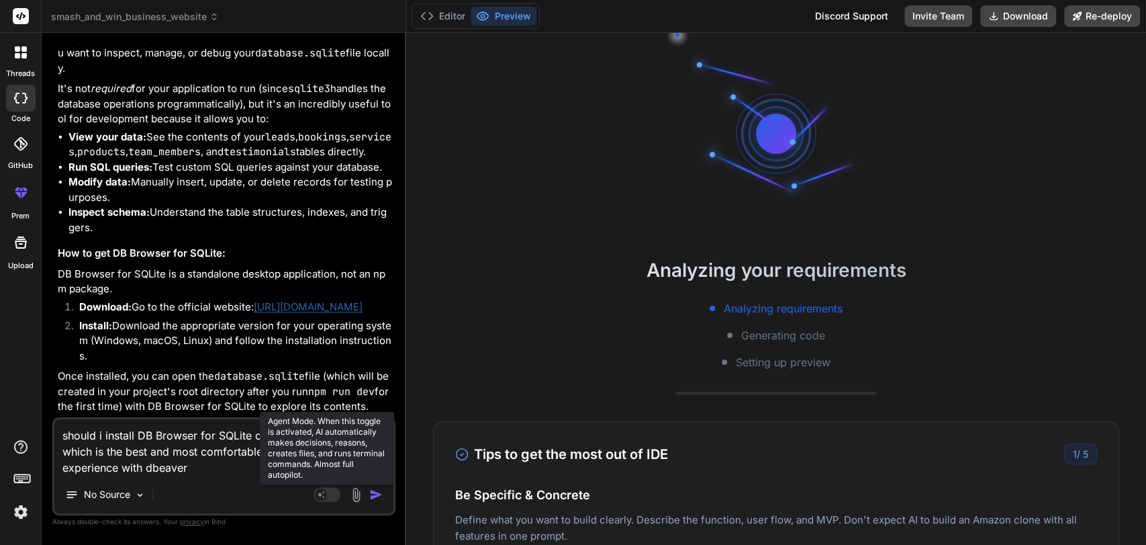
scroll to position [5421, 0]
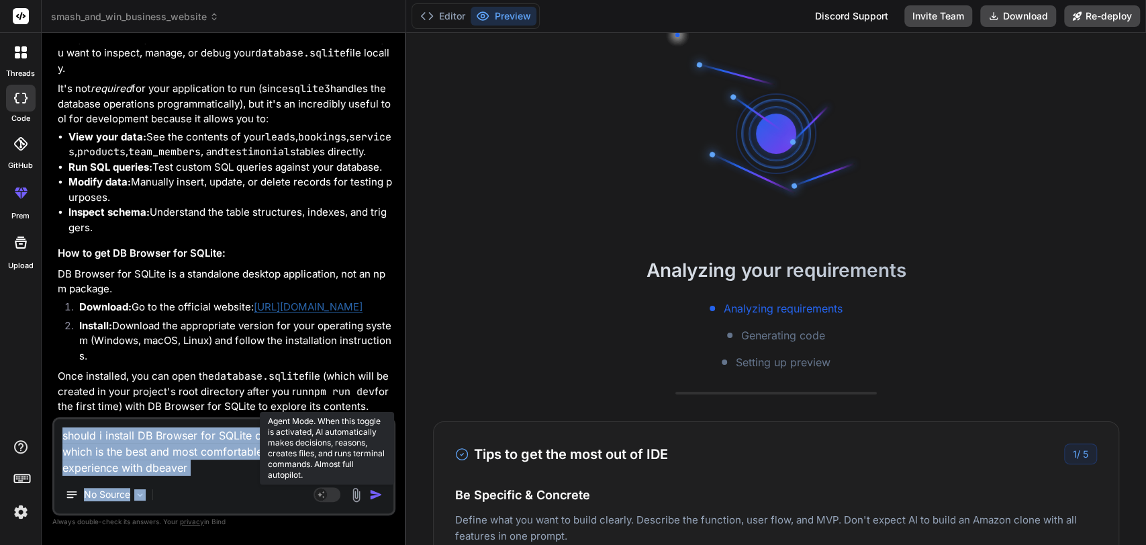
drag, startPoint x: 224, startPoint y: 481, endPoint x: 77, endPoint y: 420, distance: 159.6
click at [77, 420] on div "should i install DB Browser for SQLite or some other alternate, which is the be…" at bounding box center [223, 466] width 343 height 98
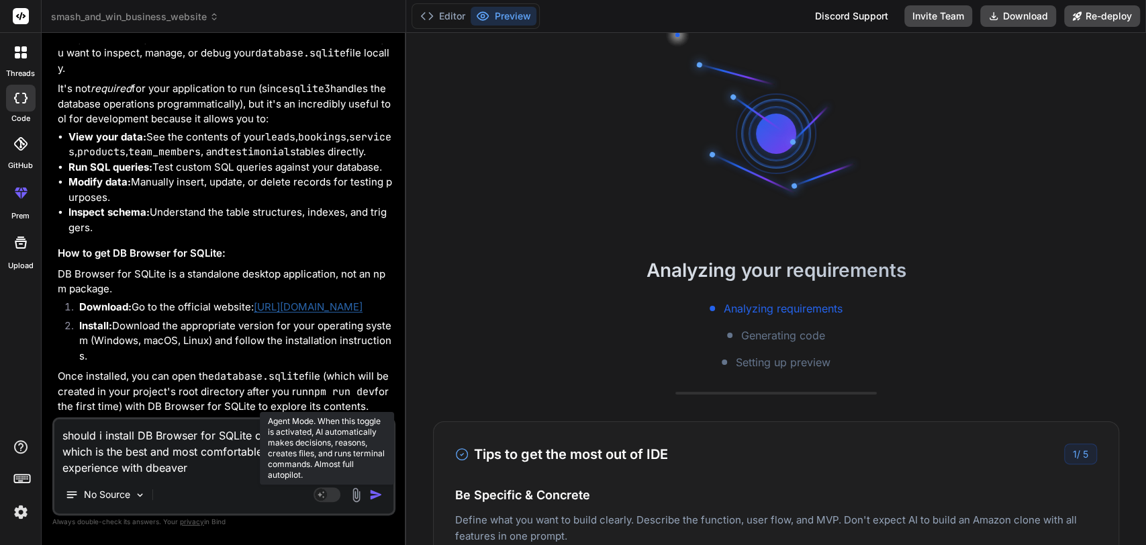
click at [172, 460] on textarea "should i install DB Browser for SQLite or some other alternate, which is the be…" at bounding box center [223, 447] width 339 height 56
type textarea "x"
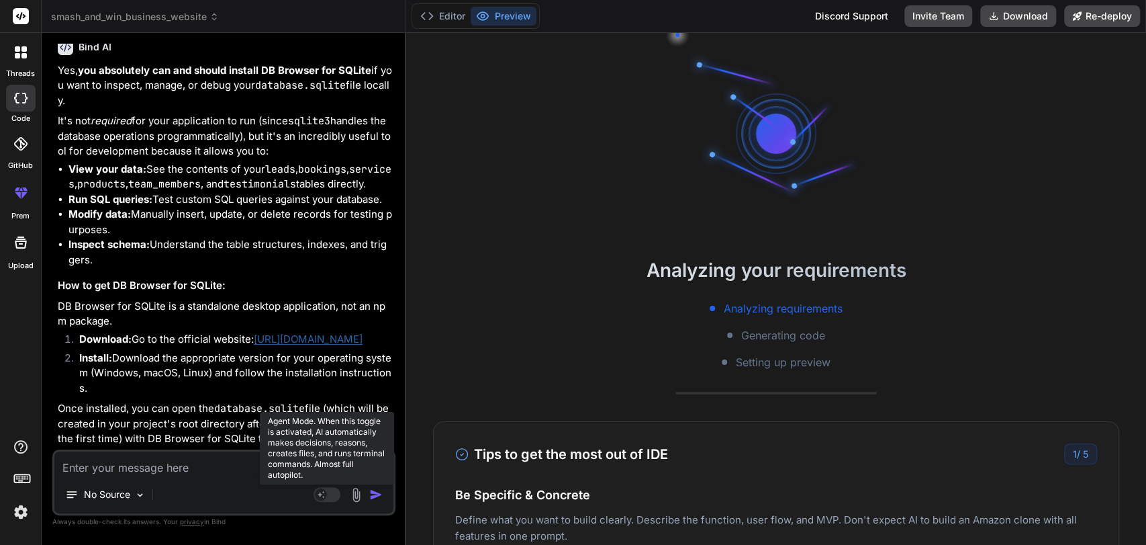
scroll to position [5388, 0]
click at [141, 358] on li "Install: Download the appropriate version for your operating system (Windows, m…" at bounding box center [231, 374] width 324 height 46
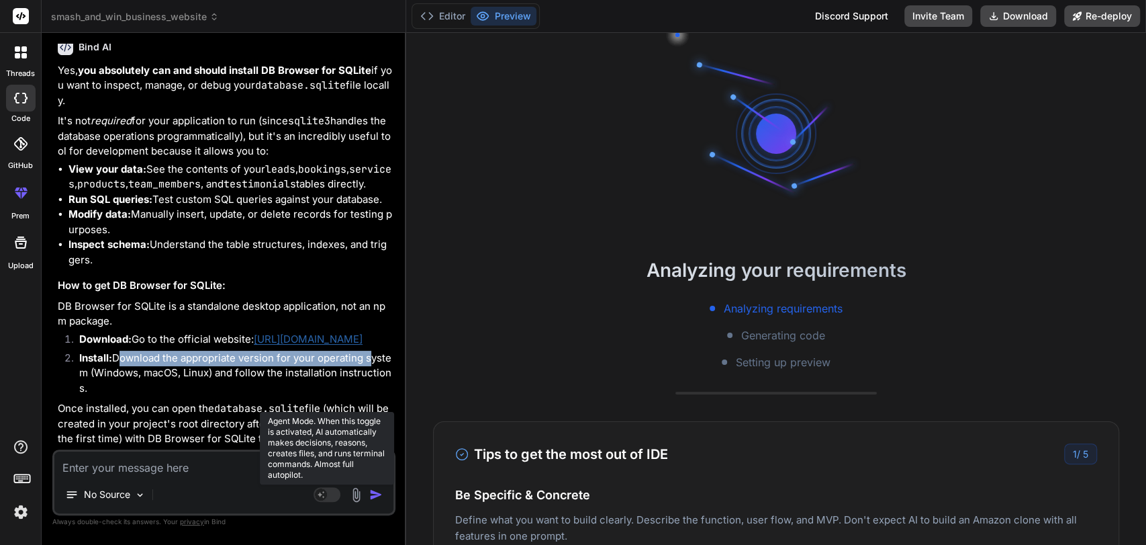
drag, startPoint x: 141, startPoint y: 358, endPoint x: 365, endPoint y: 359, distance: 224.3
click at [365, 359] on li "Install: Download the appropriate version for your operating system (Windows, m…" at bounding box center [231, 374] width 324 height 46
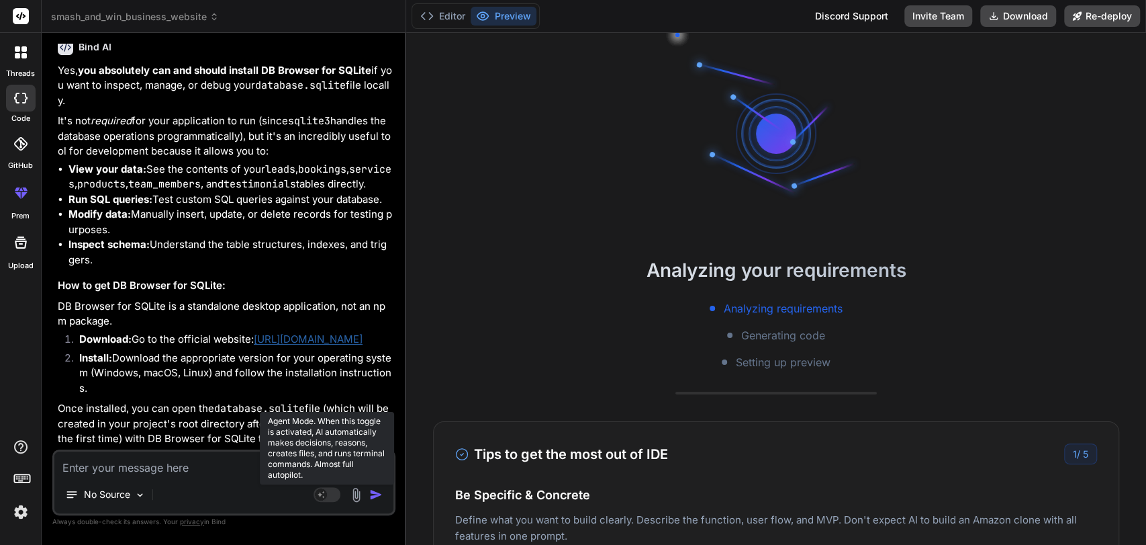
click at [181, 405] on p "Once installed, you can open the database.sqlite file (which will be created in…" at bounding box center [225, 424] width 335 height 46
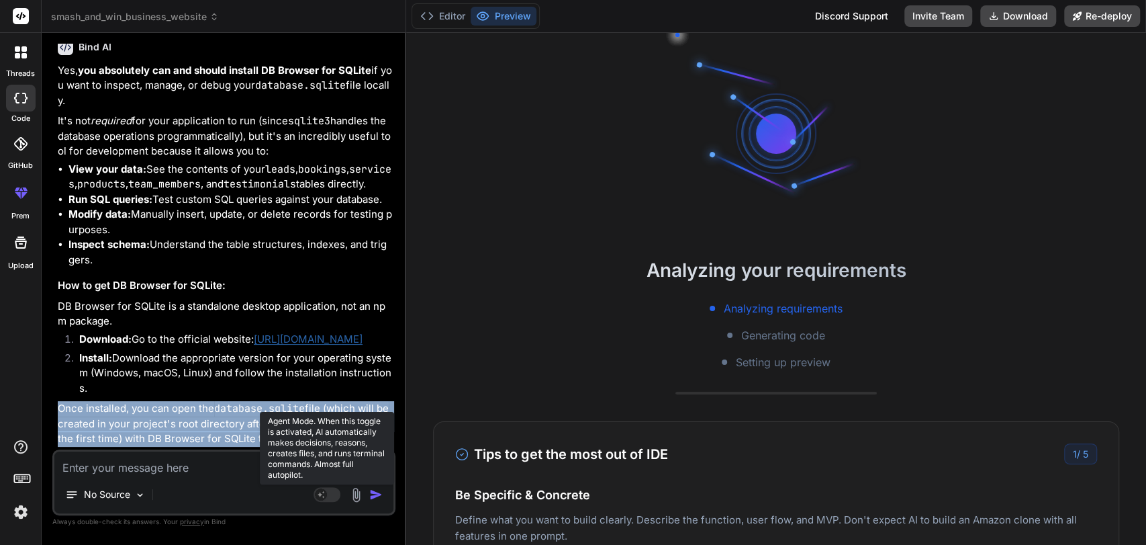
click at [181, 405] on p "Once installed, you can open the database.sqlite file (which will be created in…" at bounding box center [225, 424] width 335 height 46
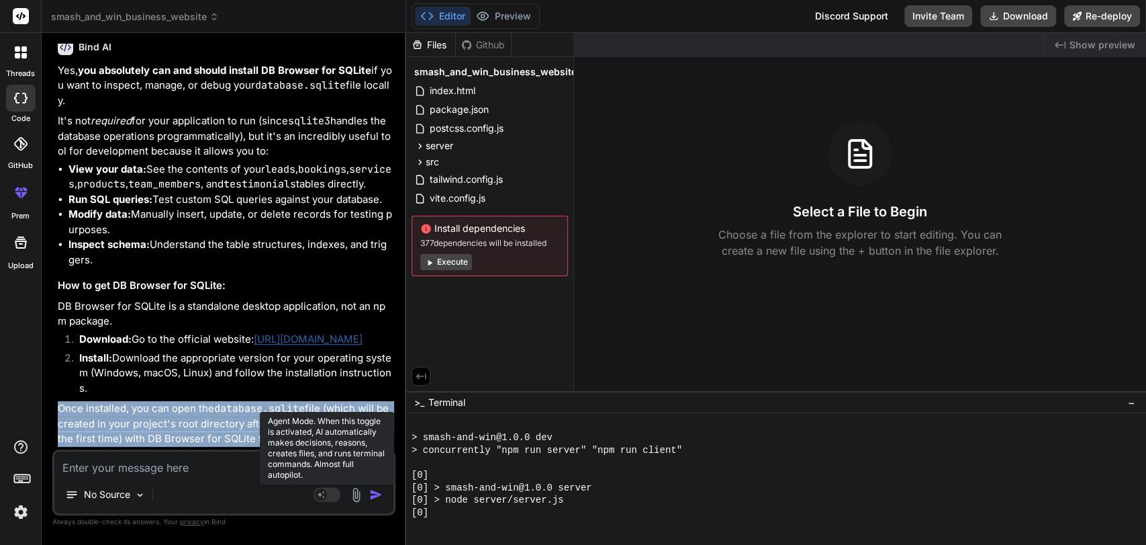
scroll to position [351, 0]
click at [131, 442] on p "Once installed, you can open the database.sqlite file (which will be created in…" at bounding box center [225, 424] width 335 height 46
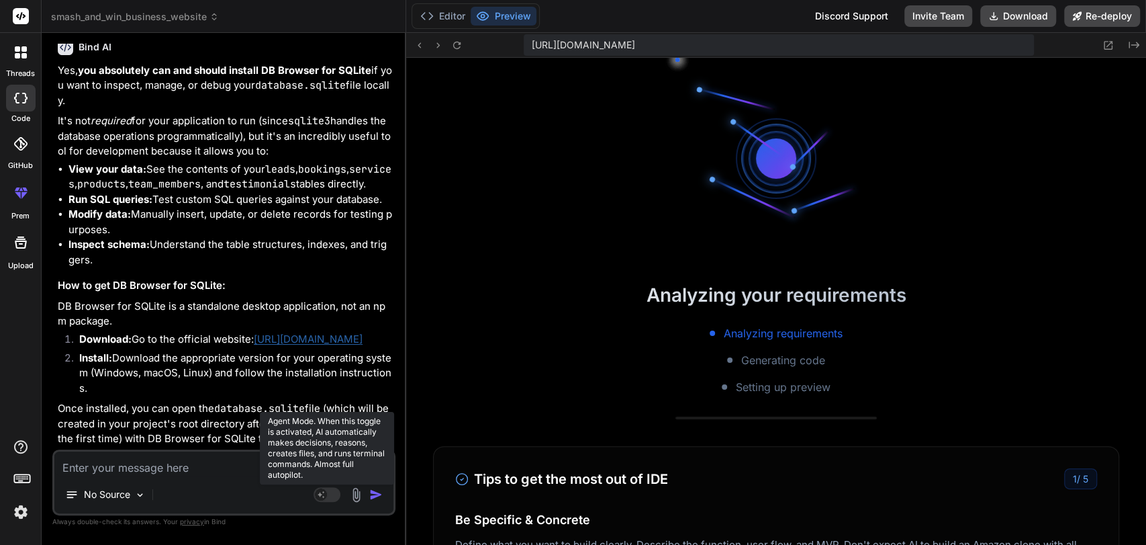
scroll to position [363, 0]
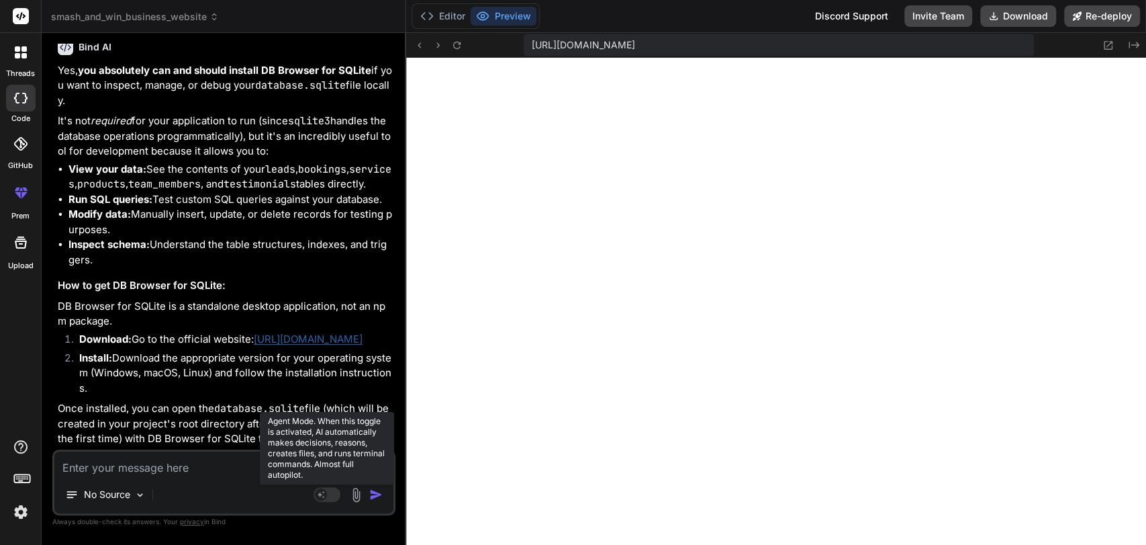
type textarea "x"
click at [236, 410] on code "database.sqlite" at bounding box center [259, 408] width 91 height 13
drag, startPoint x: 236, startPoint y: 410, endPoint x: 305, endPoint y: 408, distance: 68.6
click at [305, 408] on code "database.sqlite" at bounding box center [259, 408] width 91 height 13
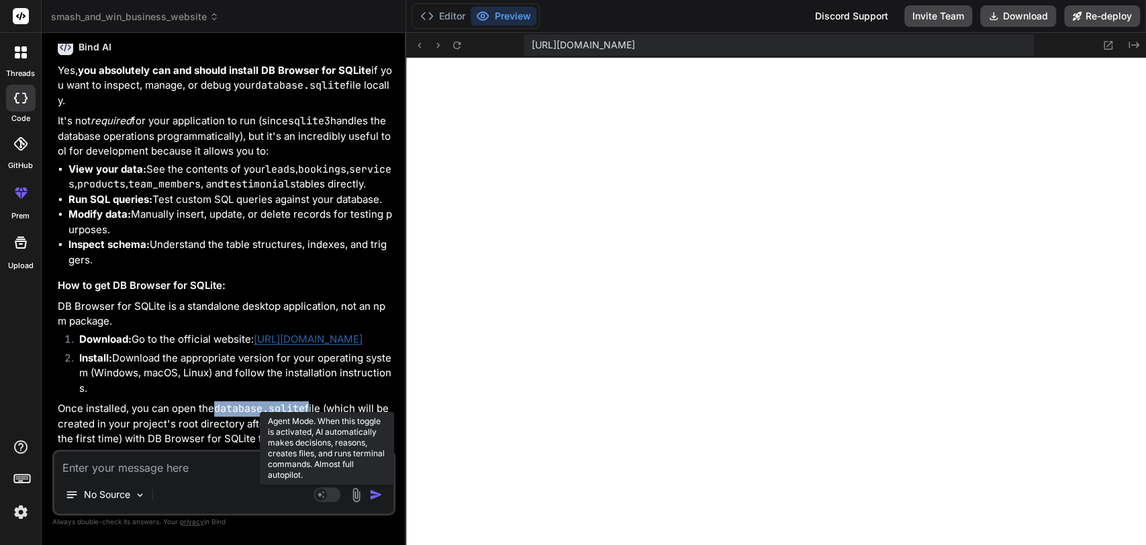
click at [250, 408] on code "database.sqlite" at bounding box center [259, 408] width 91 height 13
drag, startPoint x: 250, startPoint y: 408, endPoint x: 288, endPoint y: 407, distance: 38.3
click at [288, 407] on code "database.sqlite" at bounding box center [259, 408] width 91 height 13
click at [220, 419] on p "Once installed, you can open the database.sqlite file (which will be created in…" at bounding box center [225, 424] width 335 height 46
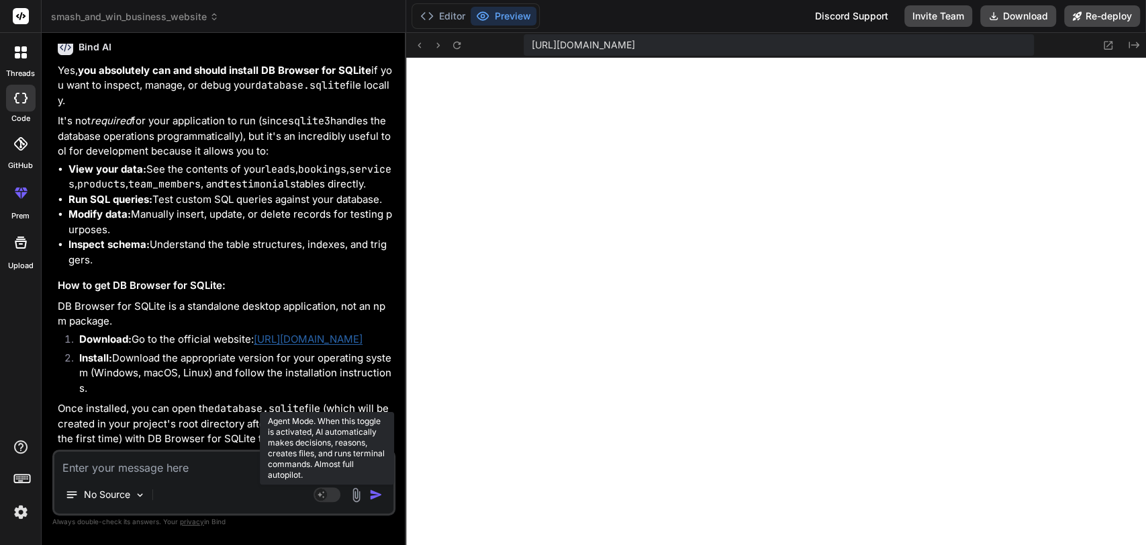
click at [166, 463] on textarea at bounding box center [223, 463] width 339 height 24
type textarea "i"
type textarea "x"
type textarea "i"
type textarea "x"
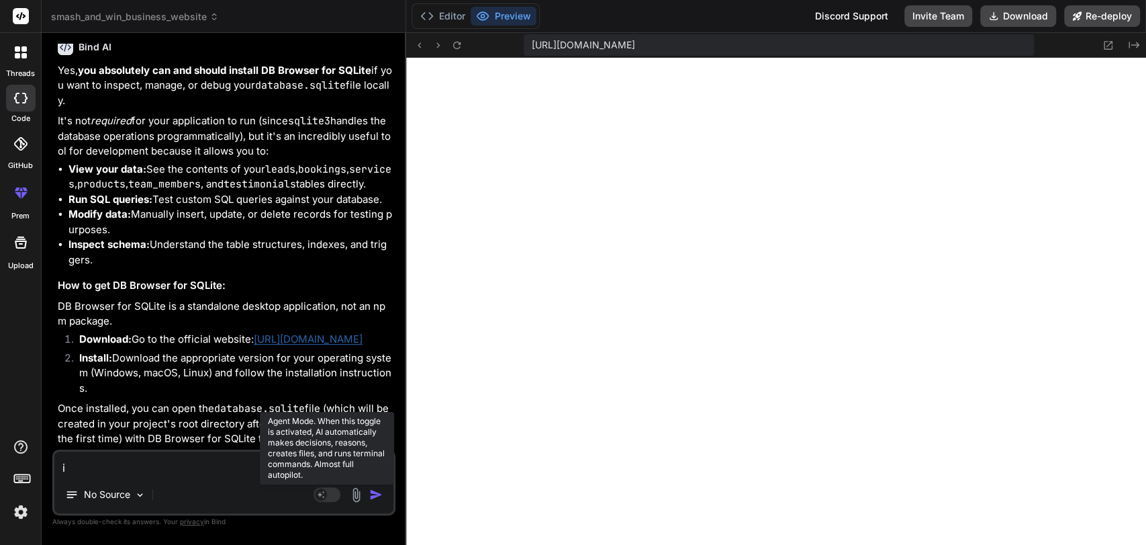
type textarea "i w"
type textarea "x"
type textarea "i wa"
type textarea "x"
type textarea "i wan"
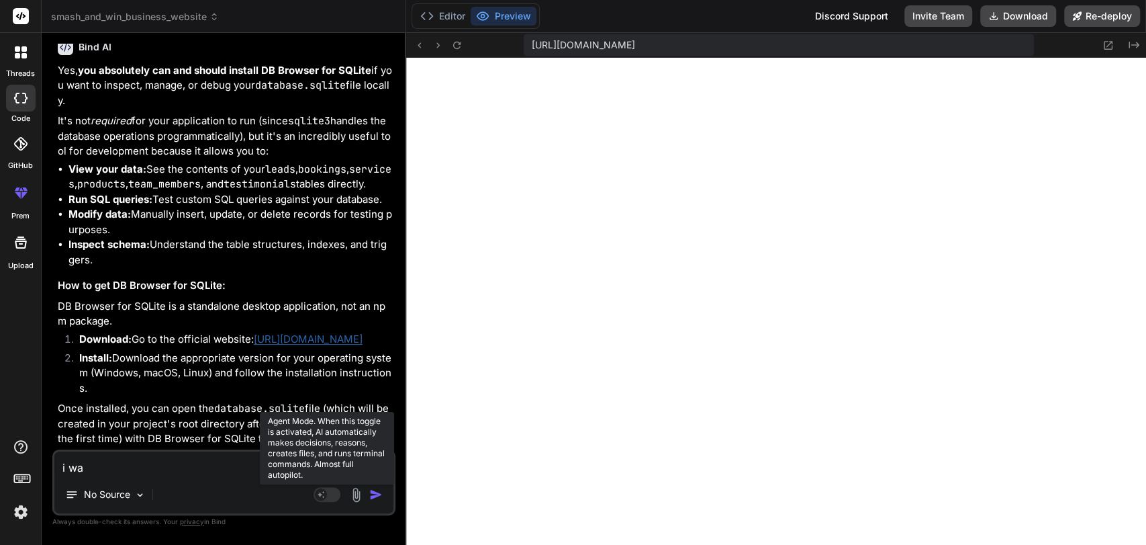
type textarea "x"
type textarea "i want"
type textarea "x"
type textarea "i want"
type textarea "x"
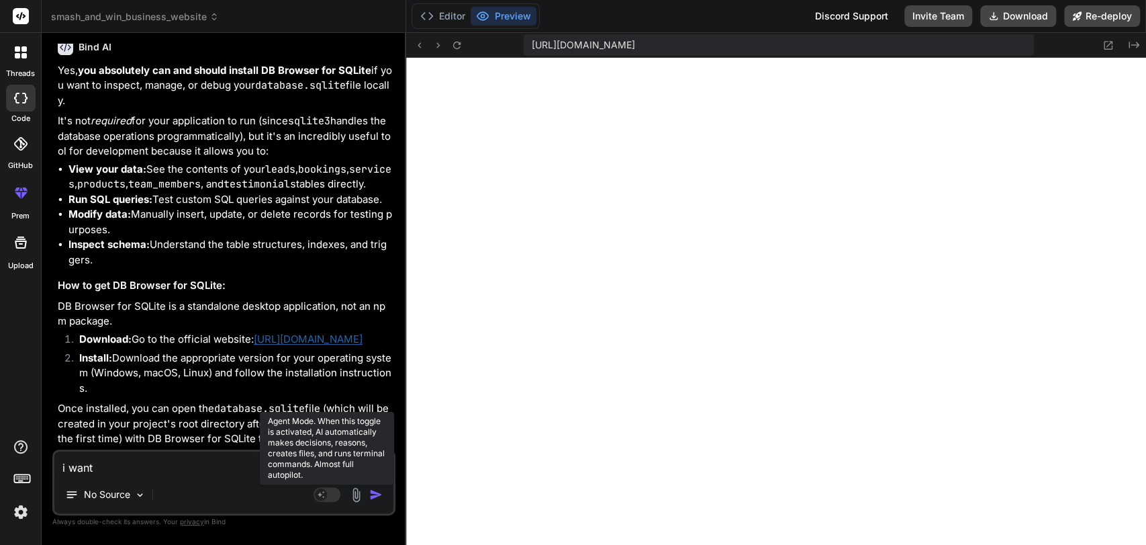
type textarea "i want t"
type textarea "x"
type textarea "i want to"
type textarea "x"
type textarea "i want to"
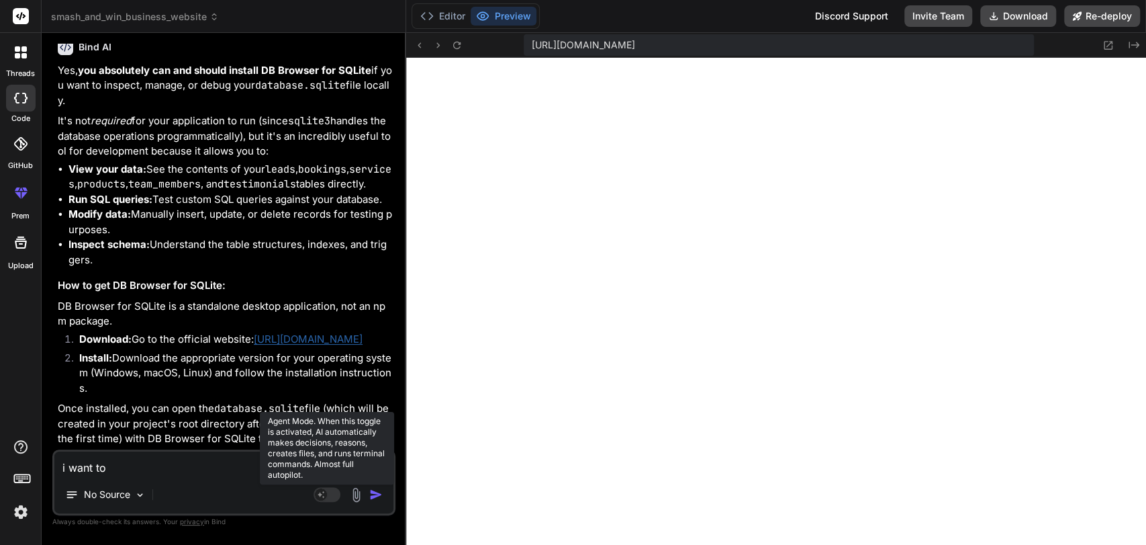
type textarea "x"
type textarea "i want to r"
type textarea "x"
type textarea "i want to re"
type textarea "x"
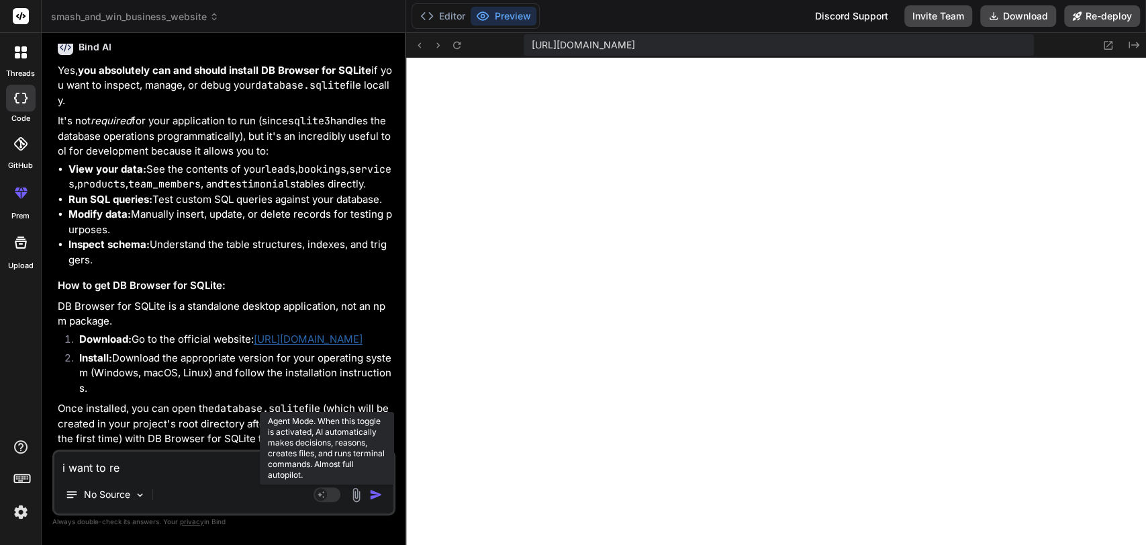
type textarea "i want to ref"
type textarea "x"
type textarea "i want to refi"
type textarea "x"
type textarea "i want to refin"
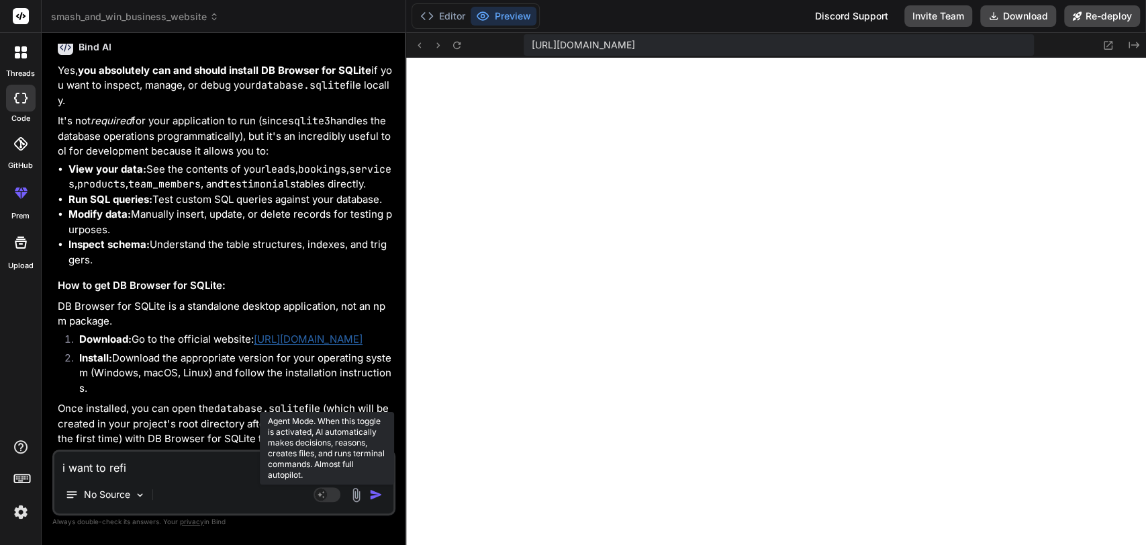
type textarea "x"
type textarea "i want to refine"
type textarea "x"
type textarea "i want to refine"
type textarea "x"
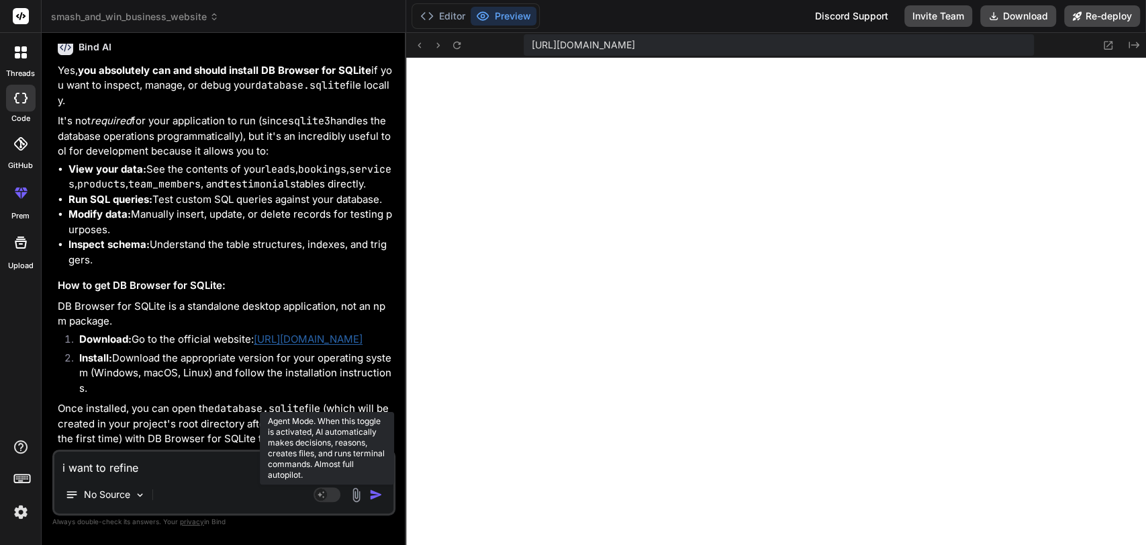
type textarea "i want to refine a"
type textarea "x"
type textarea "i want to refine al"
type textarea "x"
type textarea "i want to refine all"
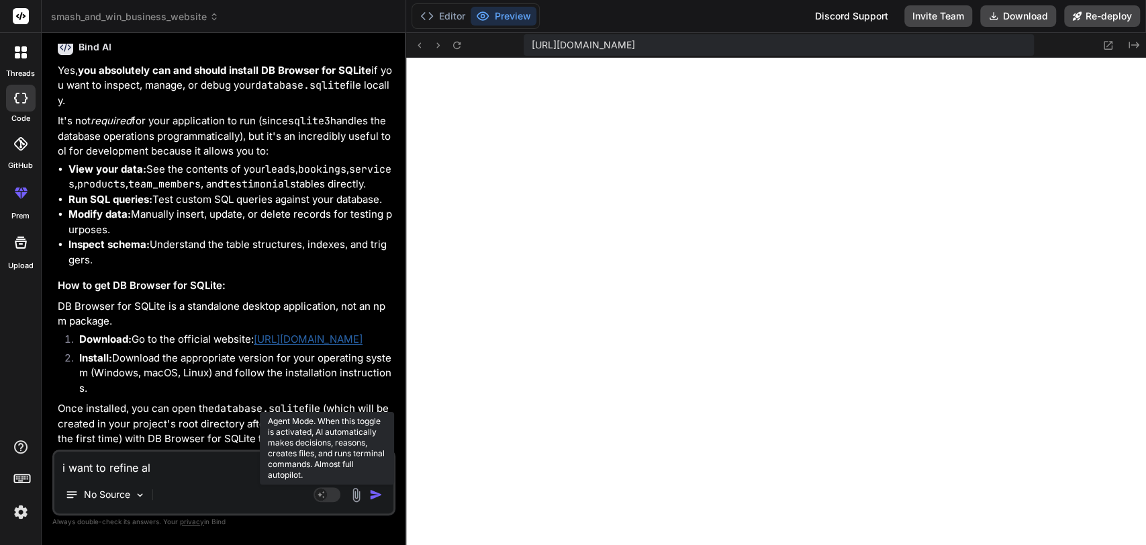
type textarea "x"
type textarea "i want to refine all"
type textarea "x"
type textarea "i want to refine all t"
type textarea "x"
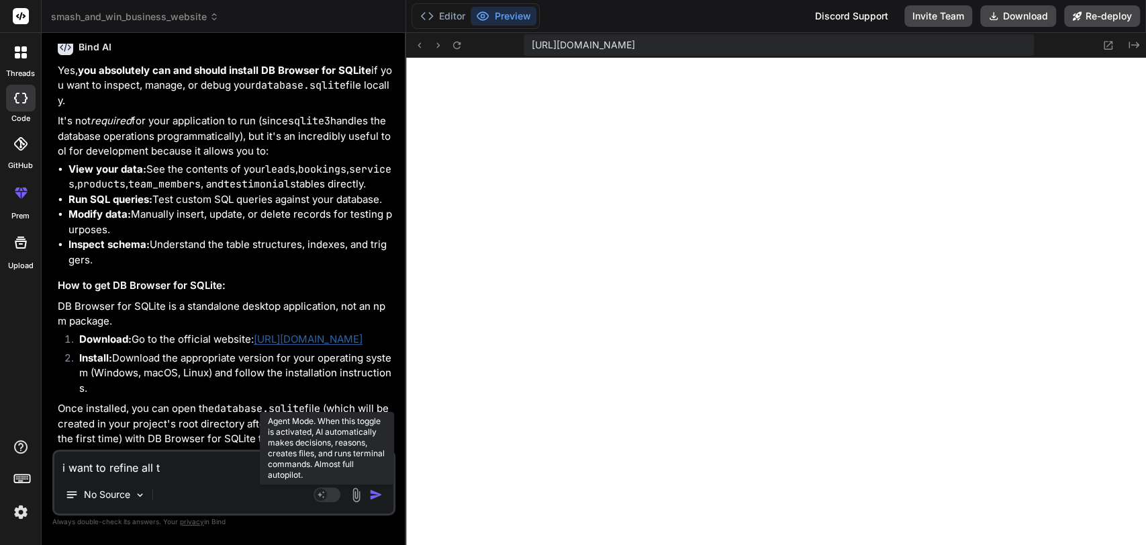
type textarea "i want to refine all th"
type textarea "x"
type textarea "i want to refine all the"
type textarea "x"
type textarea "i want to refine all the"
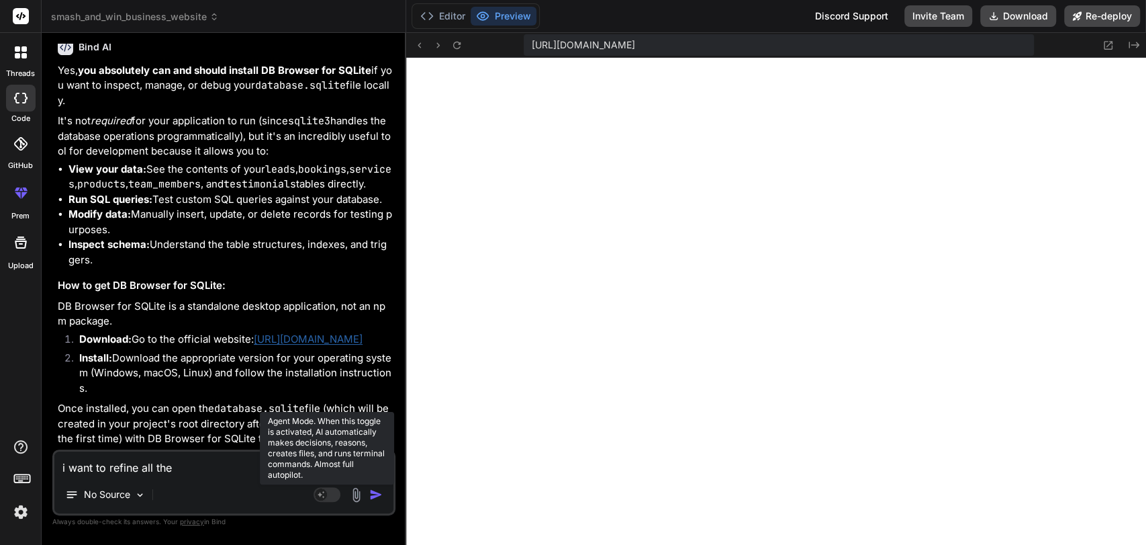
type textarea "x"
type textarea "i want to refine all the d"
type textarea "x"
type textarea "i want to refine all the db"
type textarea "x"
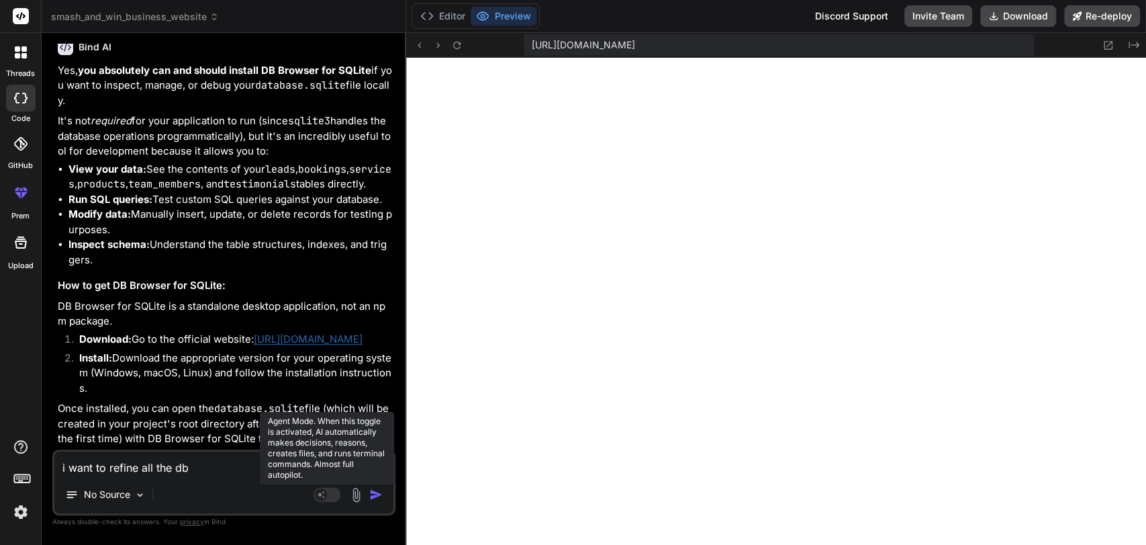
type textarea "i want to refine all the db"
type textarea "x"
type textarea "i want to refine all the db t"
type textarea "x"
type textarea "i want to refine all the db ta"
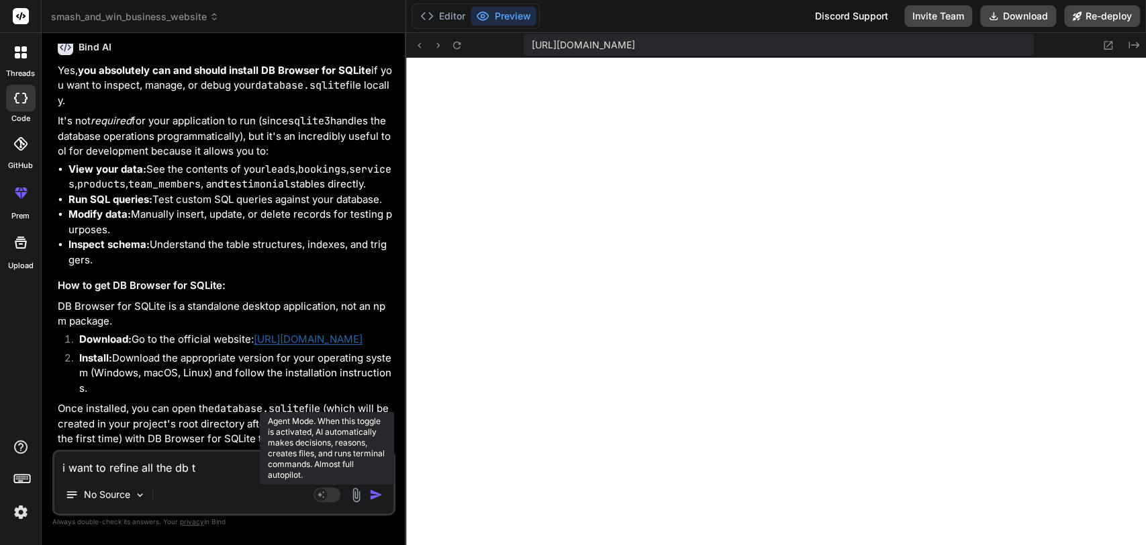
type textarea "x"
type textarea "i want to refine all the db tab"
type textarea "x"
type textarea "i want to refine all the db tabl"
type textarea "x"
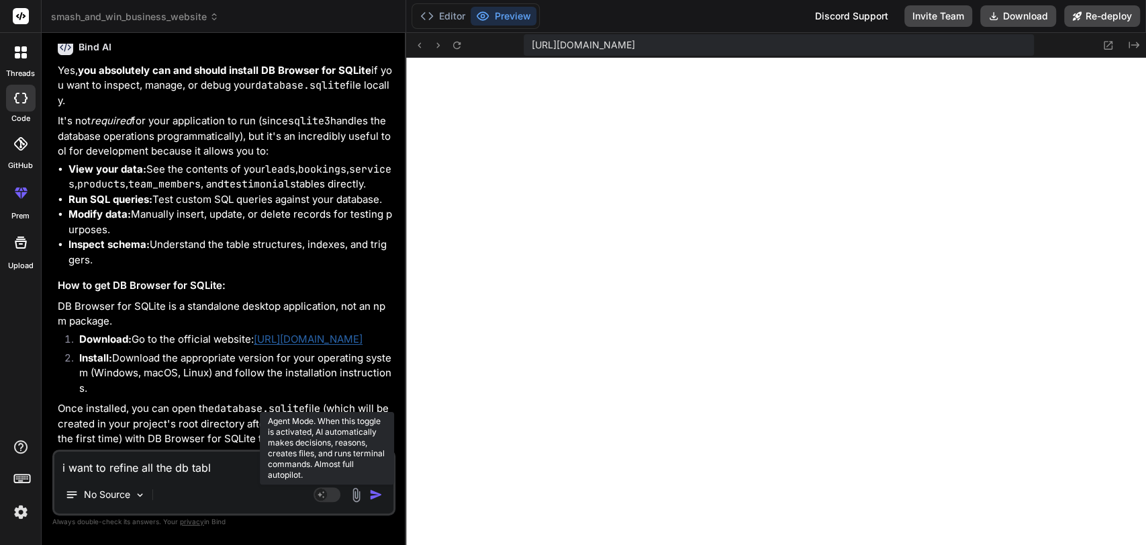
type textarea "i want to refine all the db table"
type textarea "x"
type textarea "i want to refine all the db tables"
type textarea "x"
type textarea "i want to refine all the db tables"
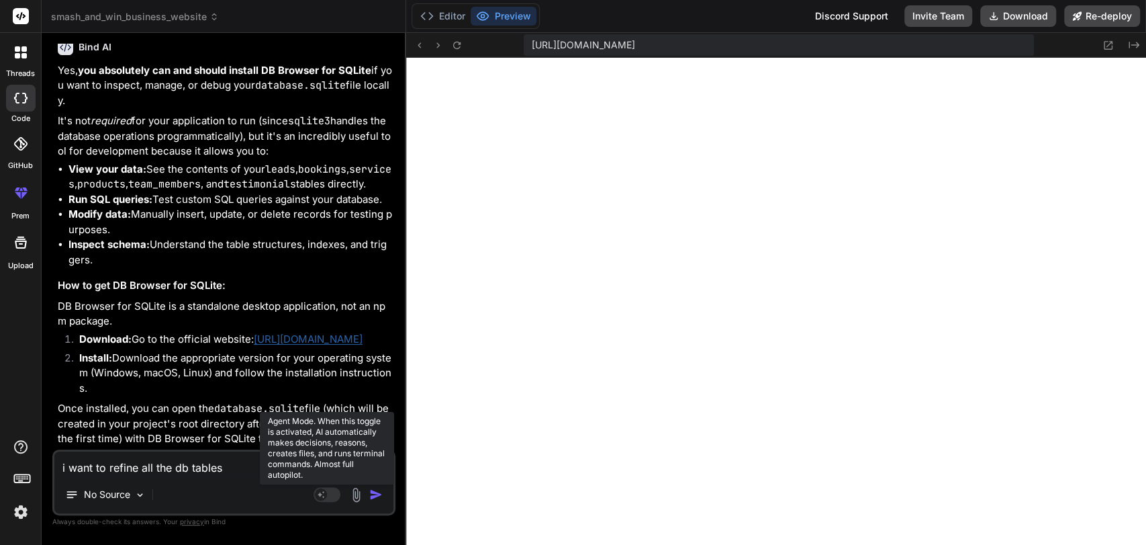
type textarea "x"
type textarea "i want to refine all the db tables t"
type textarea "x"
type textarea "i want to refine all the db tables th"
type textarea "x"
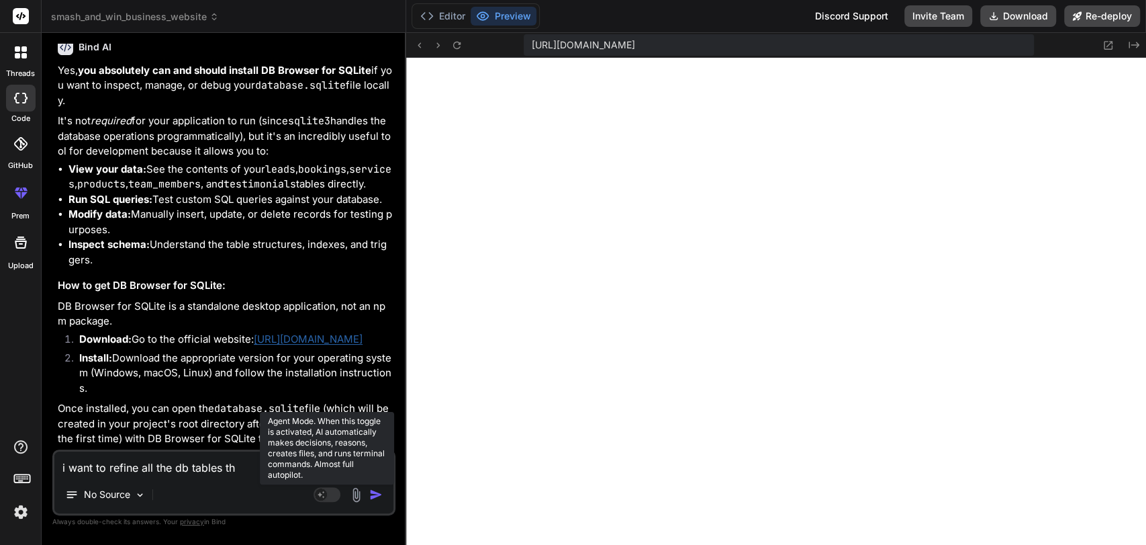
type textarea "i want to refine all the db tables tha"
type textarea "x"
type textarea "i want to refine all the db tables that"
type textarea "x"
type textarea "i want to refine all the db tables that"
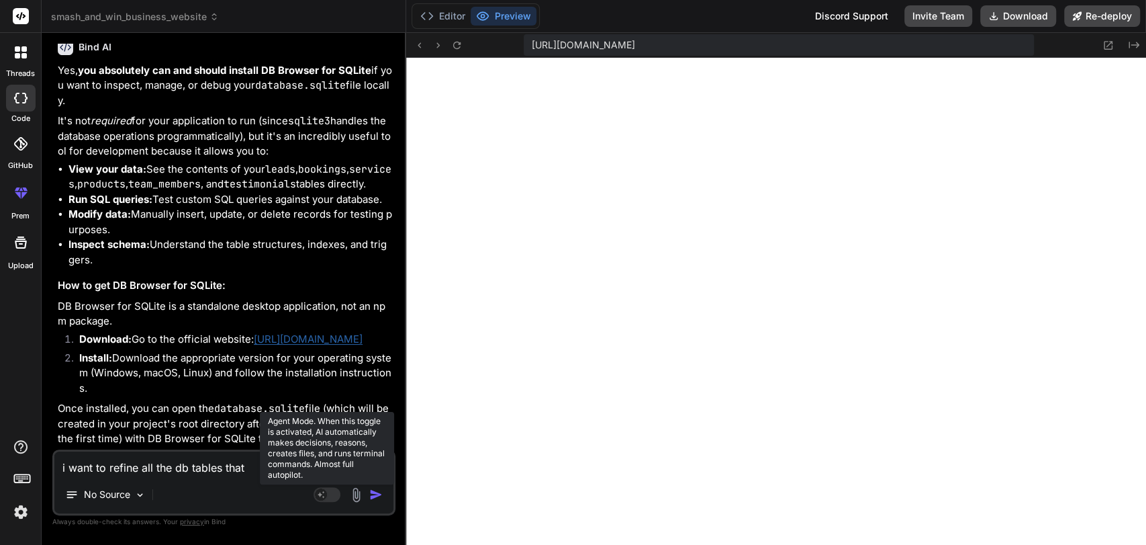
type textarea "x"
type textarea "i want to refine all the db tables that w"
type textarea "x"
type textarea "i want to refine all the db tables that we"
type textarea "x"
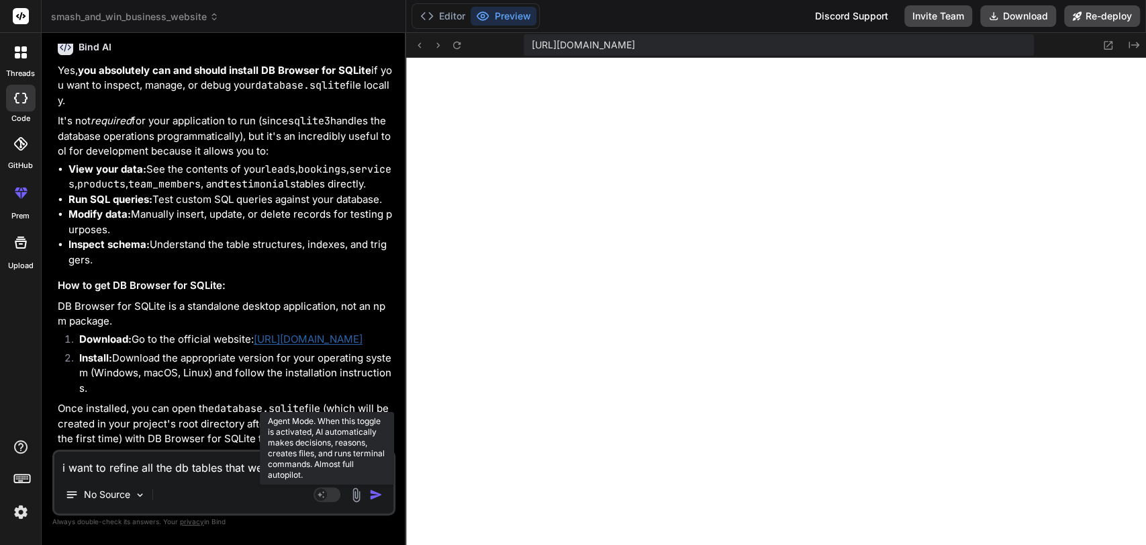
type textarea "i want to refine all the db tables that wer"
type textarea "x"
type textarea "i want to refine all the db tables that were"
type textarea "x"
type textarea "i want to refine all the db tables that were"
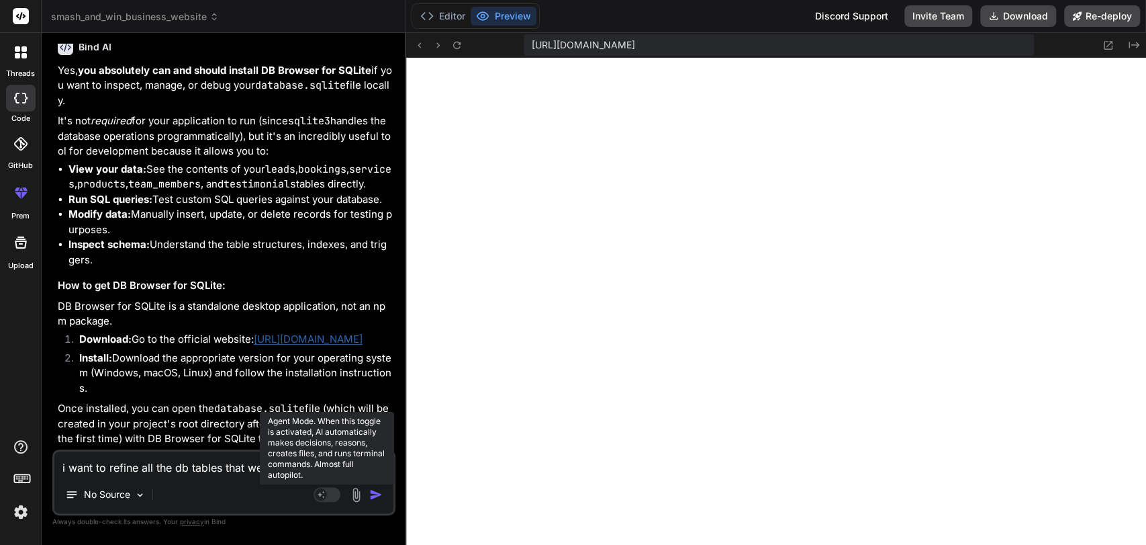
type textarea "x"
type textarea "i want to refine all the db tables that were c"
type textarea "x"
type textarea "i want to refine all the db tables that were cr"
type textarea "x"
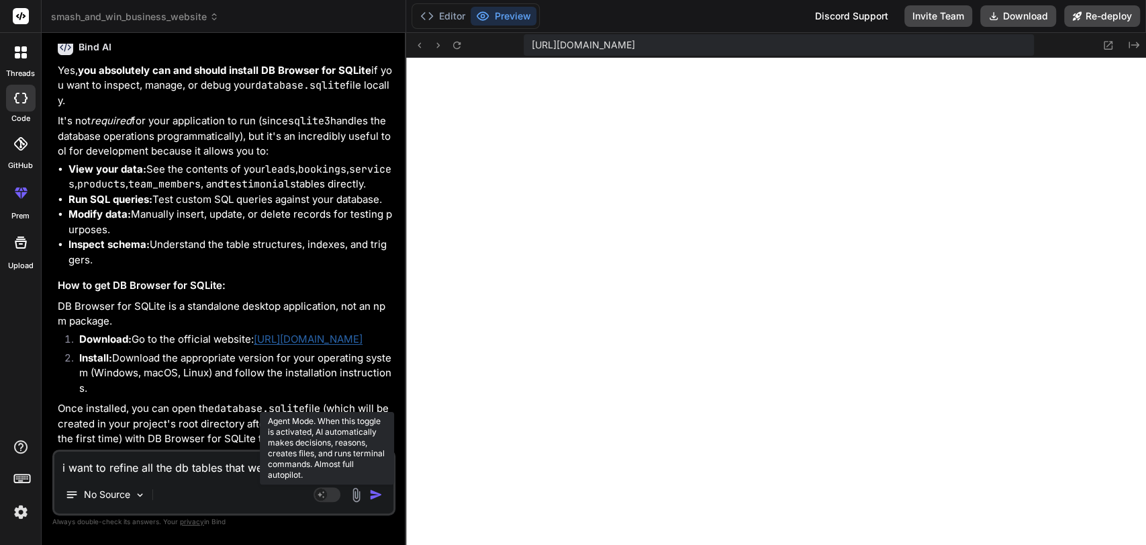
type textarea "i want to refine all the db tables that were cre"
type textarea "x"
type textarea "i want to refine all the db tables that were crea"
type textarea "x"
type textarea "i want to refine all the db tables that were creat"
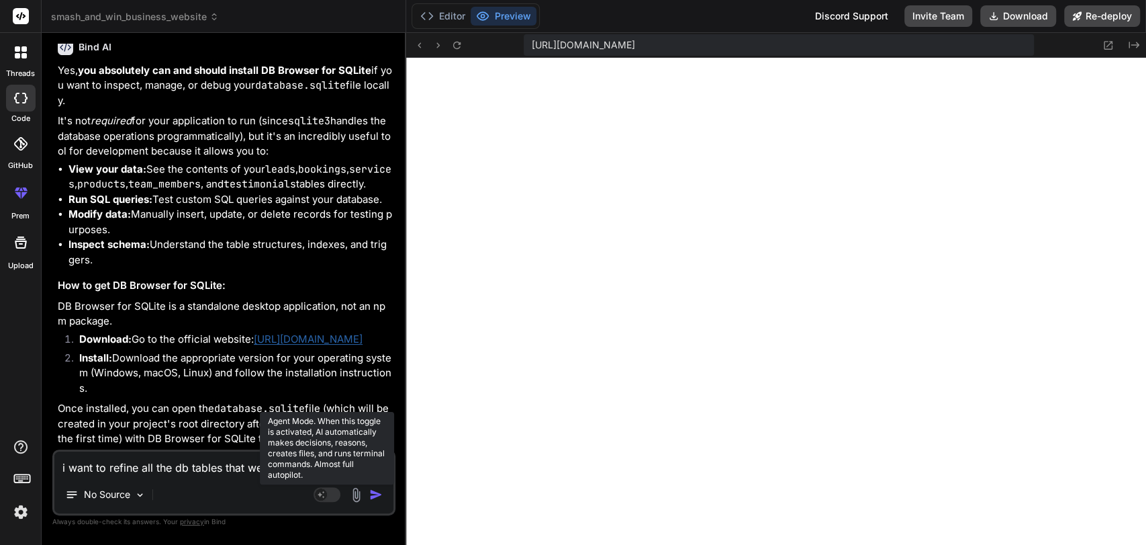
type textarea "x"
type textarea "i want to refine all the db tables that were create"
type textarea "x"
type textarea "i want to refine all the db tables that were created"
type textarea "x"
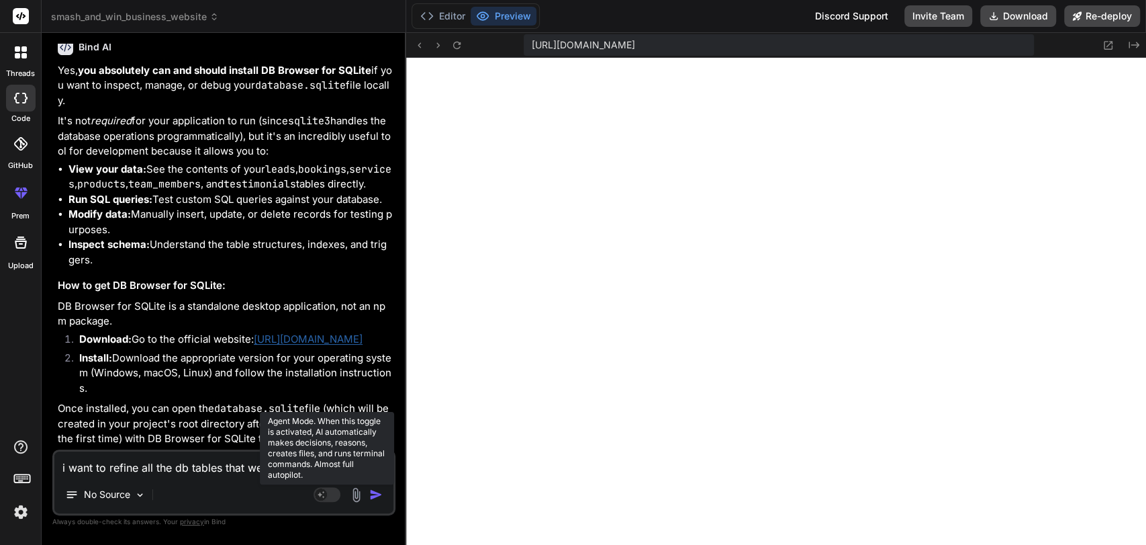
type textarea "i want to refine all the db tables that were created."
type textarea "x"
type textarea "i want to refine all the db tables that were created."
type textarea "x"
type textarea "i want to refine all the db tables that were created. E"
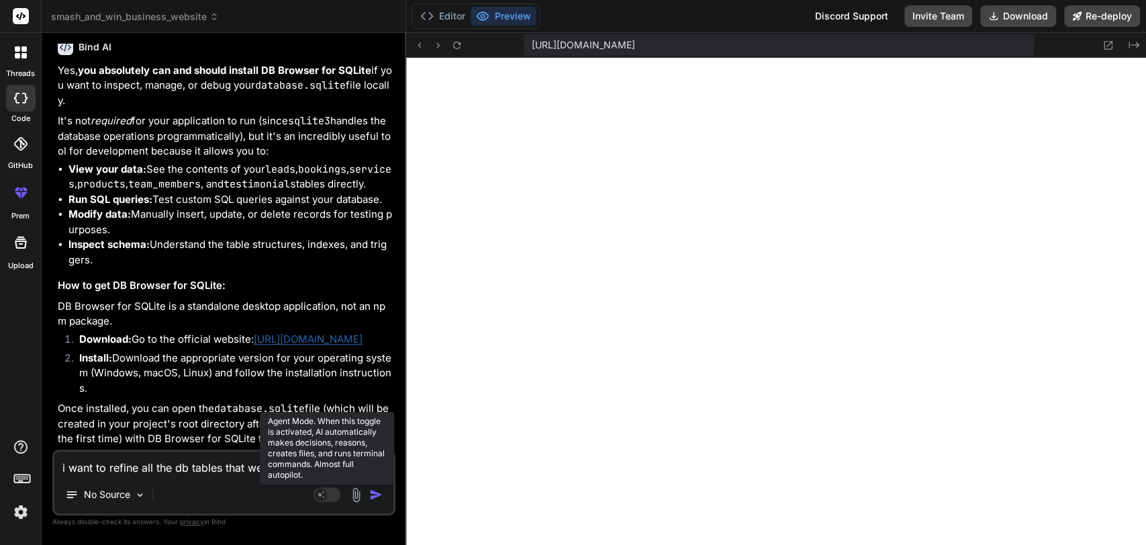
type textarea "x"
type textarea "i want to refine all the db tables that were created. Ex"
type textarea "x"
type textarea "i want to refine all the db tables that were created. Exp"
type textarea "x"
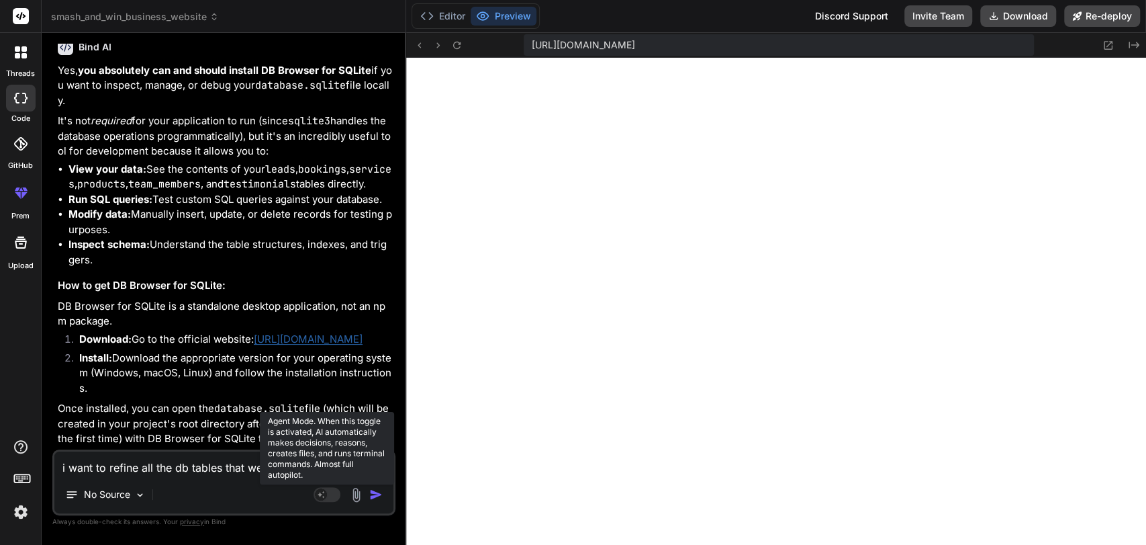
type textarea "i want to refine all the db tables that were created. Expl"
type textarea "x"
type textarea "i want to refine all the db tables that were created. Expla"
type textarea "x"
type textarea "i want to refine all the db tables that were created. Explai"
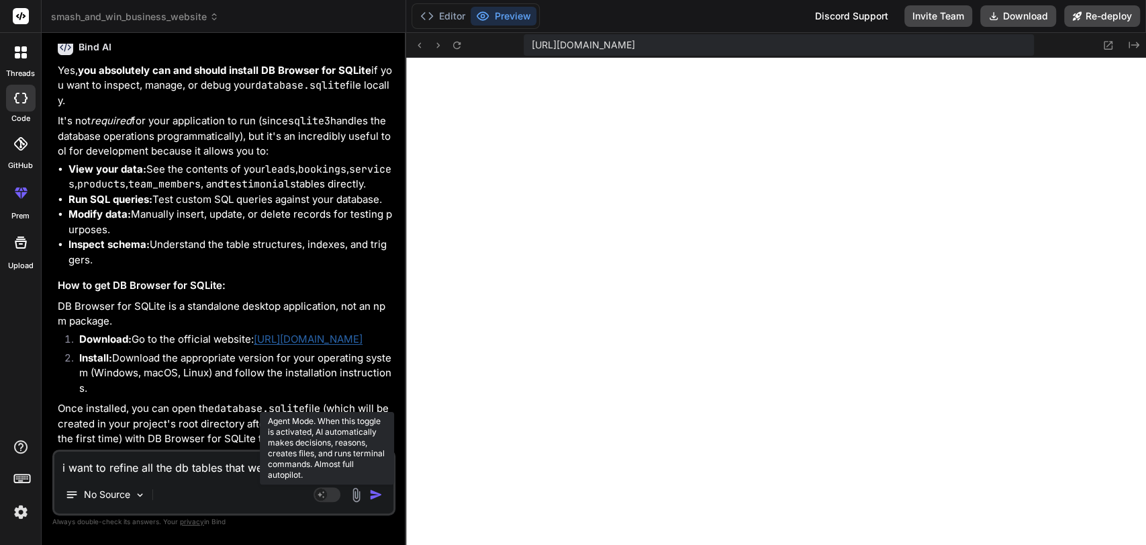
type textarea "x"
type textarea "i want to refine all the db tables that were created. Explain"
type textarea "x"
type textarea "i want to refine all the db tables that were created. Explain"
type textarea "x"
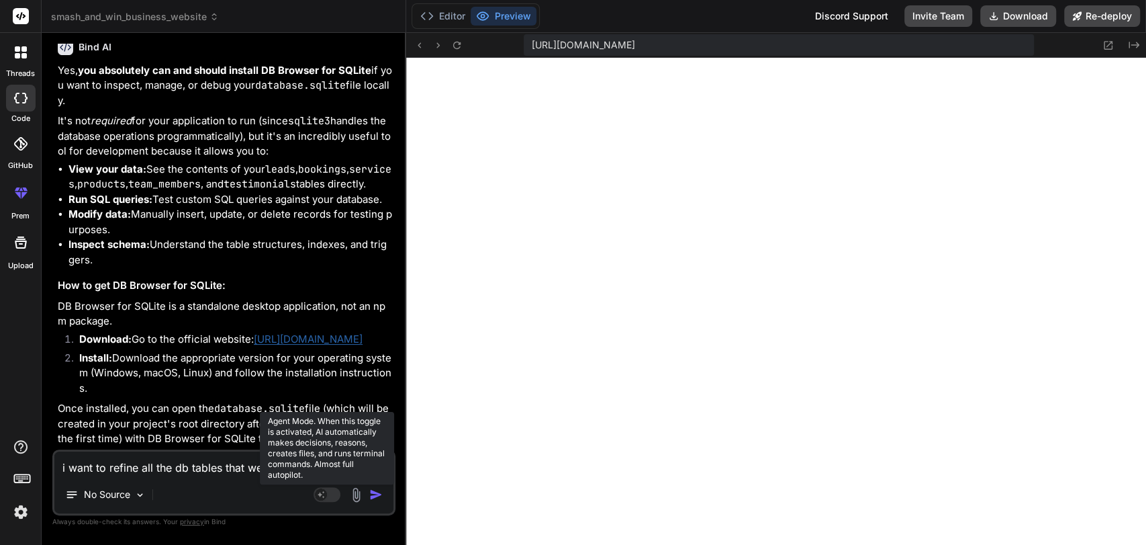
type textarea "i want to refine all the db tables that were created. Explain t"
type textarea "x"
type textarea "i want to refine all the db tables that were created. Explain th"
type textarea "x"
type textarea "i want to refine all the db tables that were created. Explain the"
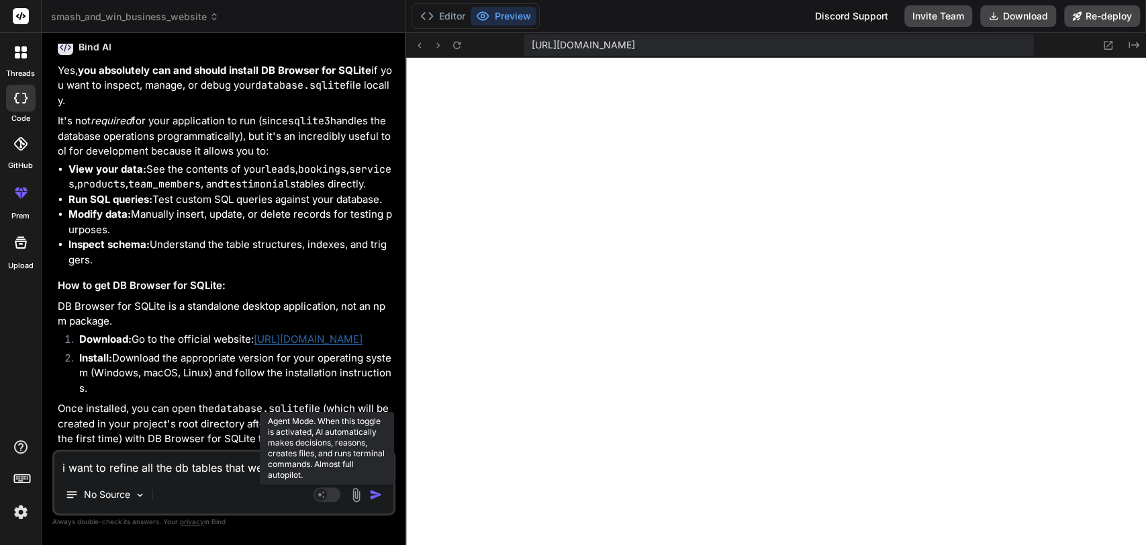
type textarea "x"
type textarea "i want to refine all the db tables that were created. Explain them"
type textarea "x"
type textarea "i want to refine all the db tables that were created. Explain them"
type textarea "x"
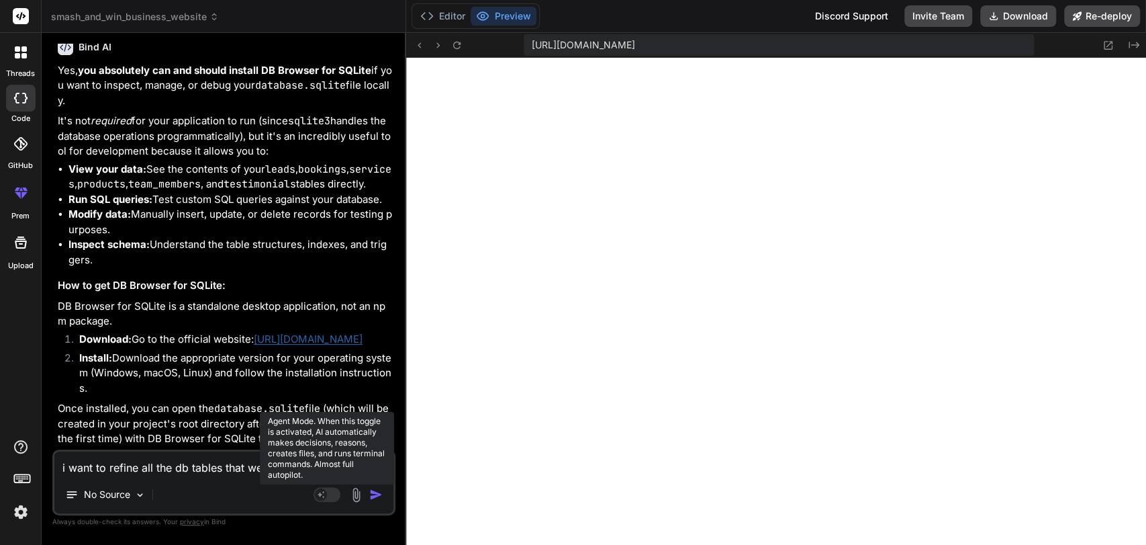
type textarea "i want to refine all the db tables that were created. Explain them t"
type textarea "x"
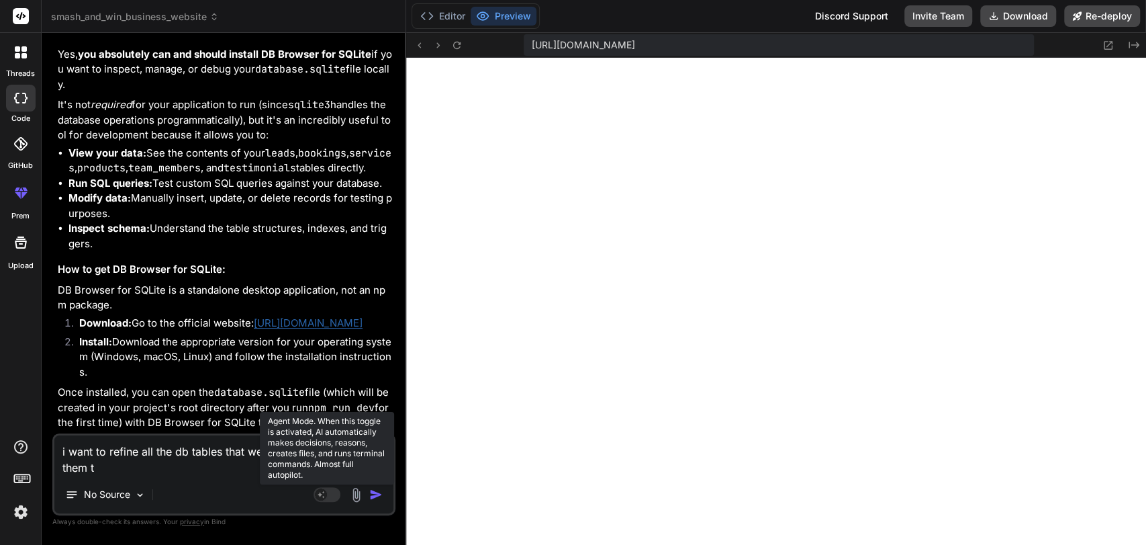
type textarea "i want to refine all the db tables that were created. Explain them to"
type textarea "x"
type textarea "i want to refine all the db tables that were created. Explain them to"
type textarea "x"
type textarea "i want to refine all the db tables that were created. Explain them to m"
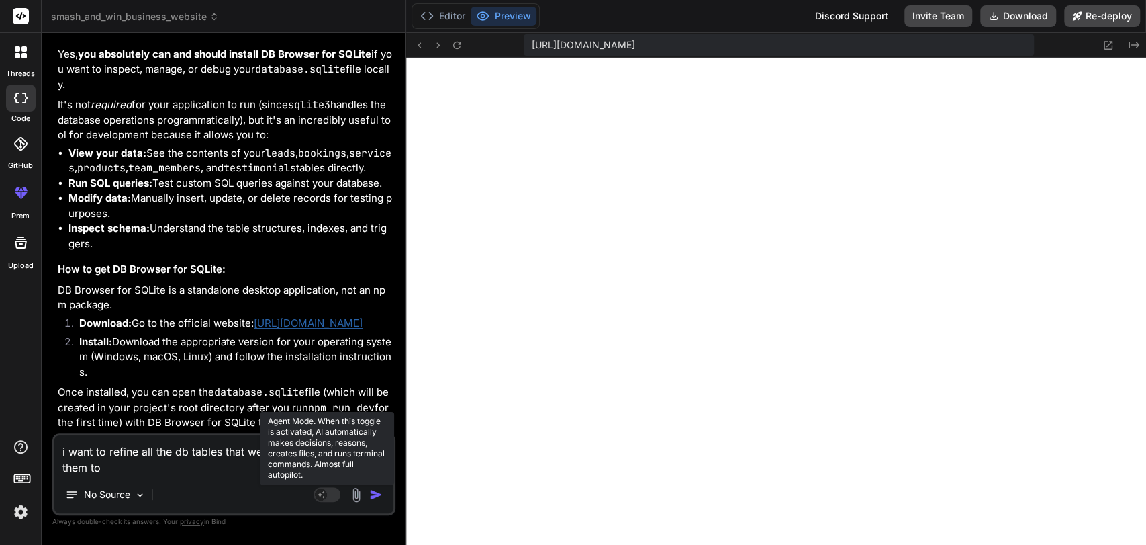
type textarea "x"
type textarea "i want to refine all the db tables that were created. Explain them to me"
type textarea "x"
type textarea "i want to refine all the db tables that were created. Explain them to me"
type textarea "x"
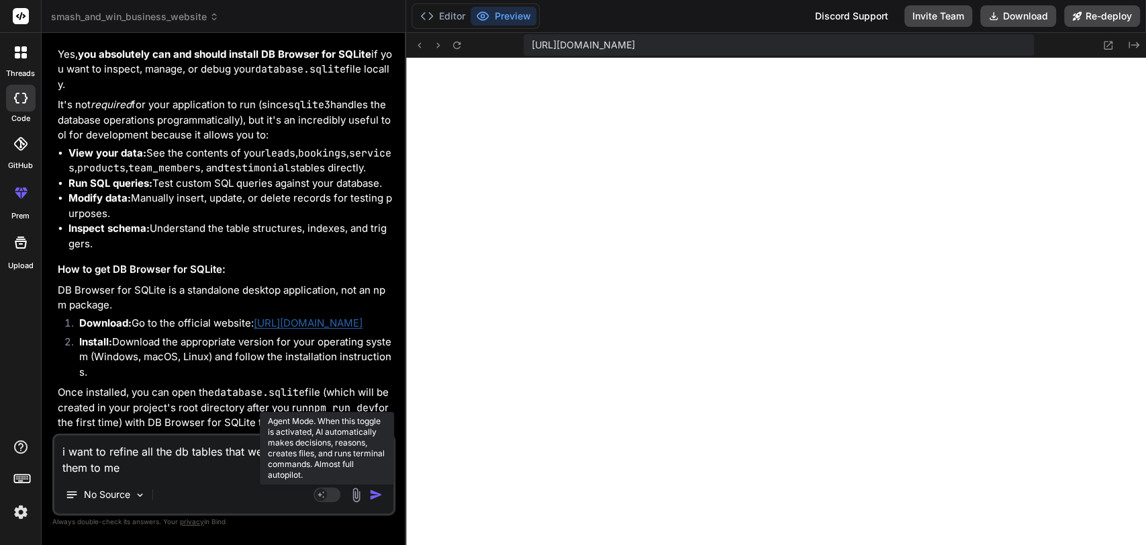
type textarea "i want to refine all the db tables that were created. Explain them to me o"
type textarea "x"
type textarea "i want to refine all the db tables that were created. Explain them to me on"
type textarea "x"
type textarea "i want to refine all the db tables that were created. Explain them to me one"
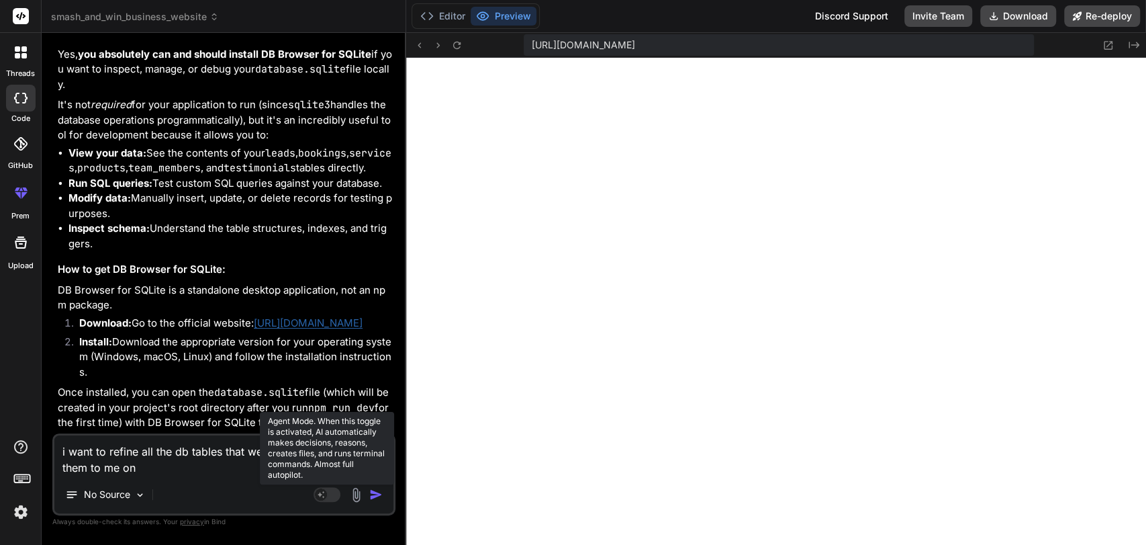
type textarea "x"
type textarea "i want to refine all the db tables that were created. Explain them to me one"
type textarea "x"
type textarea "i want to refine all the db tables that were created. Explain them to me one b"
type textarea "x"
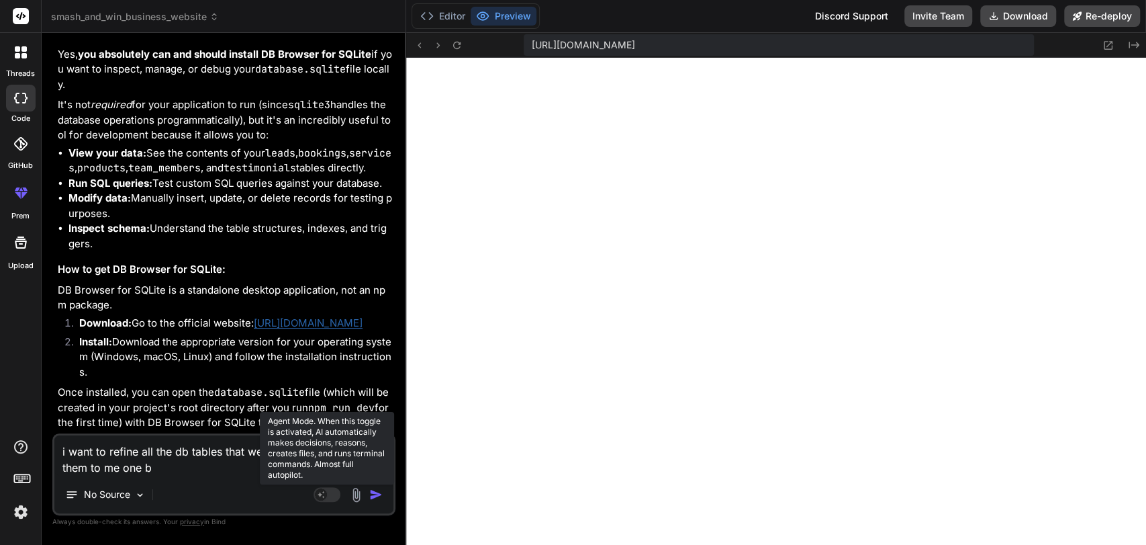
type textarea "i want to refine all the db tables that were created. Explain them to me one by"
type textarea "x"
type textarea "i want to refine all the db tables that were created. Explain them to me one by"
type textarea "x"
type textarea "i want to refine all the db tables that were created. Explain them to me one by…"
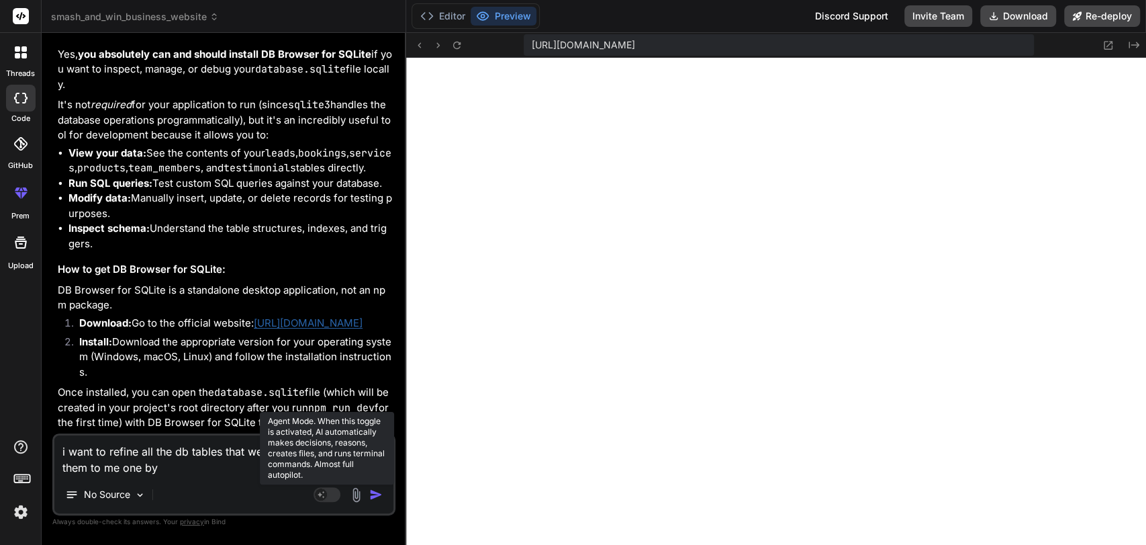
type textarea "x"
type textarea "i want to refine all the db tables that were created. Explain them to me one by…"
type textarea "x"
type textarea "i want to refine all the db tables that were created. Explain them to me one by…"
type textarea "x"
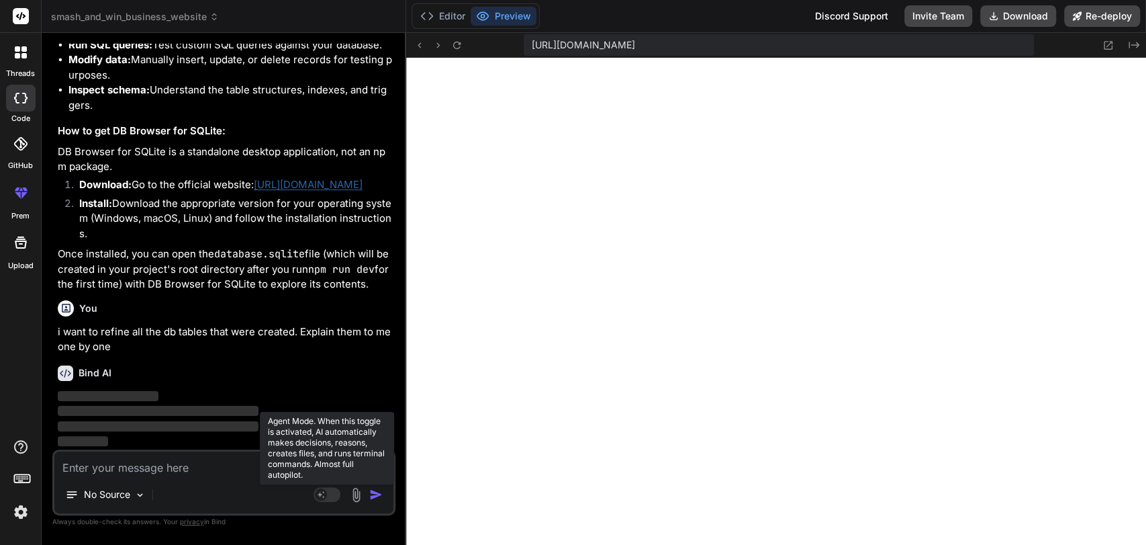
scroll to position [5543, 0]
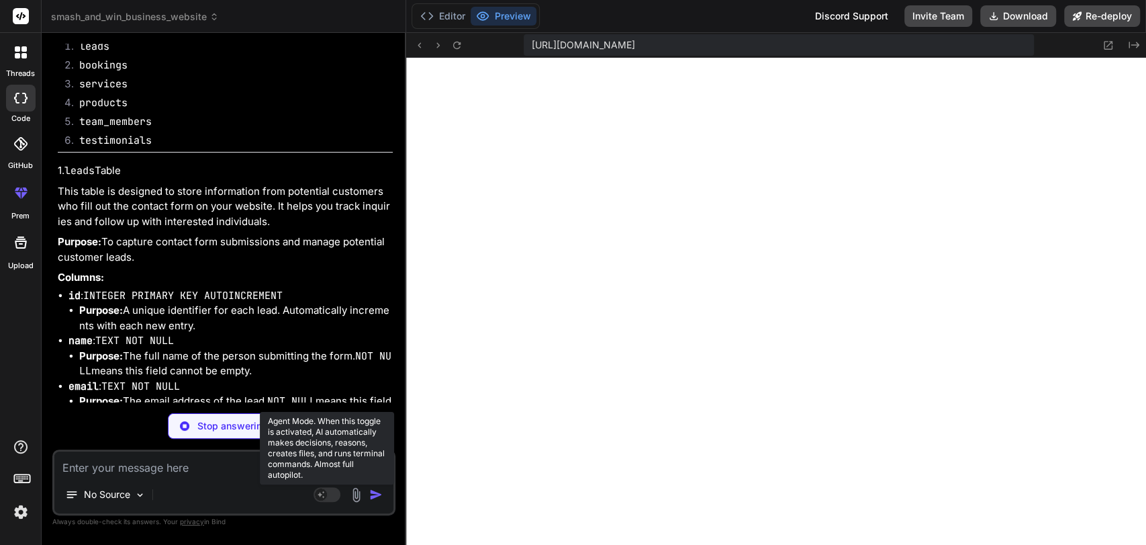
type textarea "x"
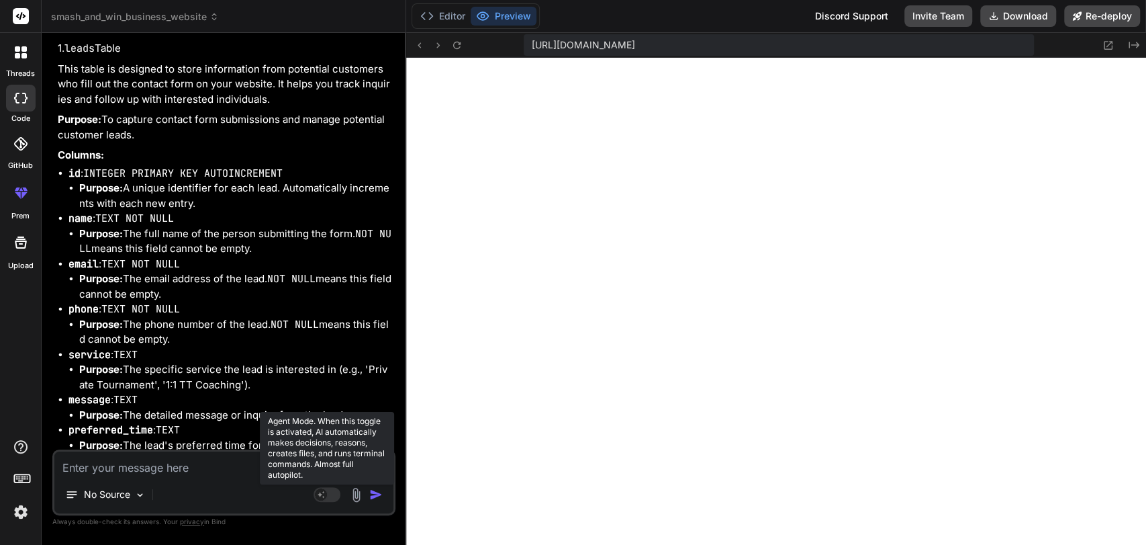
scroll to position [5740, 0]
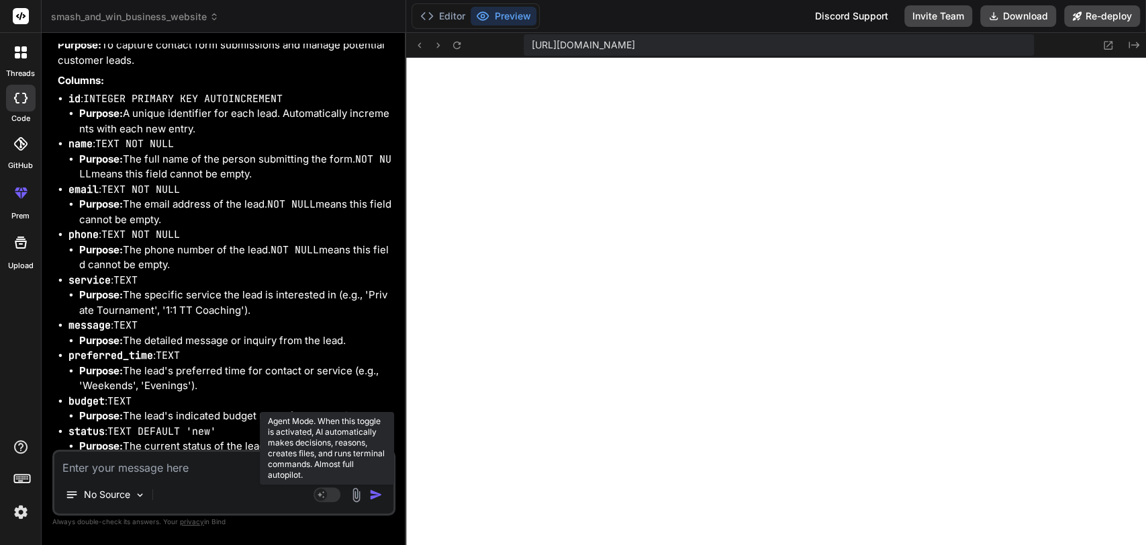
drag, startPoint x: 75, startPoint y: 197, endPoint x: 111, endPoint y: 275, distance: 85.7
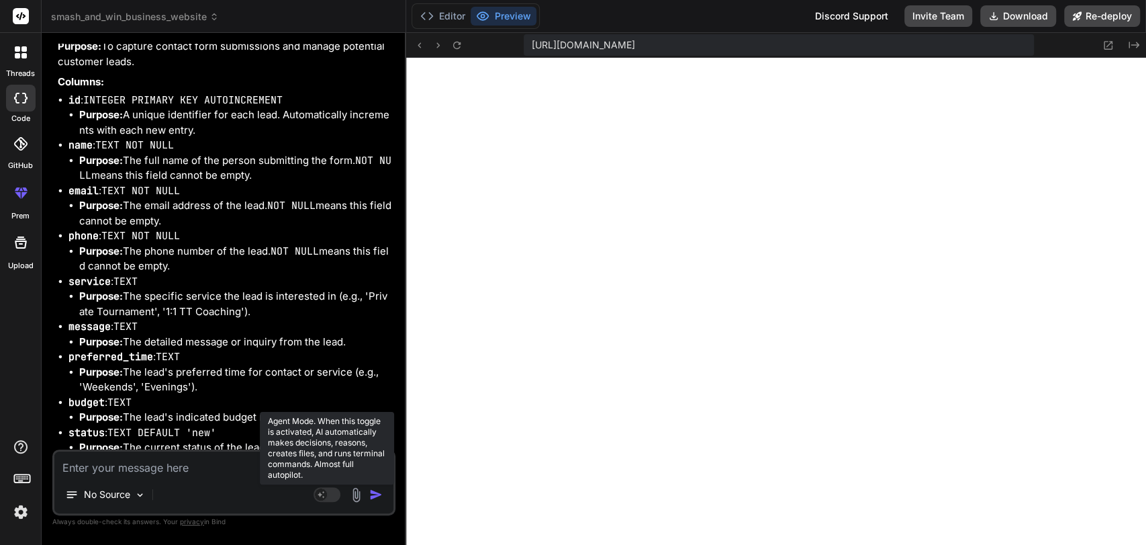
scroll to position [5739, 0]
